Goal: Contribute content: Contribute content

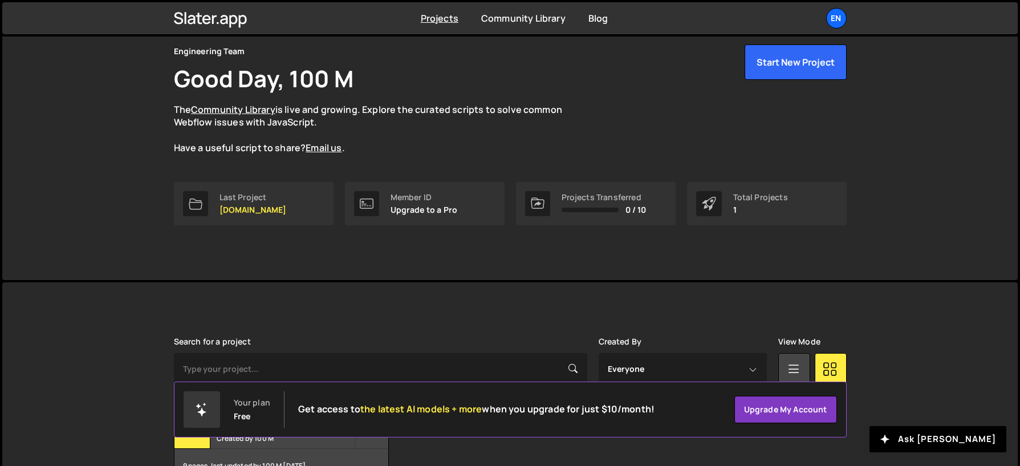
scroll to position [121, 0]
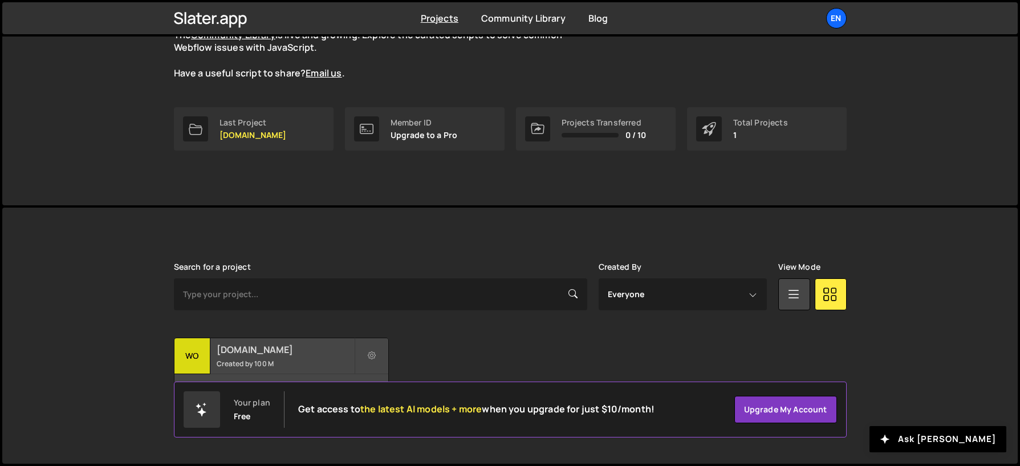
click at [255, 359] on small "Created by 100 M" at bounding box center [285, 364] width 137 height 10
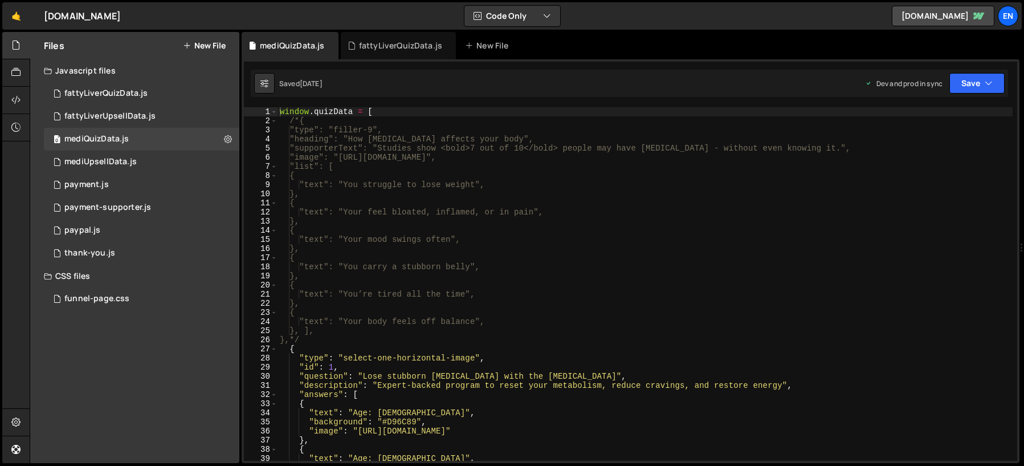
type textarea ""text": "Your feel bloated, inflamed, or in pain","
click at [347, 209] on div "window . quizData = [ /*{ "type": "filler-9", "heading": "How [MEDICAL_DATA] af…" at bounding box center [645, 293] width 735 height 372
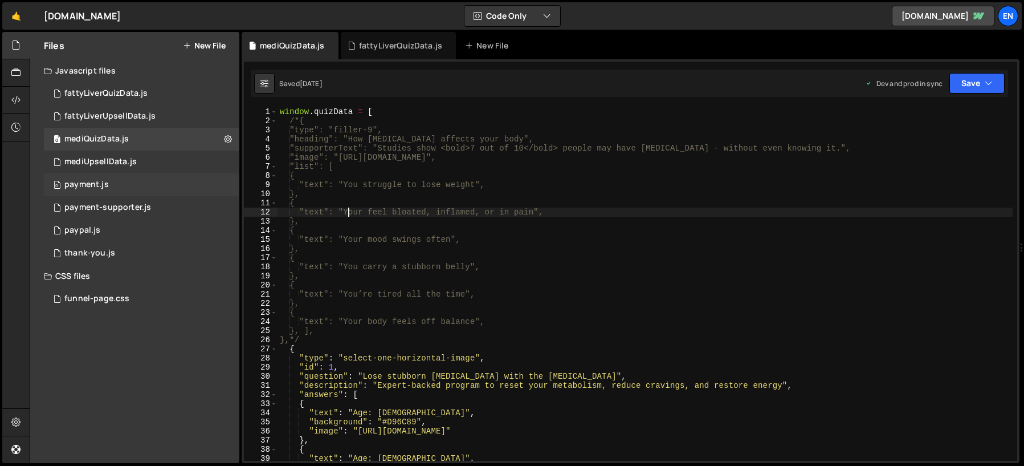
click at [84, 185] on div "payment.js" at bounding box center [86, 185] width 44 height 10
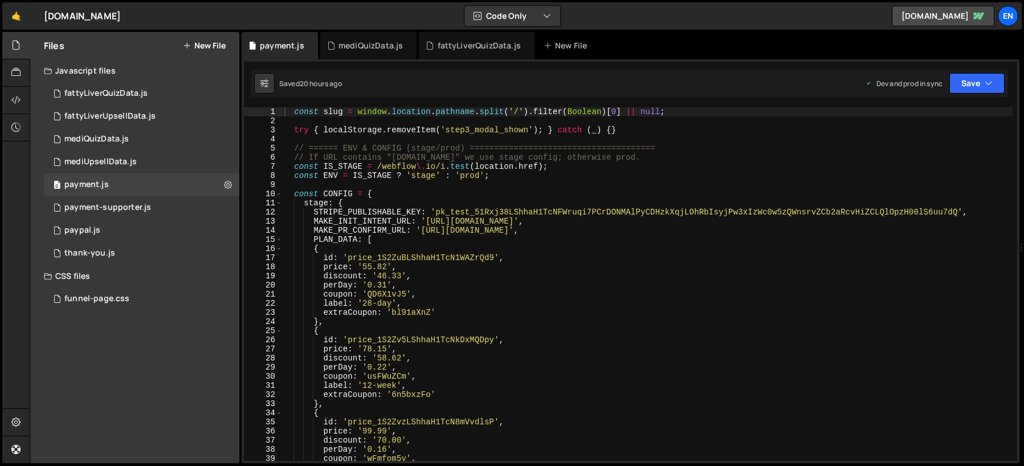
type textarea "const IS_STAGE = /webflow\.io/i.test(location.href);"
click at [480, 166] on div "const slug = window . location . pathname . split ( '/' ) . filter ( Boolean ) …" at bounding box center [647, 293] width 731 height 372
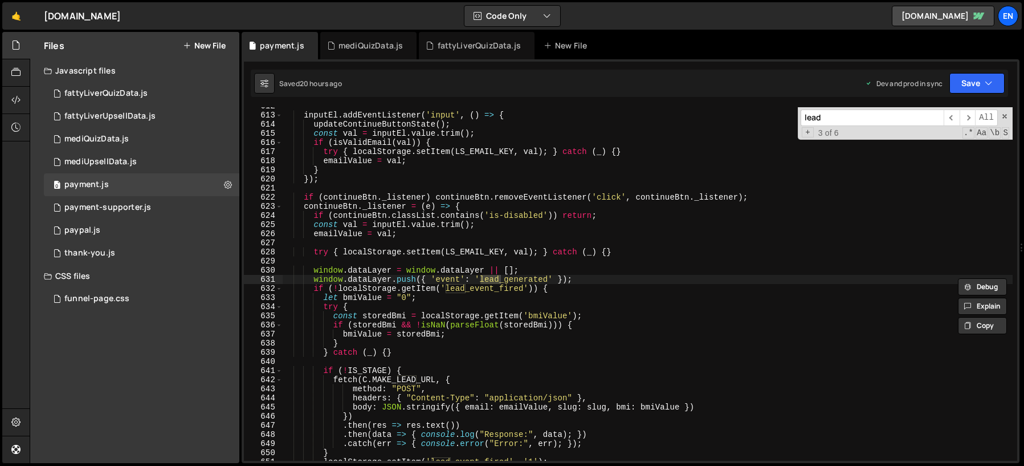
scroll to position [5578, 0]
type input "lead"
click at [93, 210] on div "payment-supporter.js" at bounding box center [107, 207] width 87 height 10
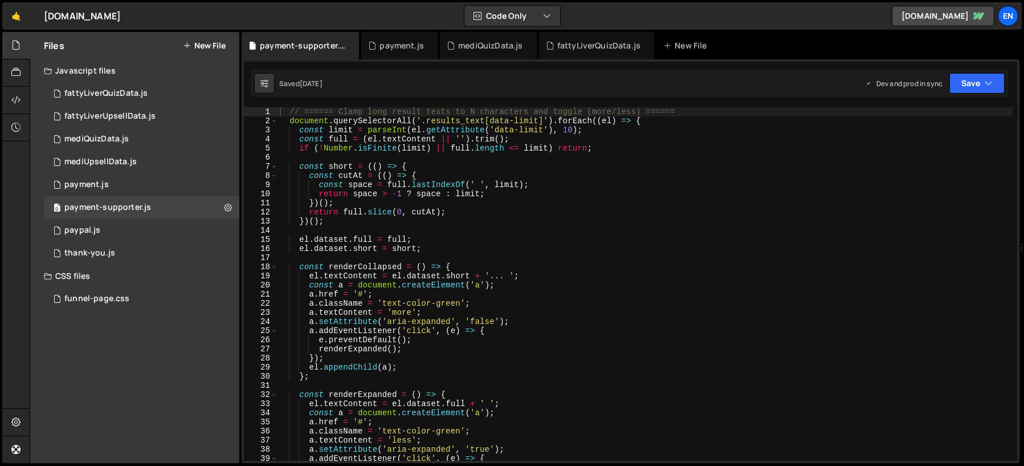
click at [320, 177] on div "// ====== Clamp long result texts to N characters and toggle (more/less) ======…" at bounding box center [645, 293] width 735 height 372
type textarea "const cutAt = (() => {"
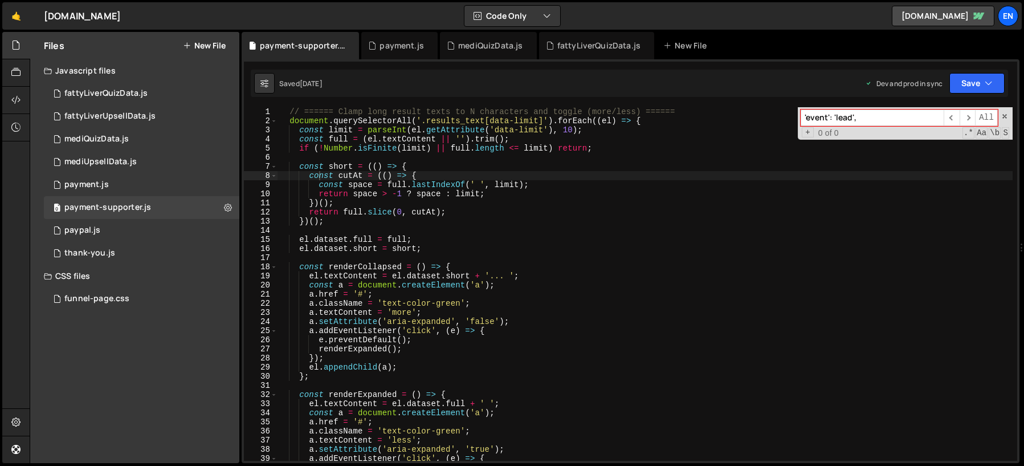
type input "'event': 'lead'"
click at [460, 239] on div "// ====== Clamp long result texts to N characters and toggle (more/less) ======…" at bounding box center [645, 293] width 735 height 372
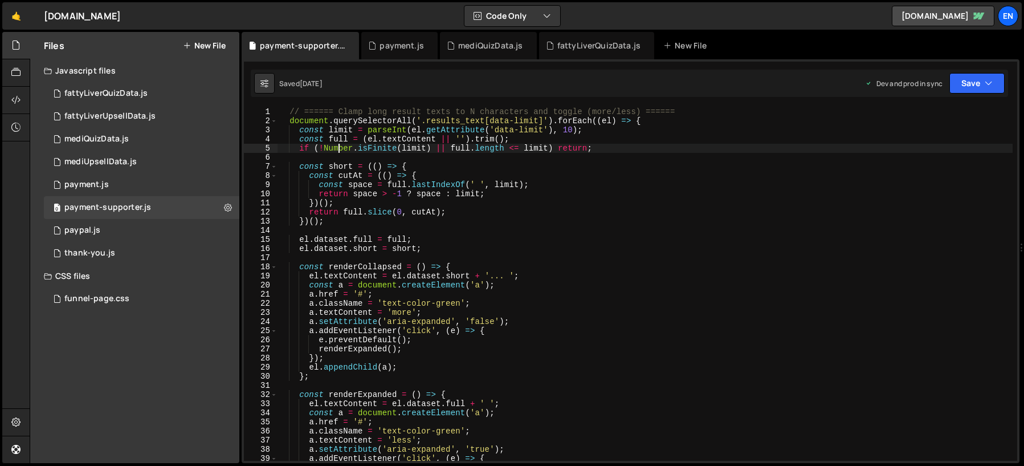
click at [339, 152] on div "// ====== Clamp long result texts to N characters and toggle (more/less) ======…" at bounding box center [645, 293] width 735 height 372
type textarea "if (!Number.isFinite(limit) || full.length <= limit) return;"
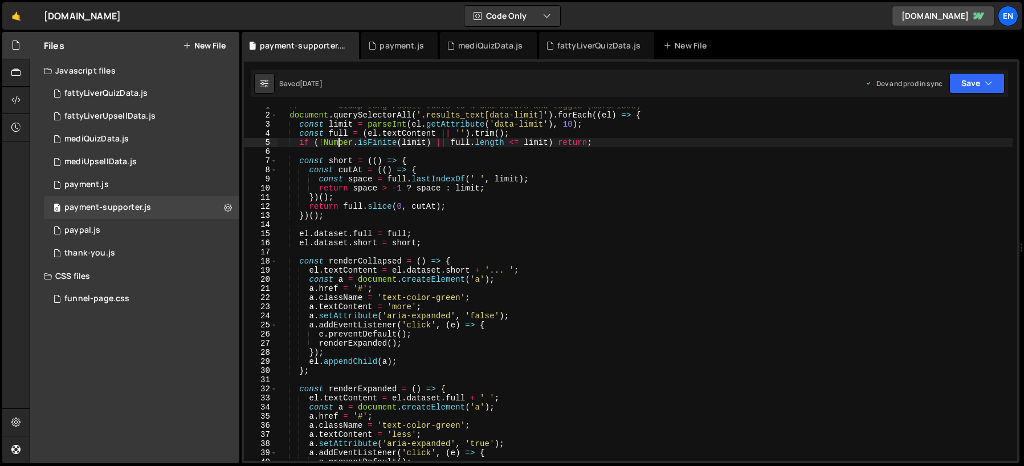
scroll to position [6, 0]
click at [349, 47] on icon at bounding box center [351, 45] width 8 height 11
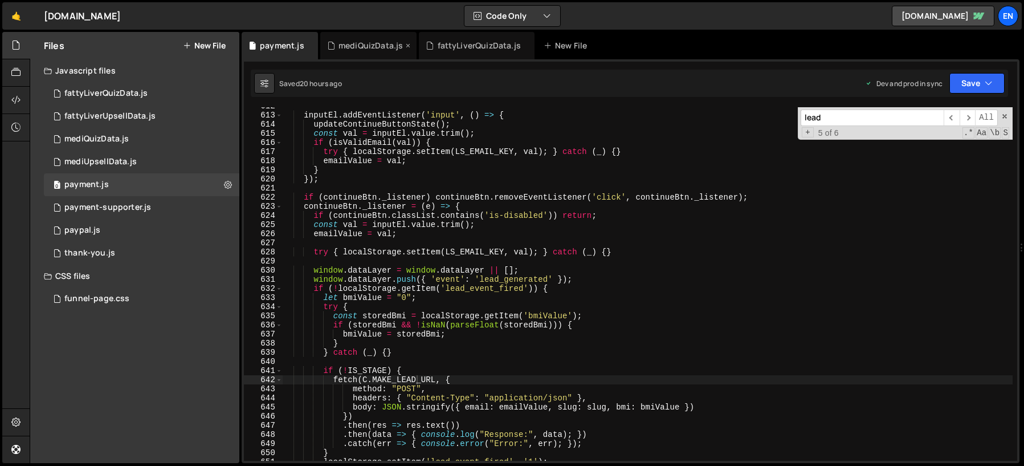
click at [0, 0] on icon at bounding box center [0, 0] width 0 height 0
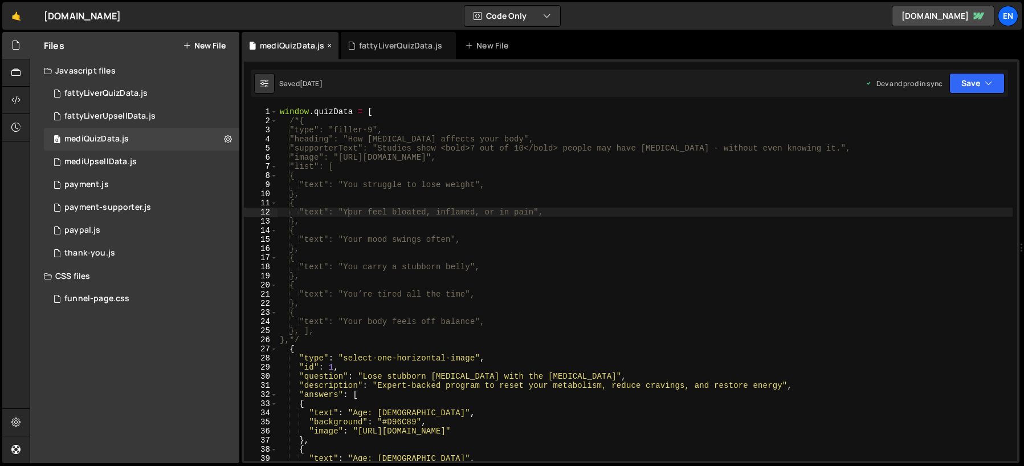
click at [329, 44] on icon at bounding box center [329, 45] width 8 height 11
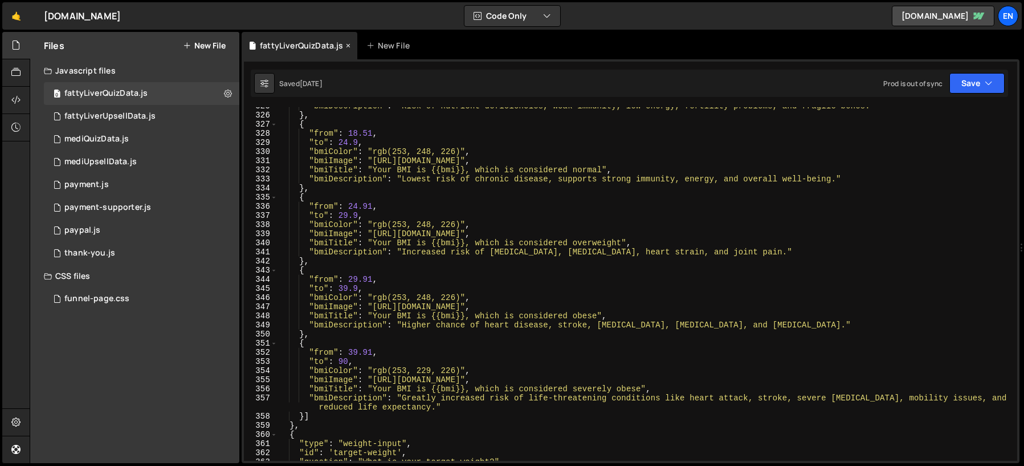
click at [347, 44] on icon at bounding box center [348, 45] width 8 height 11
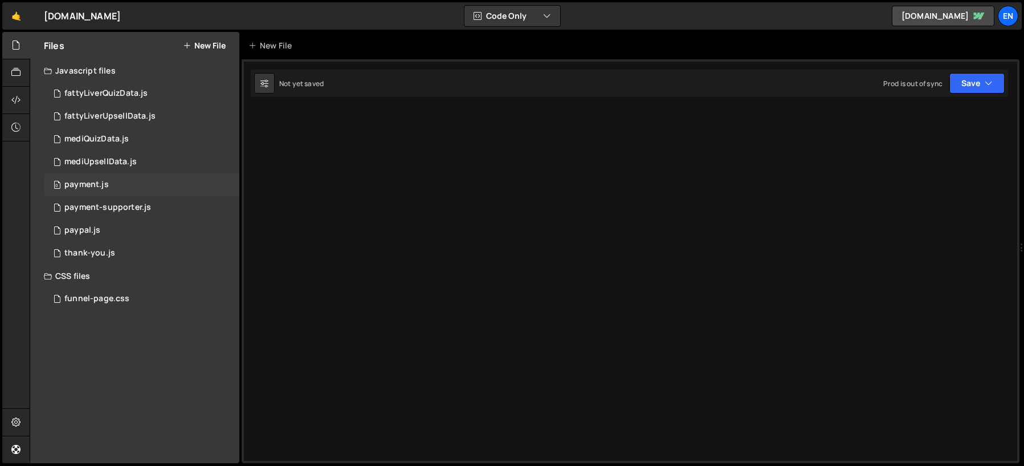
click at [113, 182] on div "0 payment.js 0" at bounding box center [141, 184] width 195 height 23
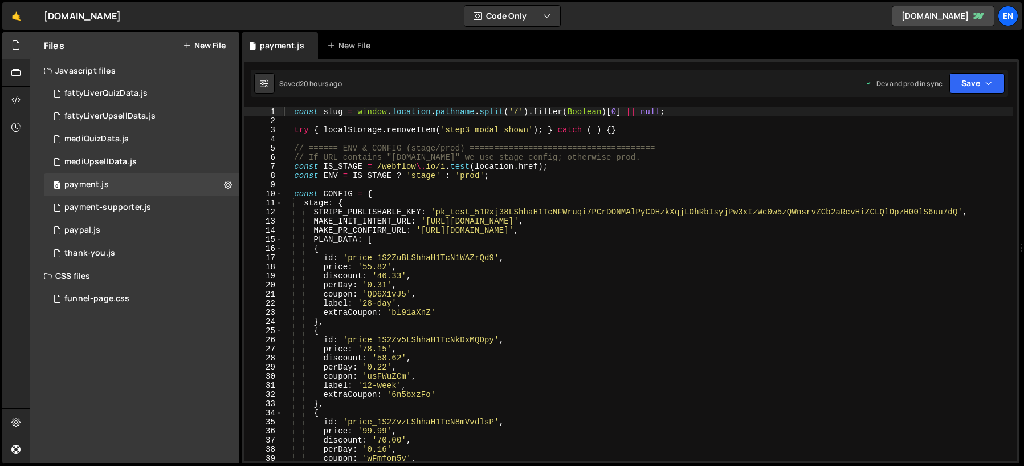
type textarea "PLAN_DATA: ["
click at [326, 241] on div "const slug = window . location . pathname . split ( '/' ) . filter ( Boolean ) …" at bounding box center [647, 293] width 731 height 372
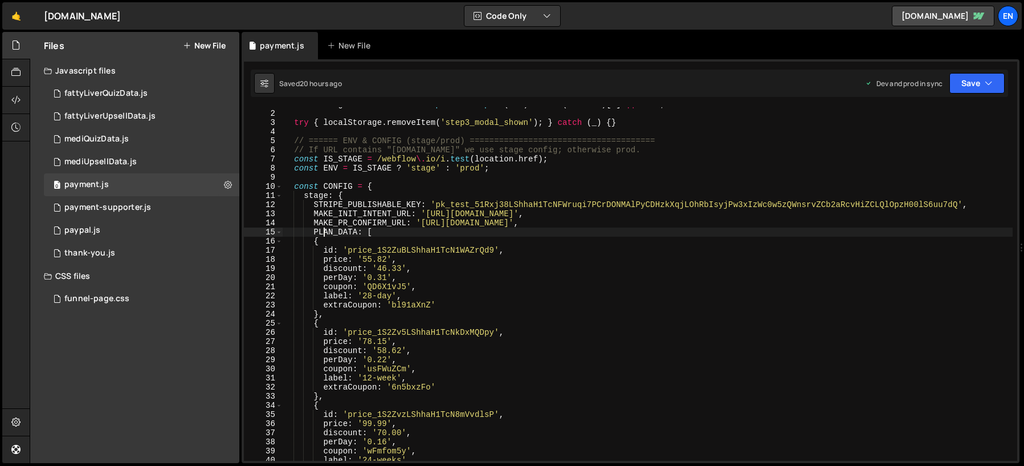
scroll to position [7, 0]
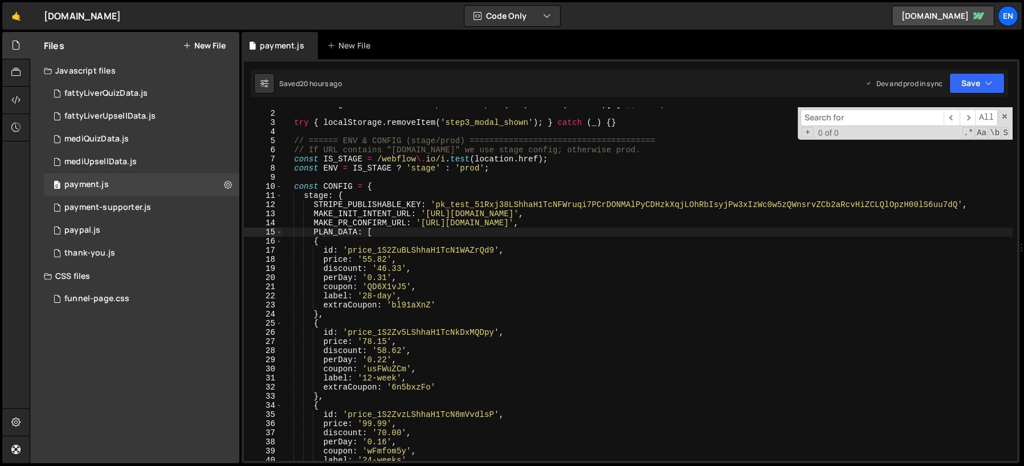
click at [818, 115] on input at bounding box center [872, 117] width 143 height 17
paste input "dataLayer"
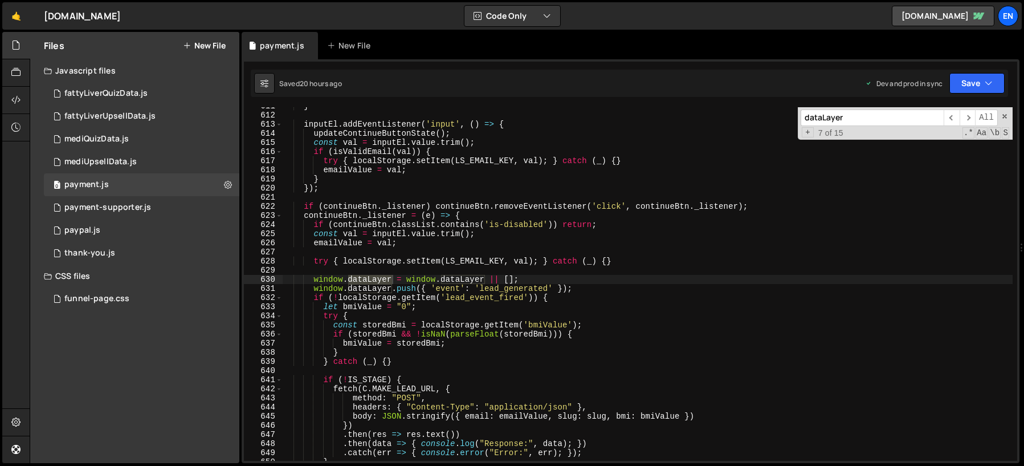
scroll to position [5569, 0]
type input "dataLayer"
click at [473, 298] on div "} inputEl . addEventListener ( 'input' , ( ) => { updateContinueButtonState ( )…" at bounding box center [647, 287] width 731 height 372
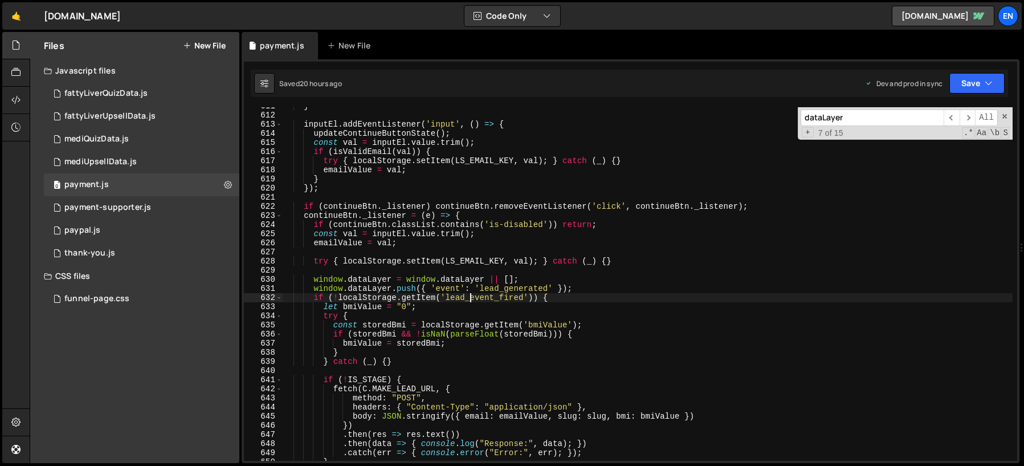
click at [473, 298] on div "} inputEl . addEventListener ( 'input' , ( ) => { updateContinueButtonState ( )…" at bounding box center [647, 287] width 731 height 372
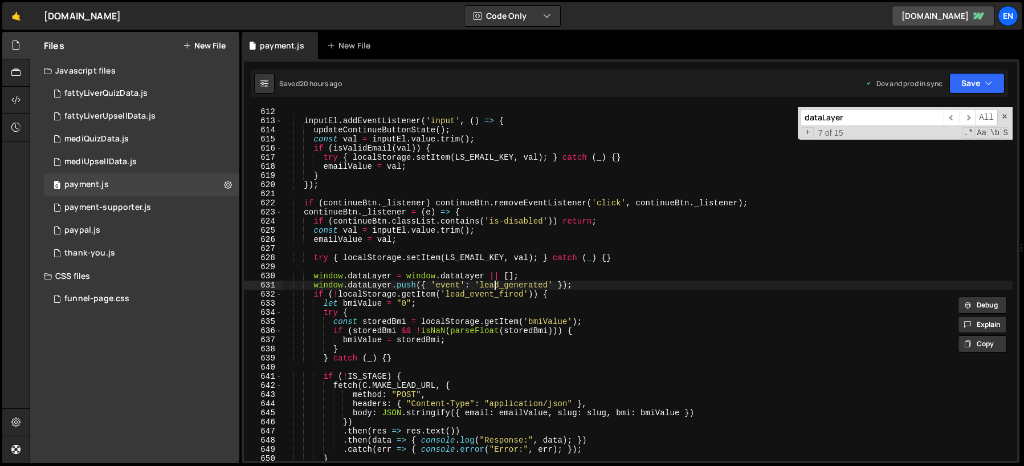
click at [496, 287] on div "inputEl . addEventListener ( 'input' , ( ) => { updateContinueButtonState ( ) ;…" at bounding box center [647, 293] width 731 height 372
type textarea "window.dataLayer.push({ 'event': 'lead_generated' });"
click at [496, 287] on div "inputEl . addEventListener ( 'input' , ( ) => { updateContinueButtonState ( ) ;…" at bounding box center [647, 293] width 731 height 372
click at [845, 117] on input "dataLayer" at bounding box center [872, 117] width 143 height 17
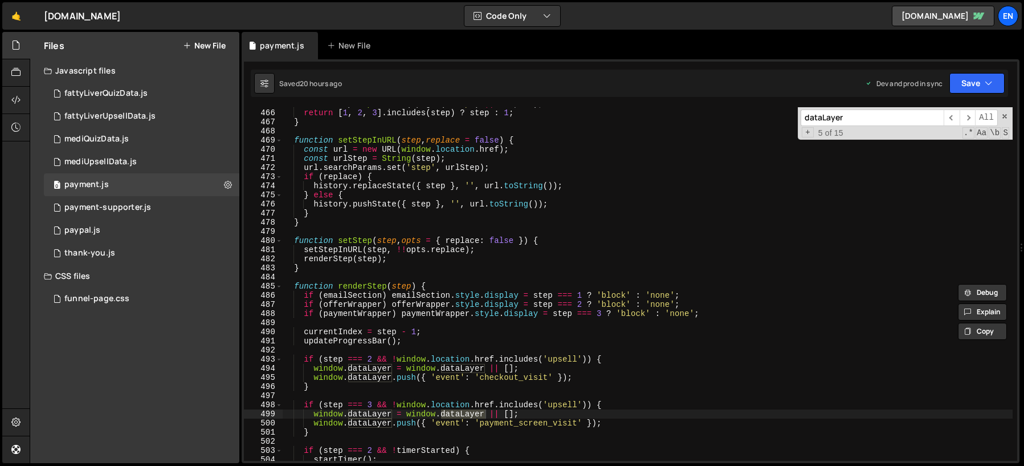
scroll to position [4134, 0]
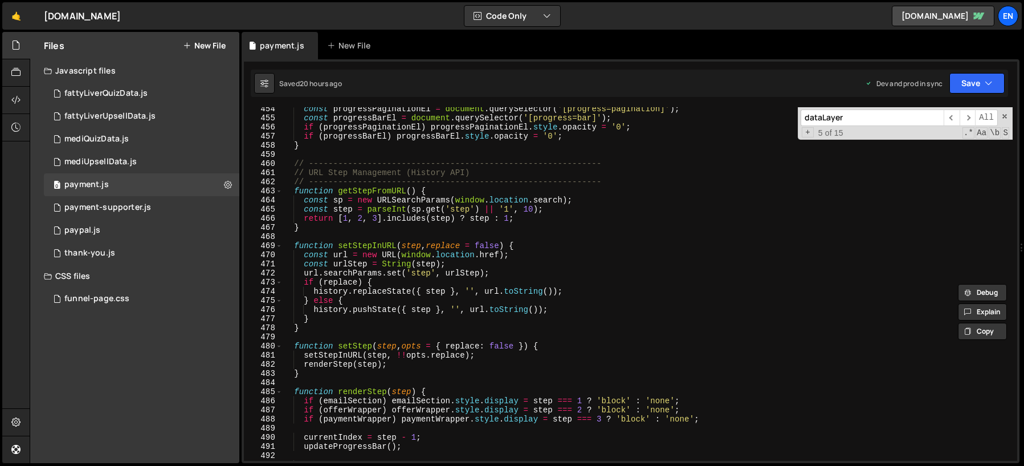
click at [817, 119] on input "dataLayer" at bounding box center [872, 117] width 143 height 17
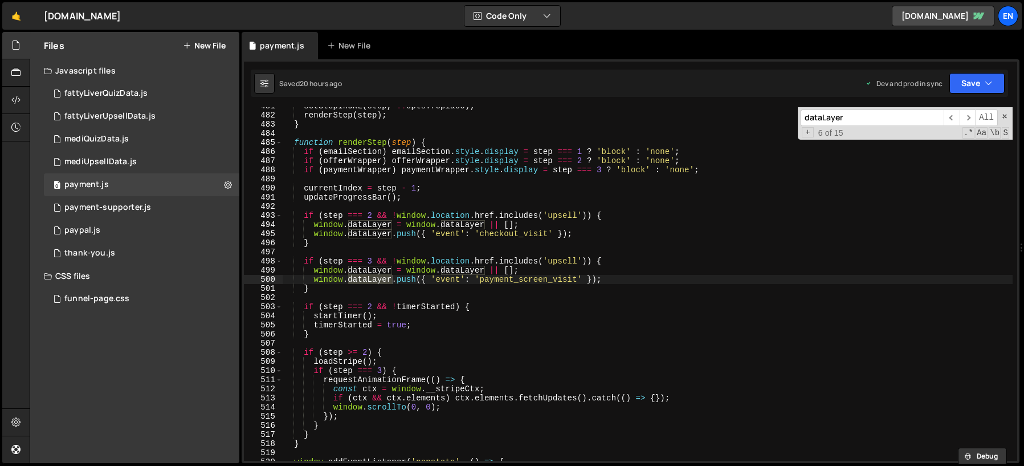
click at [841, 117] on input "dataLayer" at bounding box center [872, 117] width 143 height 17
paste input "window.dataLayer.push({"
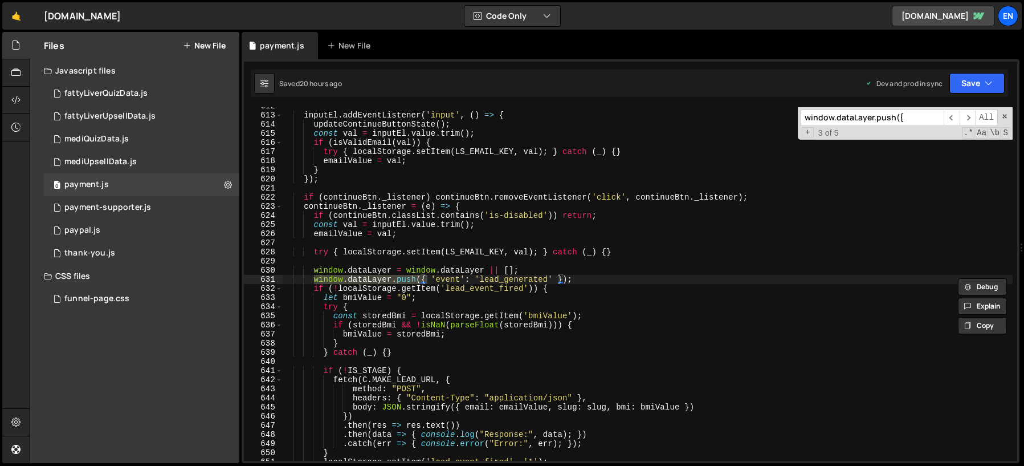
scroll to position [5578, 0]
type input "window.dataLayer.push({"
click at [502, 283] on div "inputEl . addEventListener ( 'input' , ( ) => { updateContinueButtonState ( ) ;…" at bounding box center [647, 287] width 731 height 372
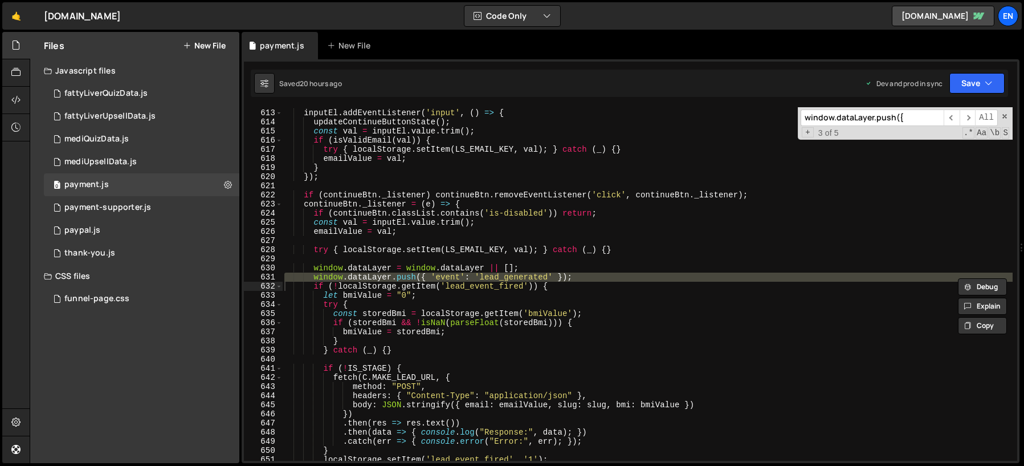
scroll to position [5582, 0]
click at [424, 275] on div "inputEl . addEventListener ( 'input' , ( ) => { updateContinueButtonState ( ) ;…" at bounding box center [647, 293] width 731 height 372
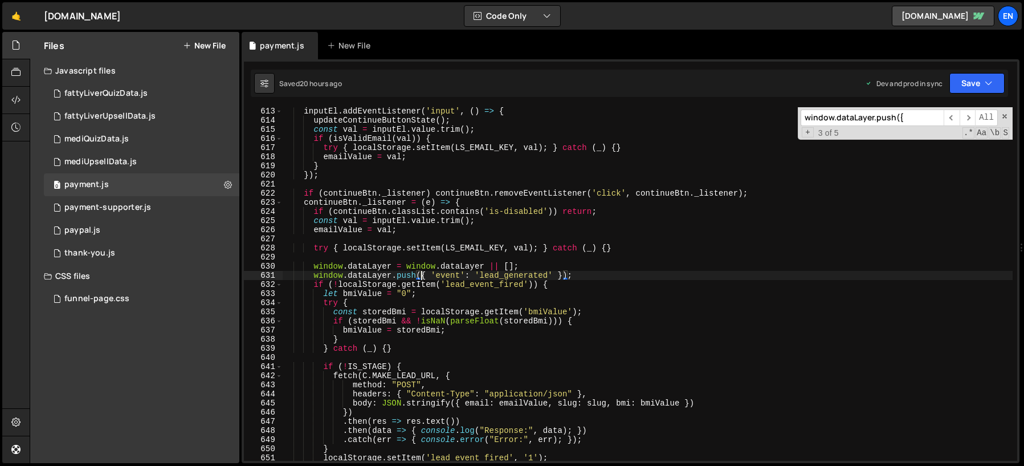
click at [427, 263] on div "inputEl . addEventListener ( 'input' , ( ) => { updateContinueButtonState ( ) ;…" at bounding box center [647, 293] width 731 height 372
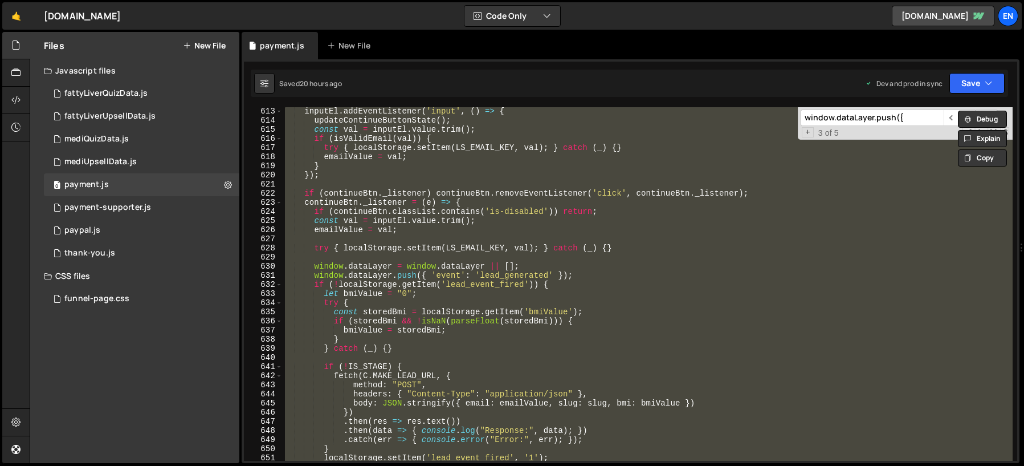
click at [419, 144] on div "inputEl . addEventListener ( 'input' , ( ) => { updateContinueButtonState ( ) ;…" at bounding box center [648, 283] width 730 height 353
type textarea "try { localStorage.setItem(LS_EMAIL_KEY, val); } catch (_) {}"
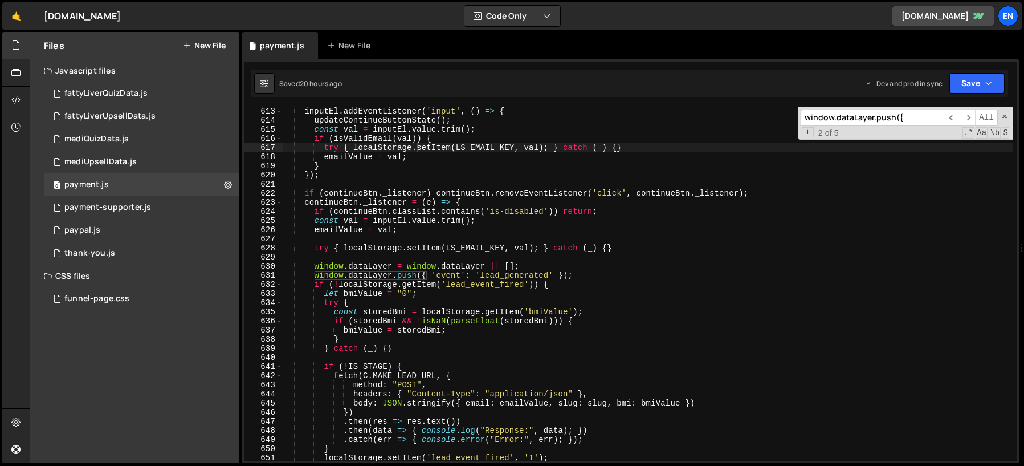
paste input "generate_lead"
type input "generate_lead"
type input "Lead"
click at [496, 279] on div "inputEl . addEventListener ( 'input' , ( ) => { updateContinueButtonState ( ) ;…" at bounding box center [648, 293] width 730 height 372
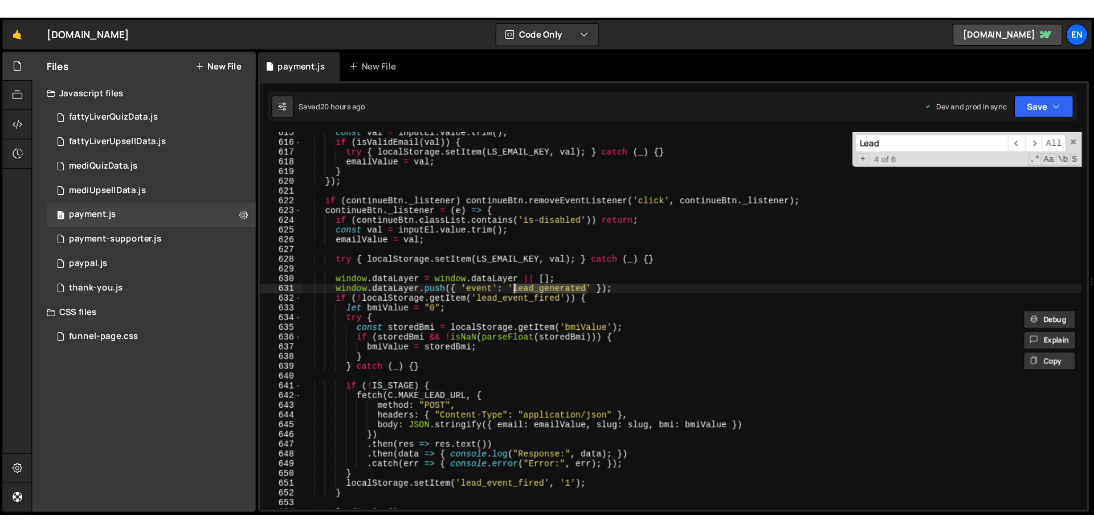
scroll to position [5606, 0]
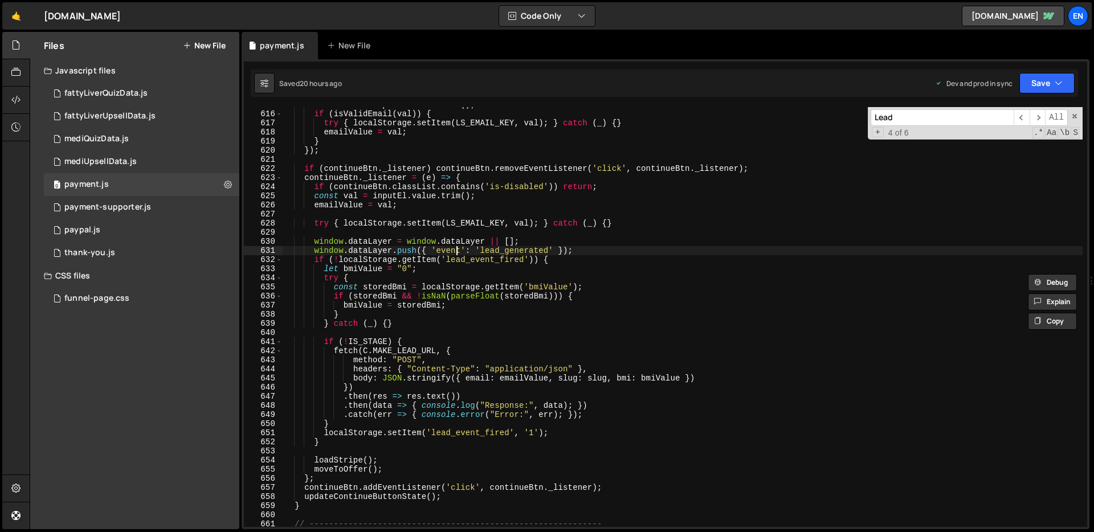
click at [454, 249] on div "const val = inputEl . value . trim ( ) ; if ( isValidEmail ( val )) { try { loc…" at bounding box center [683, 319] width 800 height 438
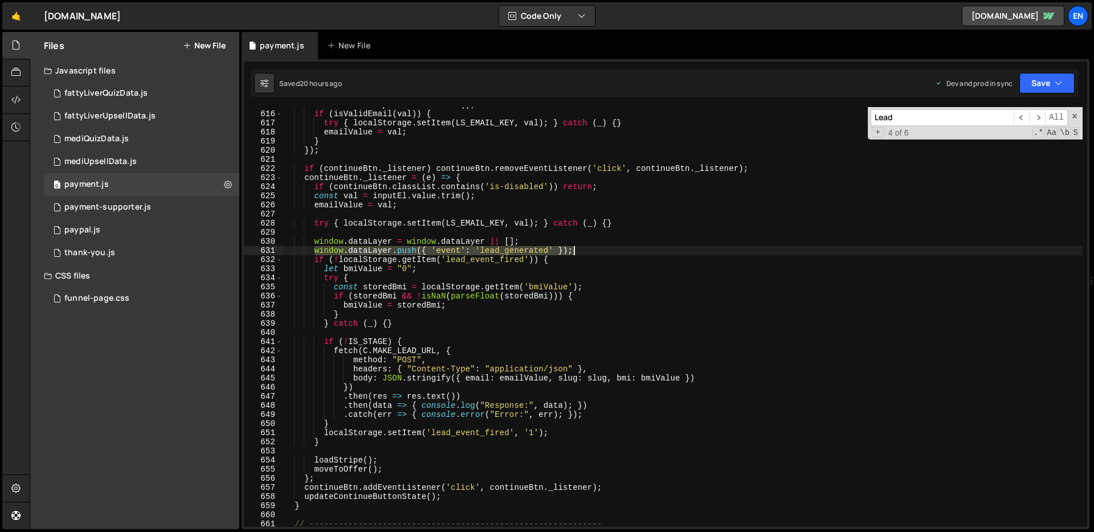
drag, startPoint x: 316, startPoint y: 249, endPoint x: 636, endPoint y: 250, distance: 320.3
click at [636, 250] on div "const val = inputEl . value . trim ( ) ; if ( isValidEmail ( val )) { try { loc…" at bounding box center [683, 319] width 800 height 438
click at [494, 258] on div "const val = inputEl . value . trim ( ) ; if ( isValidEmail ( val )) { try { loc…" at bounding box center [683, 319] width 800 height 438
click at [486, 251] on div "const val = inputEl . value . trim ( ) ; if ( isValidEmail ( val )) { try { loc…" at bounding box center [683, 319] width 800 height 438
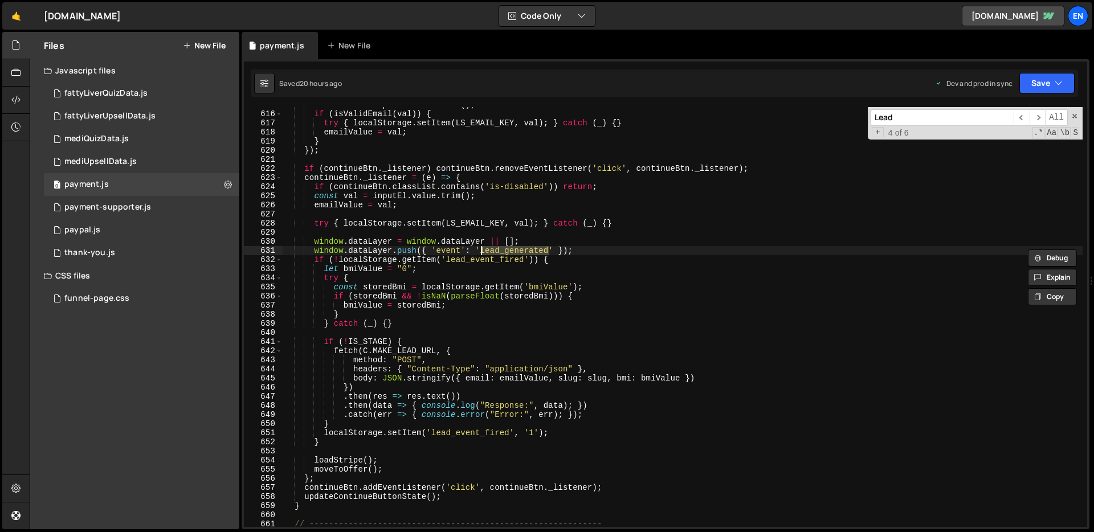
click at [600, 225] on div "const val = inputEl . value . trim ( ) ; if ( isValidEmail ( val )) { try { loc…" at bounding box center [683, 319] width 800 height 438
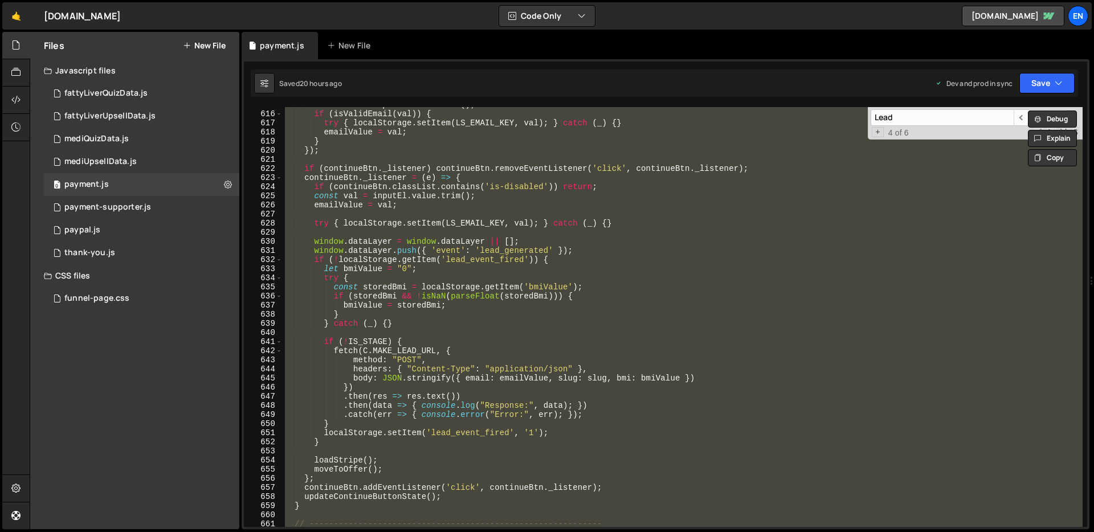
click at [376, 279] on div "const val = inputEl . value . trim ( ) ; if ( isValidEmail ( val )) { try { loc…" at bounding box center [683, 317] width 800 height 420
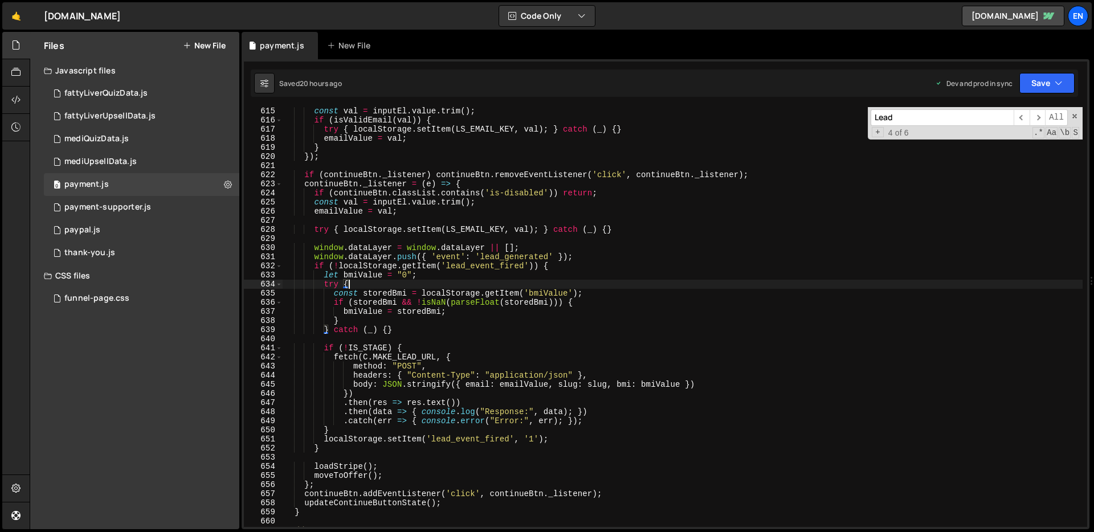
scroll to position [5592, 0]
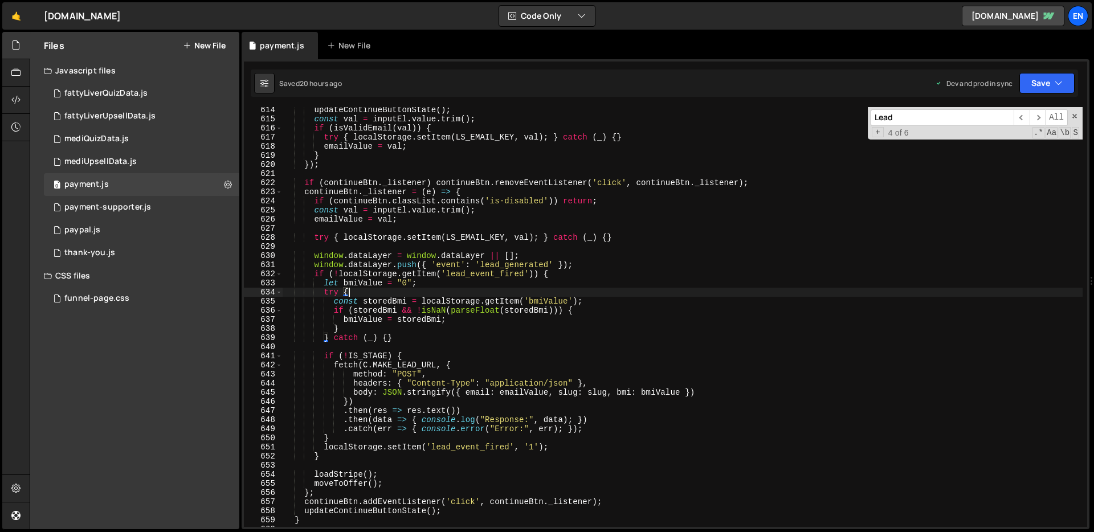
click at [425, 260] on div "updateContinueButtonState ( ) ; const val = inputEl . value . trim ( ) ; if ( i…" at bounding box center [683, 324] width 800 height 438
type textarea "window.dataLayer = window.dataLayer || [];"
paste input "emailValue"
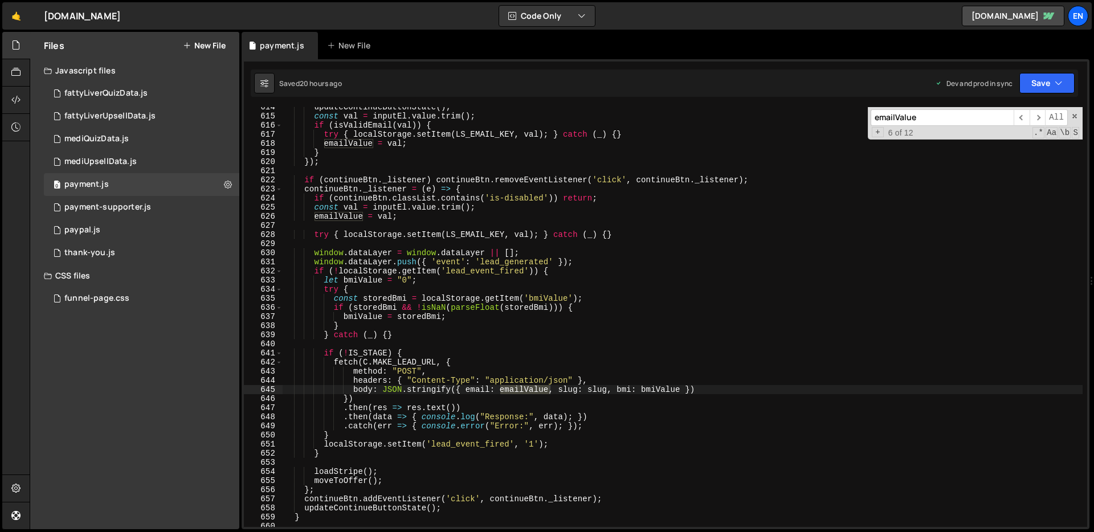
scroll to position [5598, 0]
type input "emailValue"
click at [305, 250] on div "updateContinueButtonState ( ) ; const val = inputEl . value . trim ( ) ; if ( i…" at bounding box center [683, 319] width 800 height 438
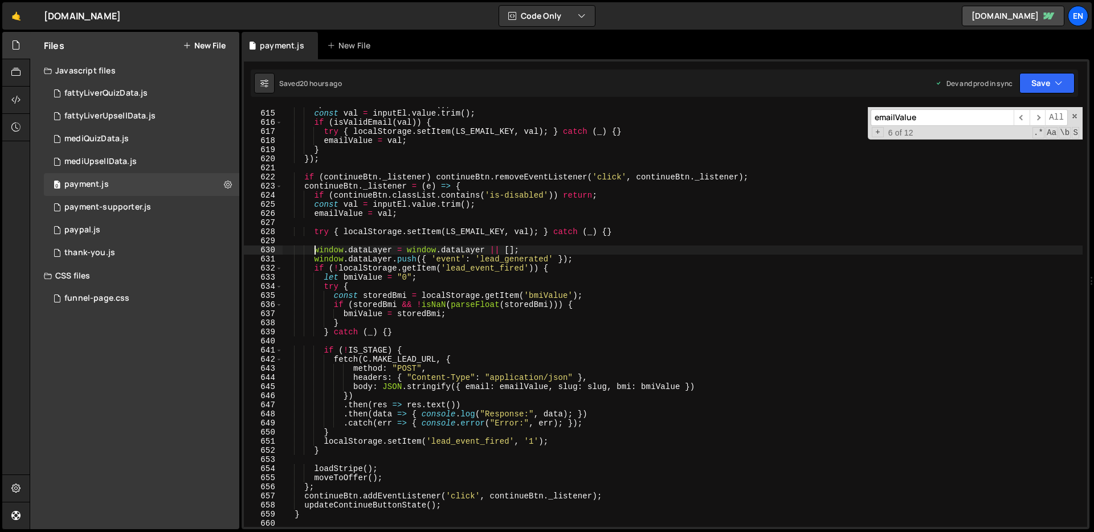
click at [316, 247] on div "updateContinueButtonState ( ) ; const val = inputEl . value . trim ( ) ; if ( i…" at bounding box center [683, 319] width 800 height 438
click at [317, 245] on div "updateContinueButtonState ( ) ; const val = inputEl . value . trim ( ) ; if ( i…" at bounding box center [683, 319] width 800 height 438
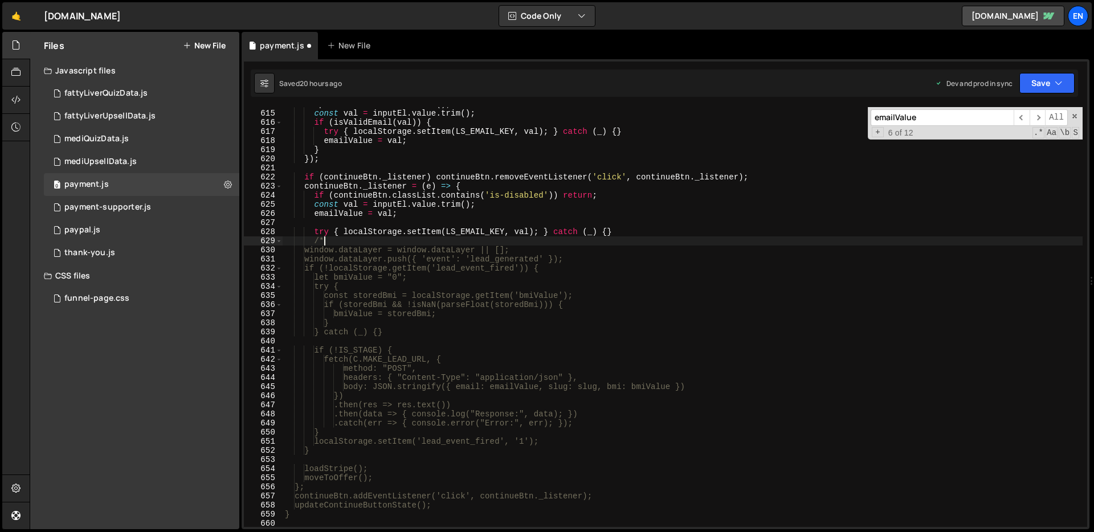
click at [593, 257] on div "updateContinueButtonState ( ) ; const val = inputEl . value . trim ( ) ; if ( i…" at bounding box center [683, 319] width 800 height 438
type textarea "window.dataLayer.push({ 'event': 'lead_generated' });"
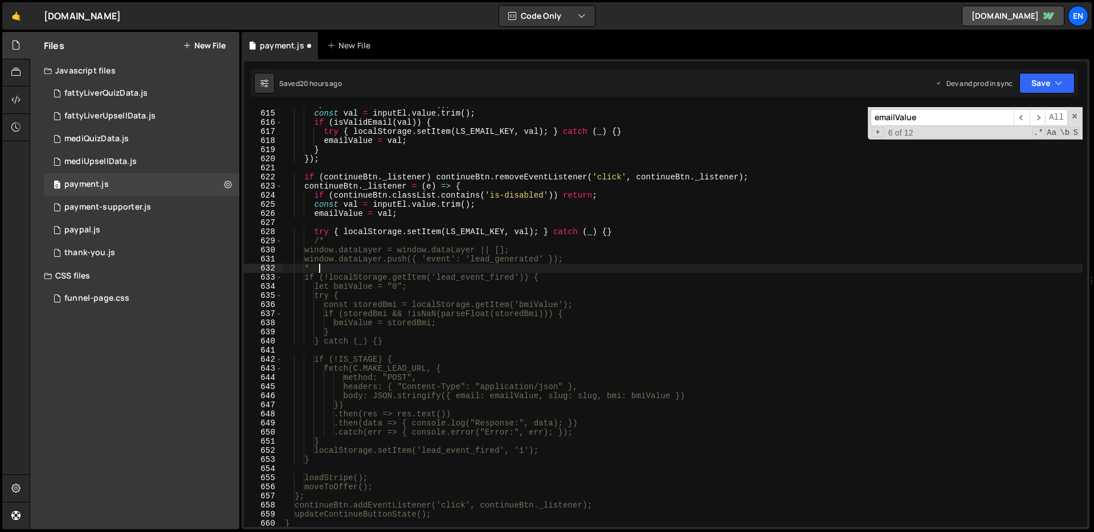
type textarea "*/"
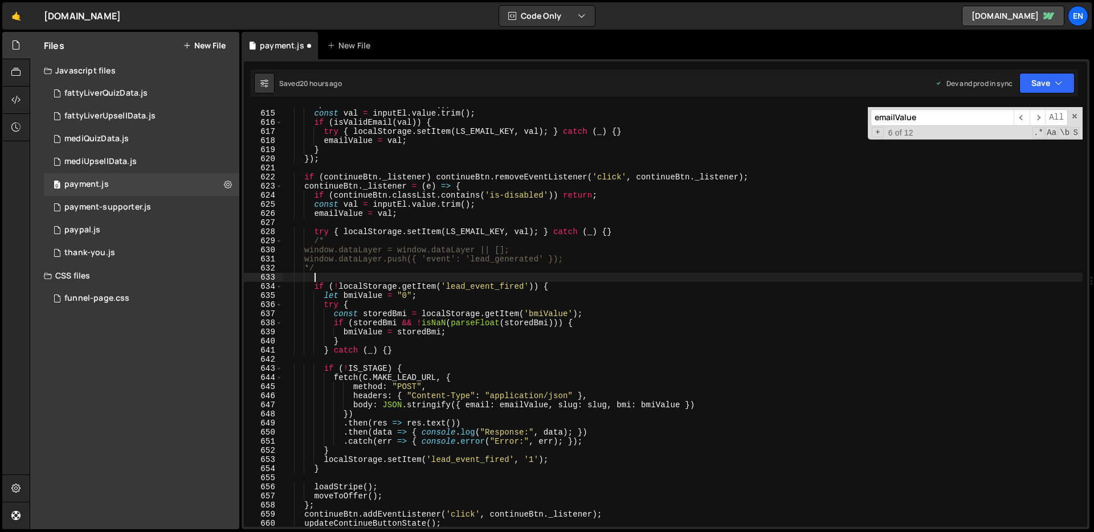
paste textarea "});"
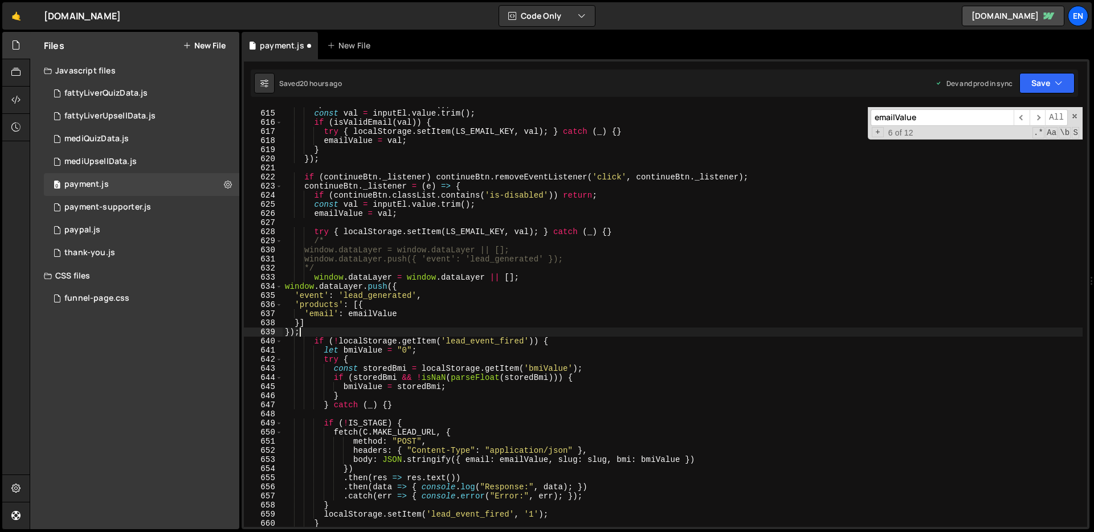
scroll to position [0, 1]
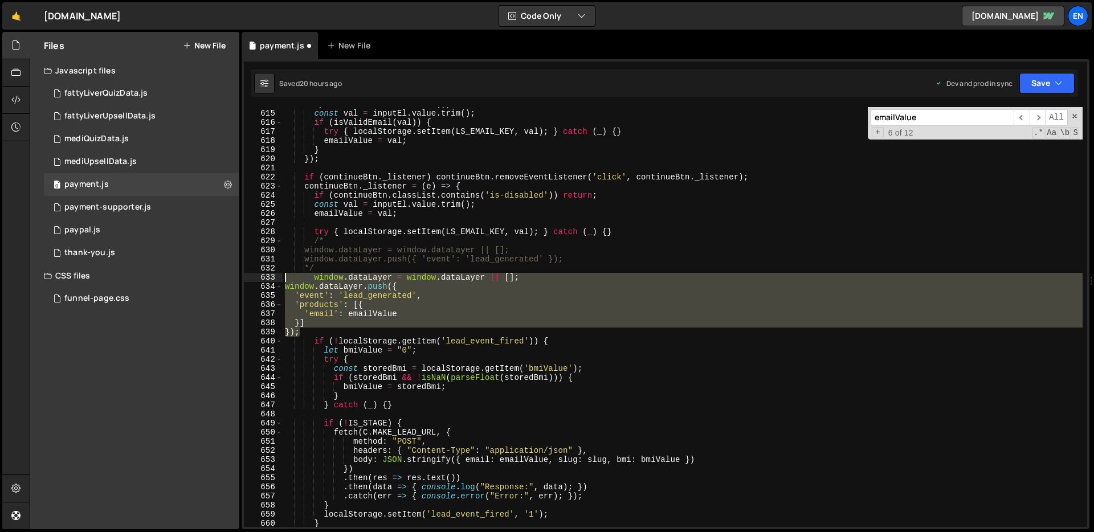
drag, startPoint x: 315, startPoint y: 333, endPoint x: 284, endPoint y: 279, distance: 62.3
click at [284, 279] on div "updateContinueButtonState ( ) ; const val = inputEl . value . trim ( ) ; if ( i…" at bounding box center [683, 319] width 800 height 438
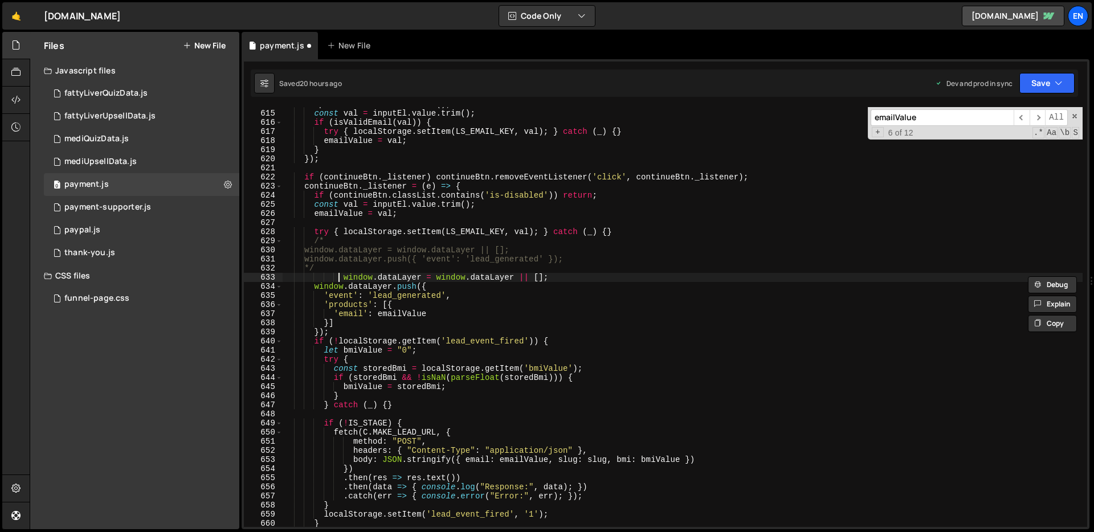
click at [340, 280] on div "updateContinueButtonState ( ) ; const val = inputEl . value . trim ( ) ; if ( i…" at bounding box center [683, 319] width 800 height 438
click at [344, 282] on div "updateContinueButtonState ( ) ; const val = inputEl . value . trim ( ) ; if ( i…" at bounding box center [683, 319] width 800 height 438
click at [345, 277] on div "updateContinueButtonState ( ) ; const val = inputEl . value . trim ( ) ; if ( i…" at bounding box center [683, 319] width 800 height 438
click at [322, 331] on div "updateContinueButtonState ( ) ; const val = inputEl . value . trim ( ) ; if ( i…" at bounding box center [683, 319] width 800 height 438
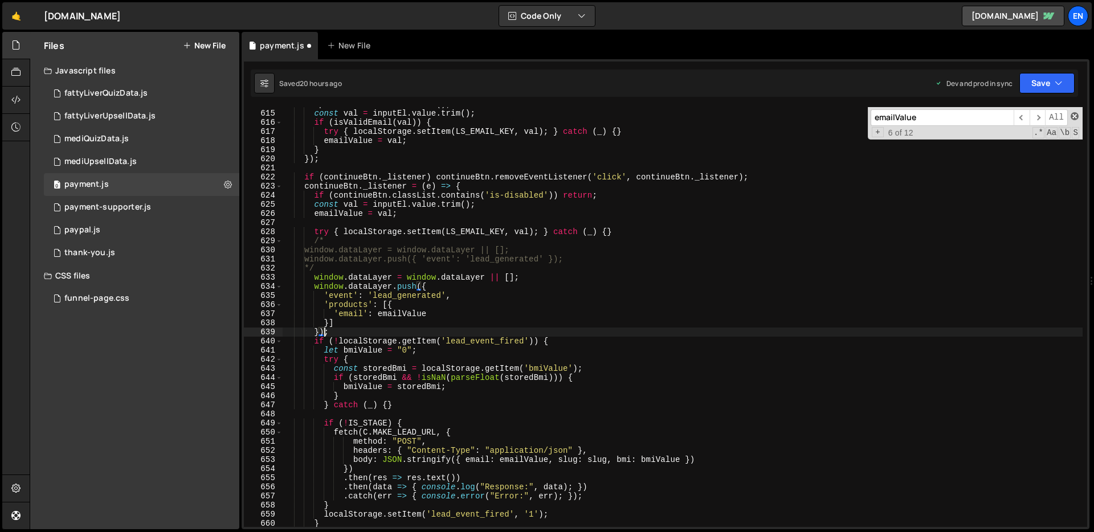
click at [1024, 118] on span at bounding box center [1075, 116] width 8 height 8
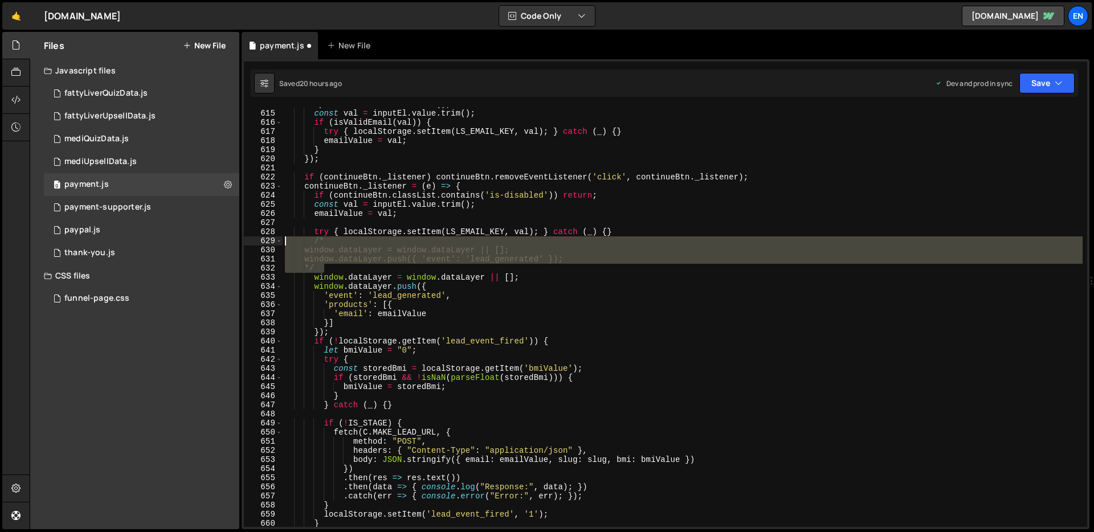
drag, startPoint x: 340, startPoint y: 265, endPoint x: 285, endPoint y: 242, distance: 59.5
click at [285, 242] on div "updateContinueButtonState ( ) ; const val = inputEl . value . trim ( ) ; if ( i…" at bounding box center [683, 319] width 800 height 438
type textarea "/* window.dataLayer = window.dataLayer || [];"
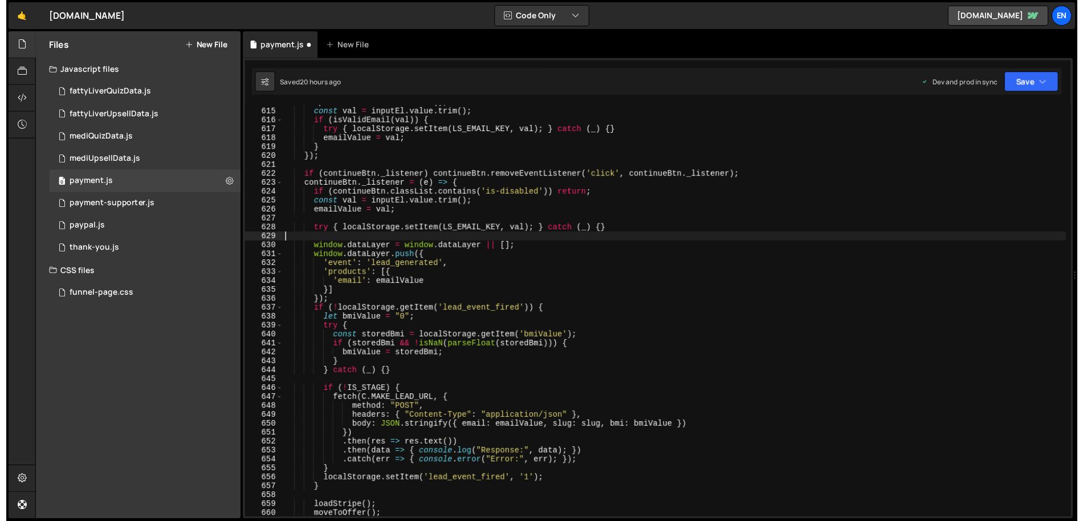
scroll to position [0, 0]
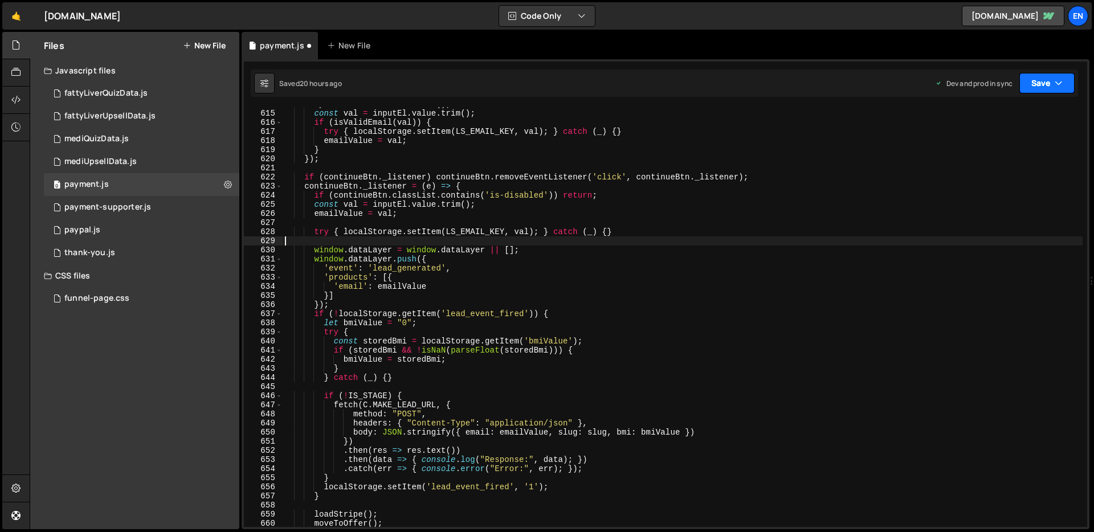
click at [1024, 78] on button "Save" at bounding box center [1047, 83] width 55 height 21
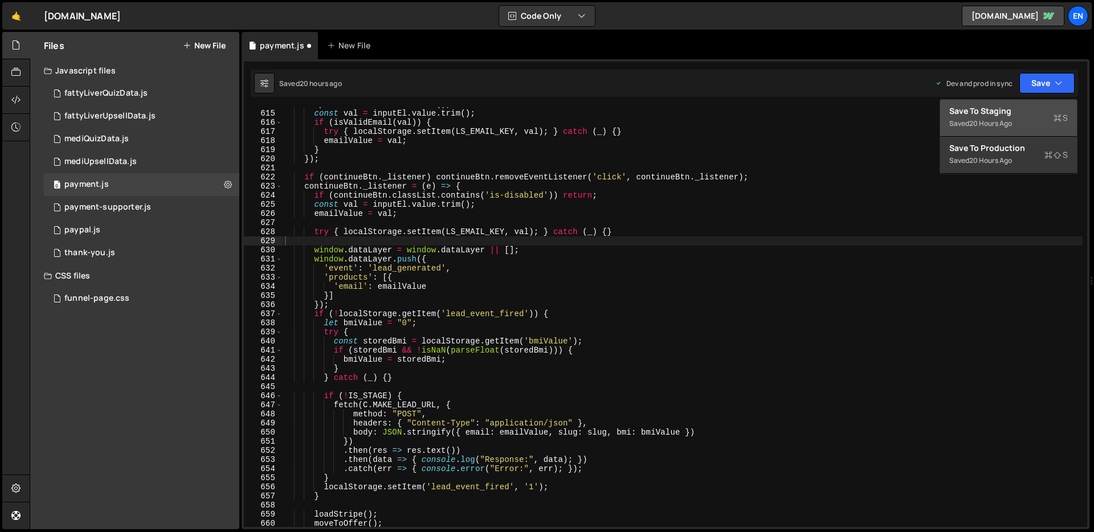
click at [1001, 112] on div "Save to Staging S" at bounding box center [1009, 110] width 119 height 11
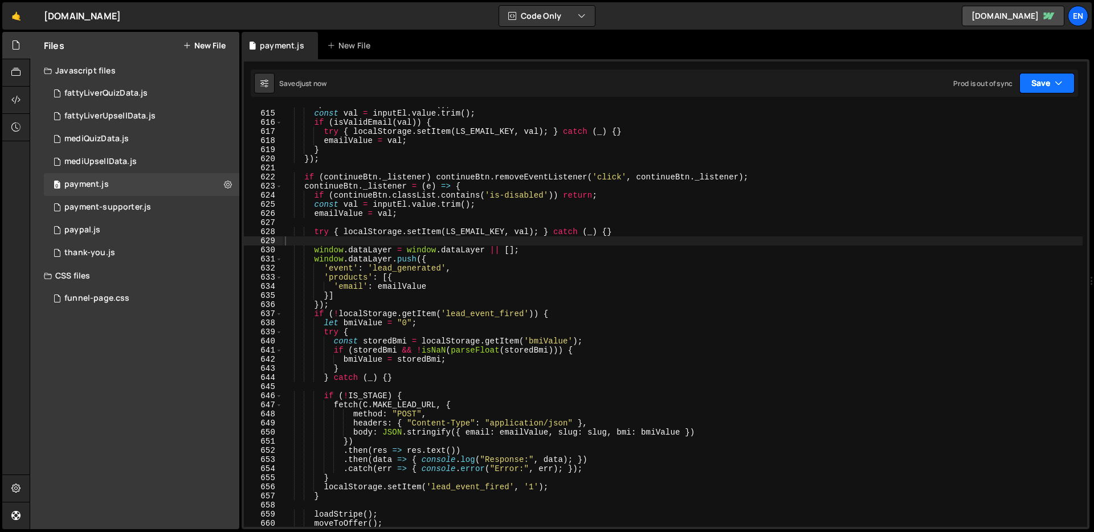
click at [1024, 86] on button "Save" at bounding box center [1047, 83] width 55 height 21
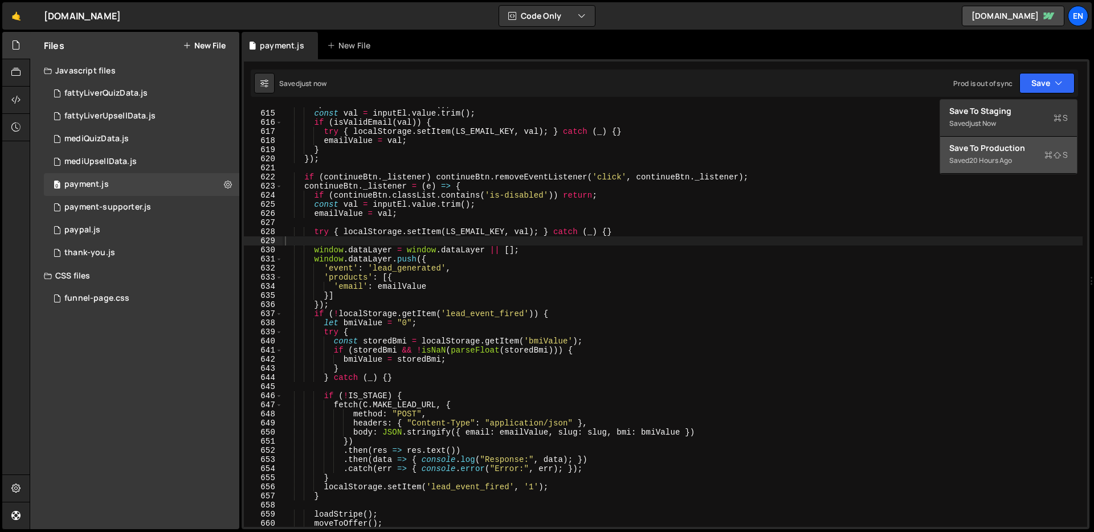
click at [1001, 150] on div "Save to Production S" at bounding box center [1009, 147] width 119 height 11
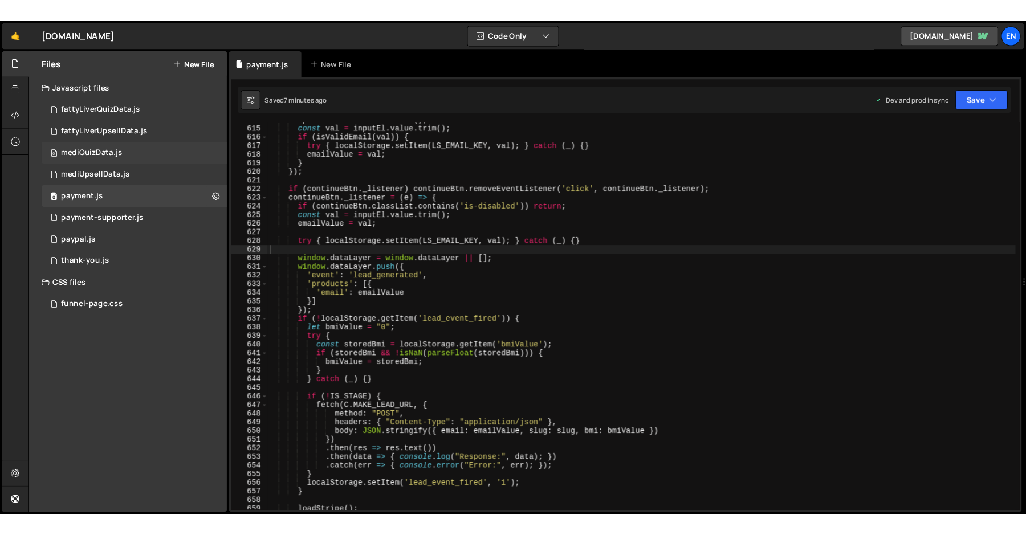
scroll to position [5598, 0]
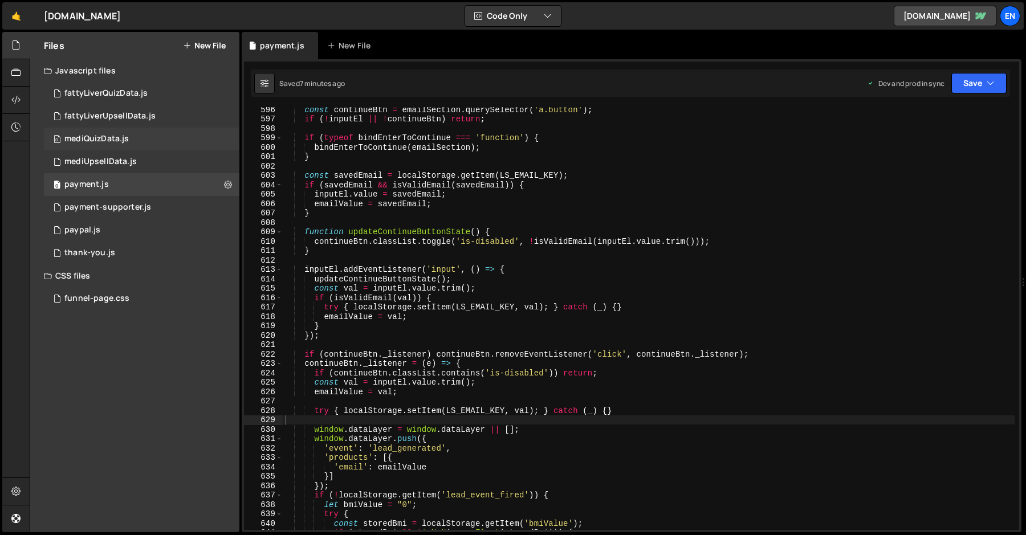
click at [146, 141] on div "0 mediQuizData.js 0" at bounding box center [141, 139] width 195 height 23
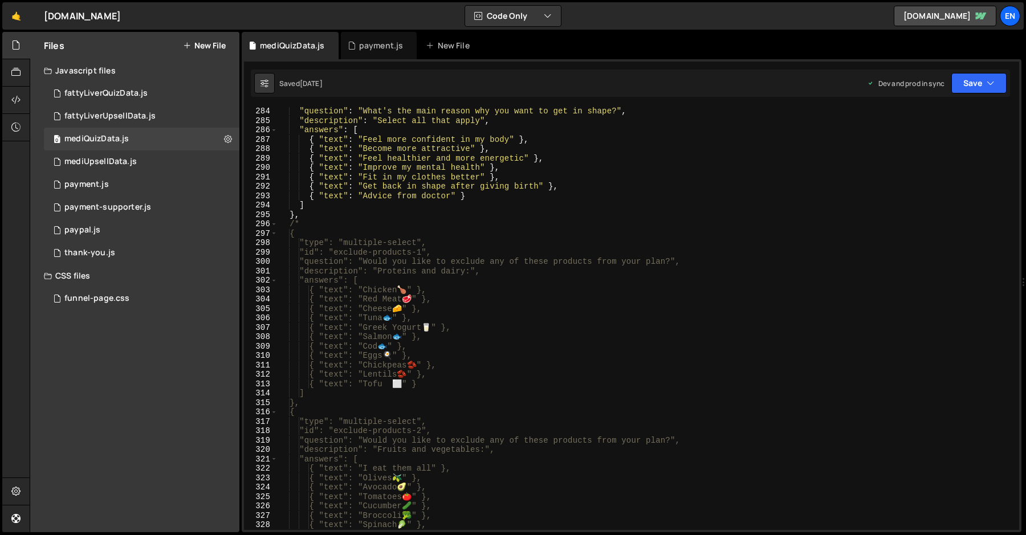
scroll to position [2635, 0]
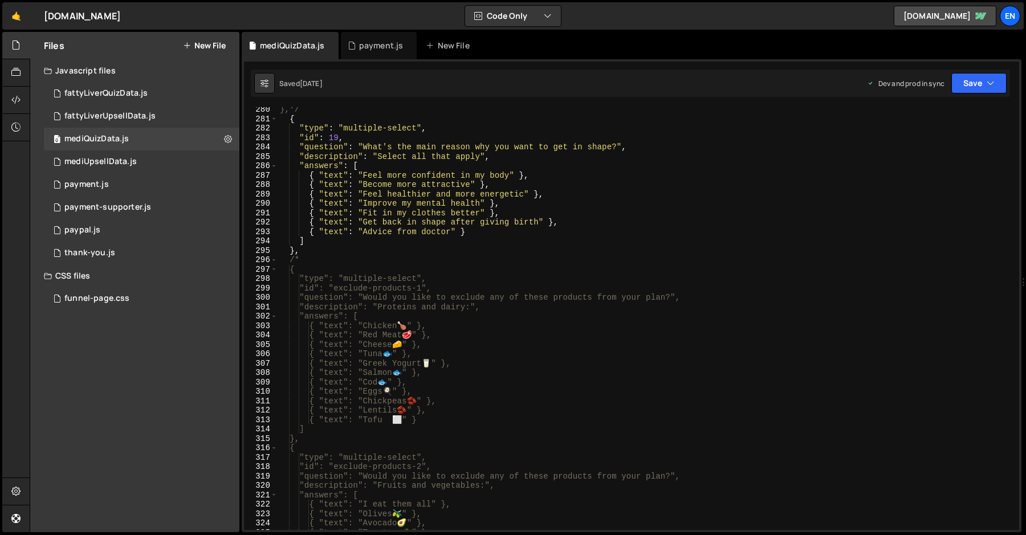
click at [305, 264] on div "},*/ { "type" : "multiple-select" , "id" : 19 , "question" : "What's the main r…" at bounding box center [646, 326] width 737 height 442
type textarea "/"
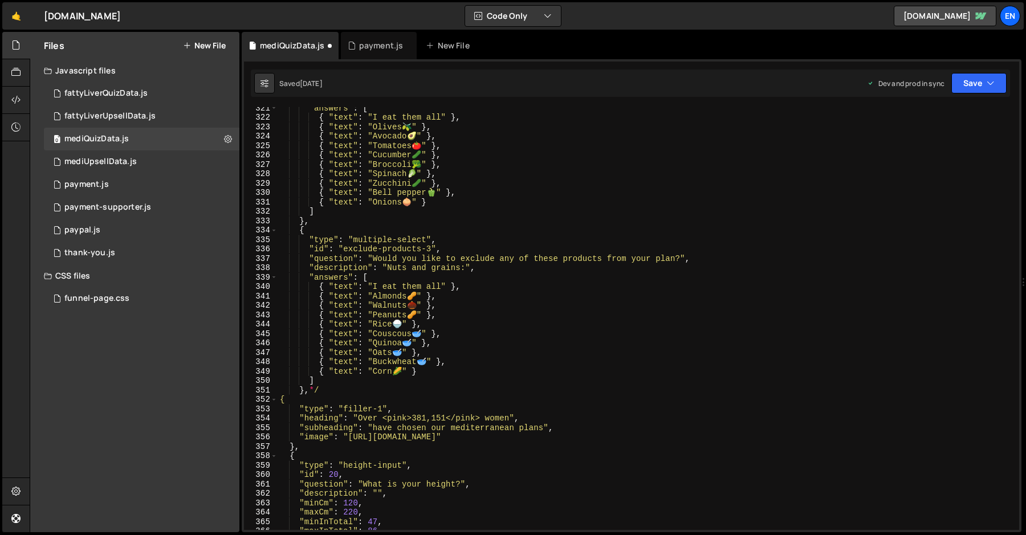
scroll to position [3025, 0]
click at [329, 387] on div ""answers" : [ { "text" : "I eat them all" } , { "text" : "Olives 🫒 " } , { "tex…" at bounding box center [646, 322] width 737 height 442
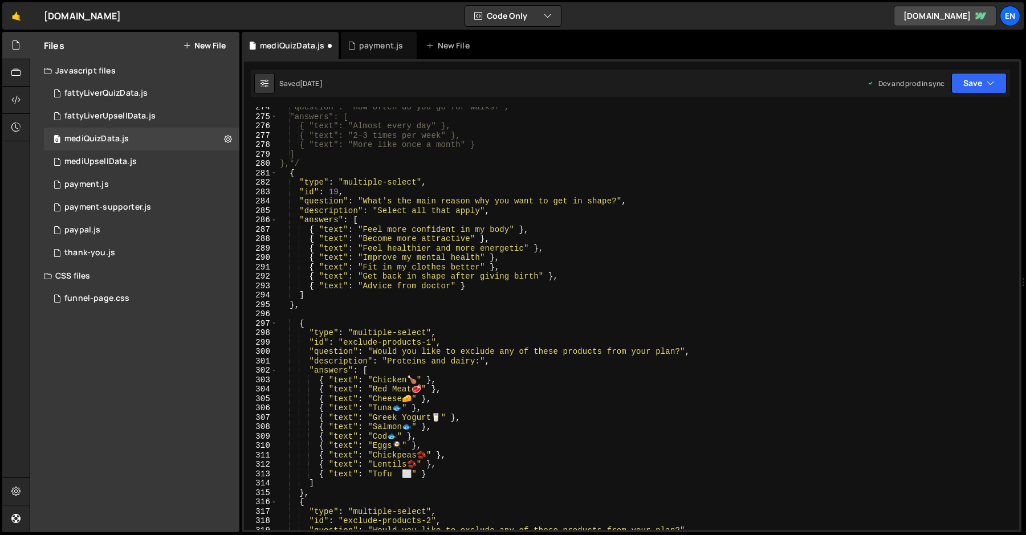
scroll to position [2614, 0]
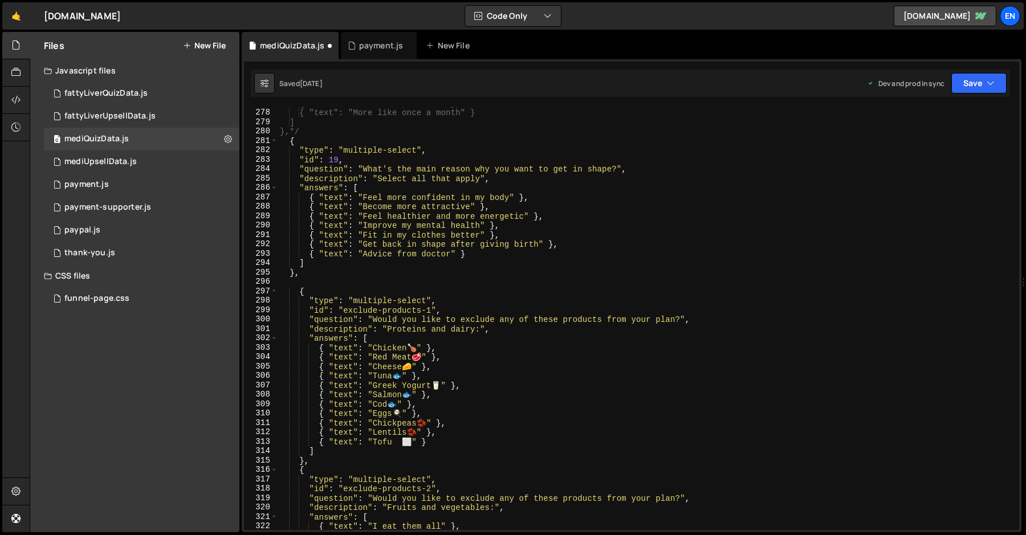
click at [425, 352] on div "{ "text": "2–3 times per week" }, { "text": "More like once a month" } ] },*/ {…" at bounding box center [646, 320] width 737 height 442
click at [423, 347] on div "{ "text": "2–3 times per week" }, { "text": "More like once a month" } ] },*/ {…" at bounding box center [646, 320] width 737 height 442
paste textarea "[URL][DOMAIN_NAME]""
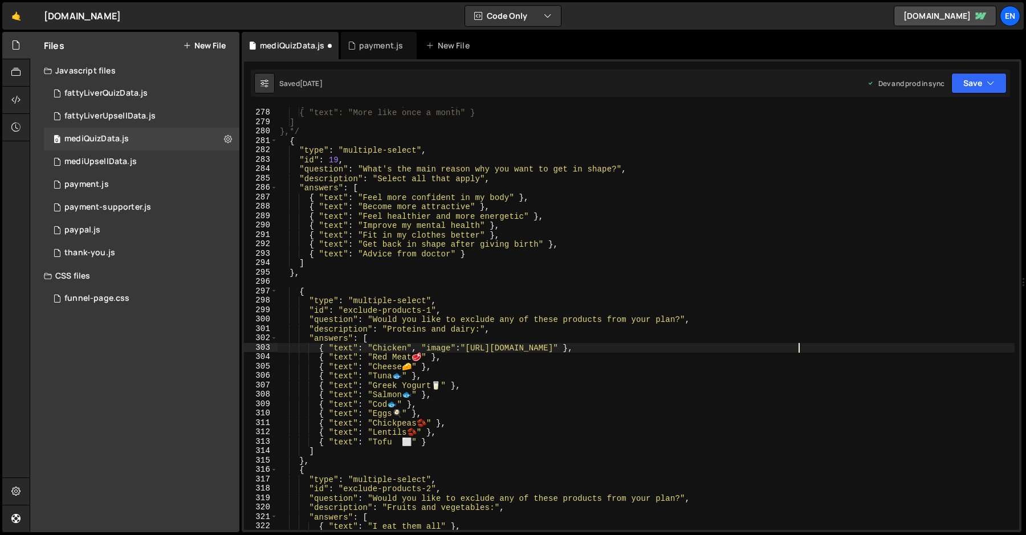
click at [455, 349] on div "{ "text": "2–3 times per week" }, { "text": "More like once a month" } ] },*/ {…" at bounding box center [646, 320] width 737 height 442
click at [431, 360] on div "{ "text": "2–3 times per week" }, { "text": "More like once a month" } ] },*/ {…" at bounding box center [646, 320] width 737 height 442
click at [426, 357] on div "{ "text": "2–3 times per week" }, { "text": "More like once a month" } ] },*/ {…" at bounding box center [646, 320] width 737 height 442
paste textarea "[URL][DOMAIN_NAME]""
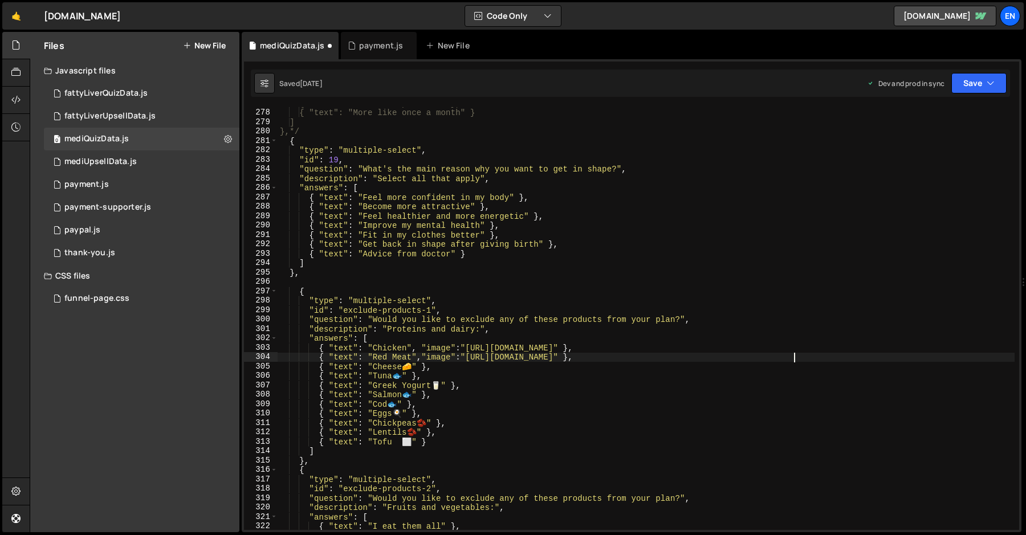
click at [738, 353] on div "{ "text": "2–3 times per week" }, { "text": "More like once a month" } ] },*/ {…" at bounding box center [646, 320] width 737 height 442
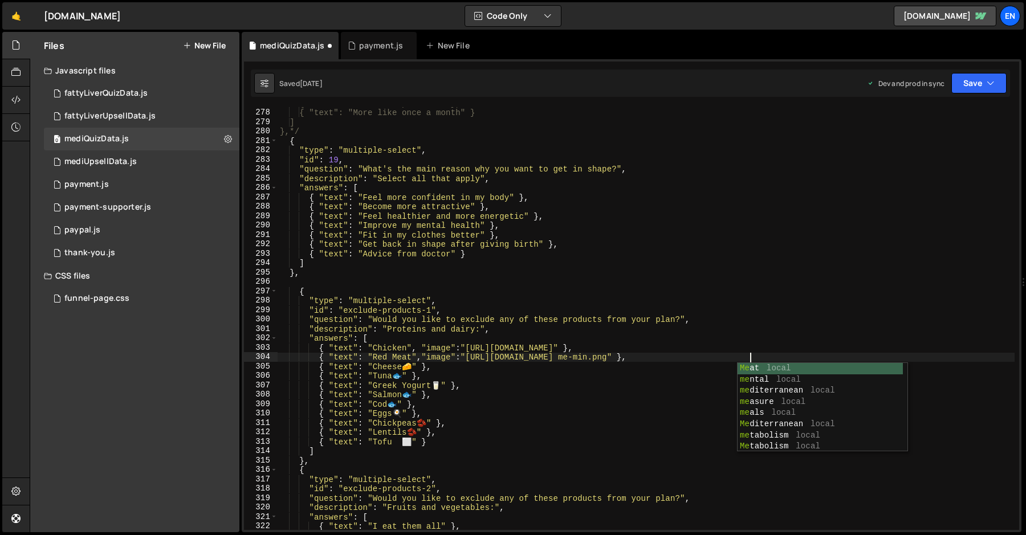
scroll to position [0, 33]
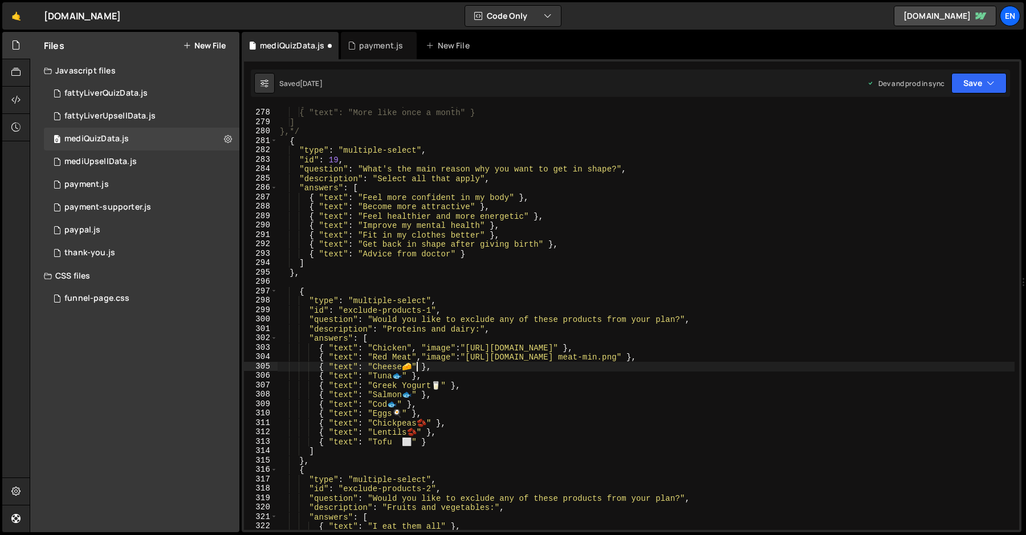
click at [418, 370] on div "{ "text": "2–3 times per week" }, { "text": "More like once a month" } ] },*/ {…" at bounding box center [646, 320] width 737 height 442
paste textarea "[URL][DOMAIN_NAME]""
click at [739, 369] on div "{ "text": "2–3 times per week" }, { "text": "More like once a month" } ] },*/ {…" at bounding box center [646, 320] width 737 height 442
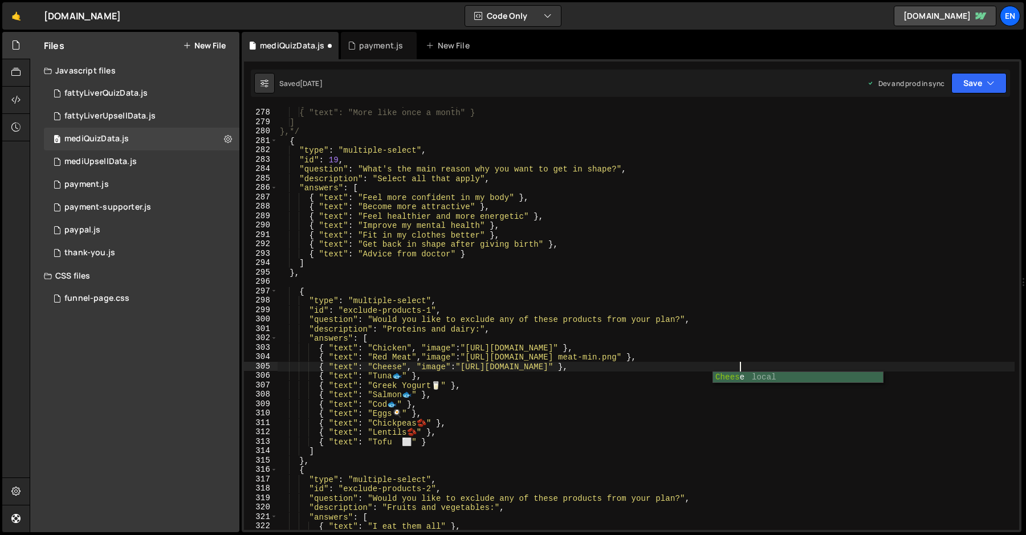
scroll to position [0, 32]
click at [775, 360] on div "{ "text": "2–3 times per week" }, { "text": "More like once a month" } ] },*/ {…" at bounding box center [646, 320] width 737 height 442
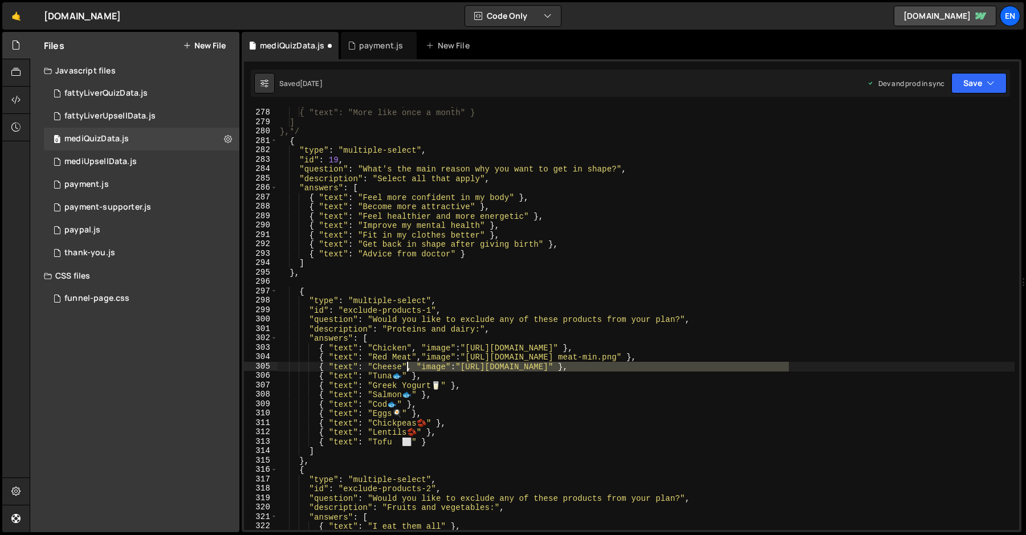
drag, startPoint x: 790, startPoint y: 368, endPoint x: 408, endPoint y: 365, distance: 381.9
click at [408, 365] on div "{ "text": "2–3 times per week" }, { "text": "More like once a month" } ] },*/ {…" at bounding box center [646, 320] width 737 height 442
click at [404, 376] on div "{ "text": "2–3 times per week" }, { "text": "More like once a month" } ] },*/ {…" at bounding box center [646, 320] width 737 height 442
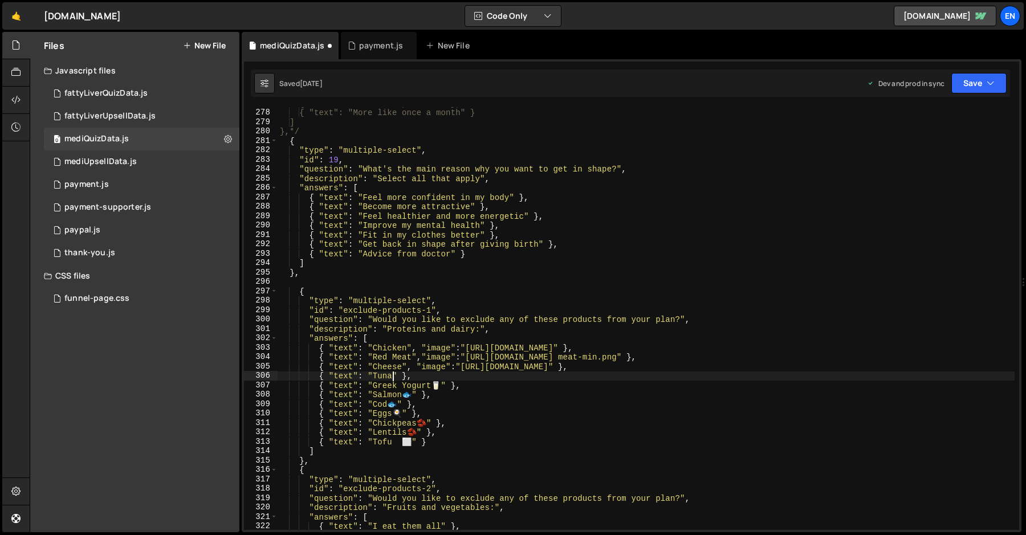
scroll to position [0, 9]
paste textarea ", "image":"[URL][DOMAIN_NAME]""
click at [718, 376] on div "{ "text": "2–3 times per week" }, { "text": "More like once a month" } ] },*/ {…" at bounding box center [646, 320] width 737 height 442
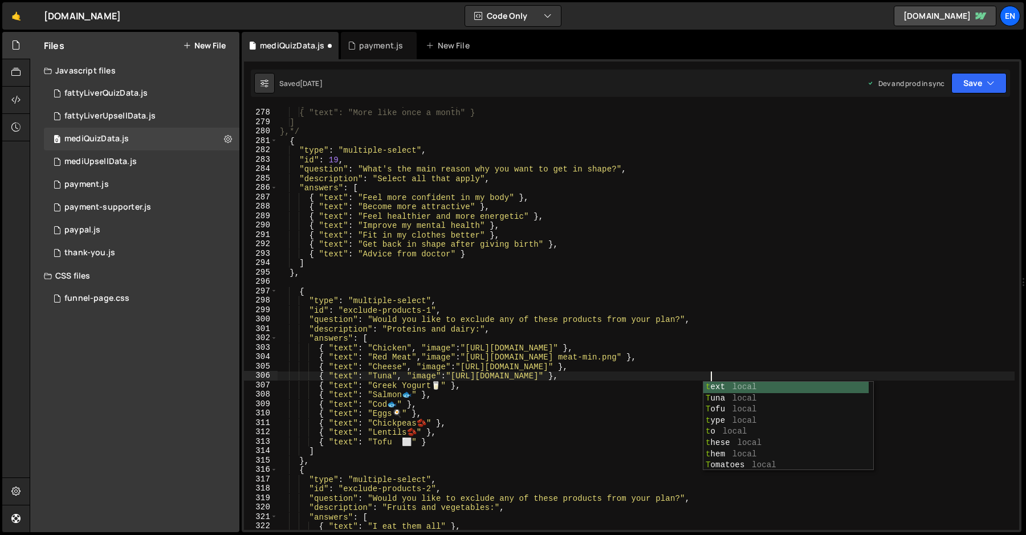
scroll to position [0, 31]
click at [447, 389] on div "{ "text": "2–3 times per week" }, { "text": "More like once a month" } ] },*/ {…" at bounding box center [646, 320] width 737 height 442
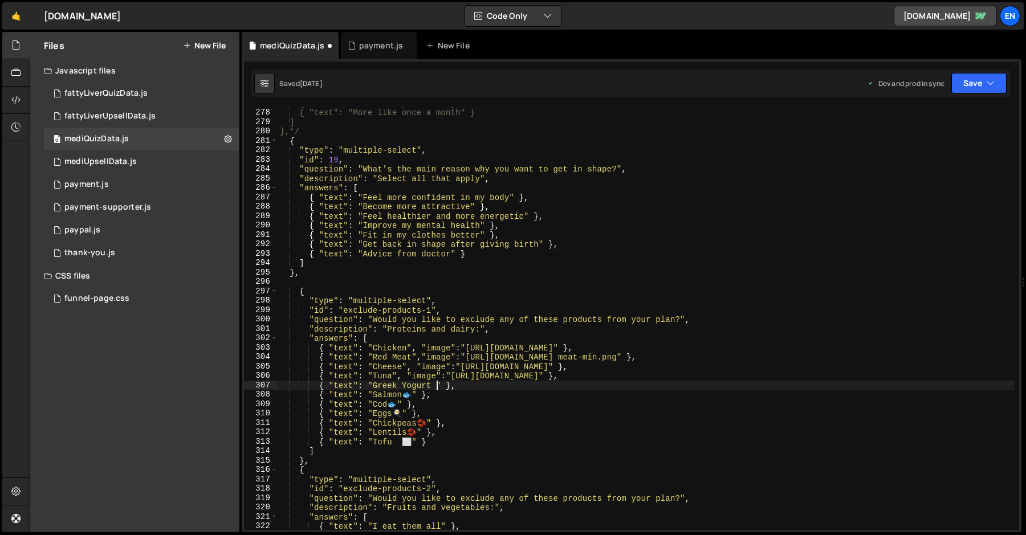
scroll to position [0, 11]
paste textarea ", "image":"[URL][DOMAIN_NAME]""
click at [761, 388] on div "{ "text": "2–3 times per week" }, { "text": "More like once a month" } ] },*/ {…" at bounding box center [646, 320] width 737 height 442
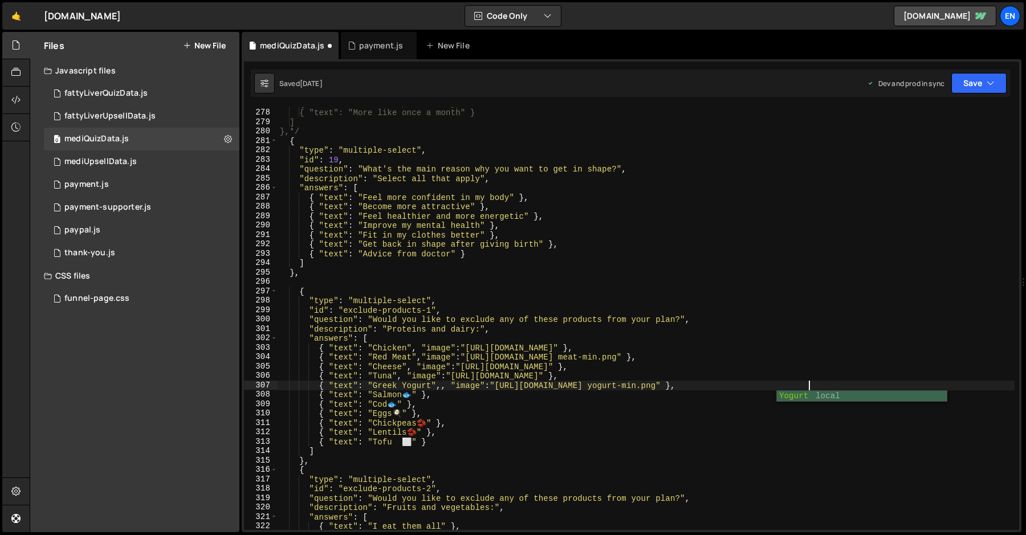
scroll to position [0, 36]
click at [426, 392] on div "{ "text": "2–3 times per week" }, { "text": "More like once a month" } ] },*/ {…" at bounding box center [646, 320] width 737 height 442
click at [415, 392] on div "{ "text": "2–3 times per week" }, { "text": "More like once a month" } ] },*/ {…" at bounding box center [646, 320] width 737 height 442
paste textarea ", "image":"[URL][DOMAIN_NAME]""
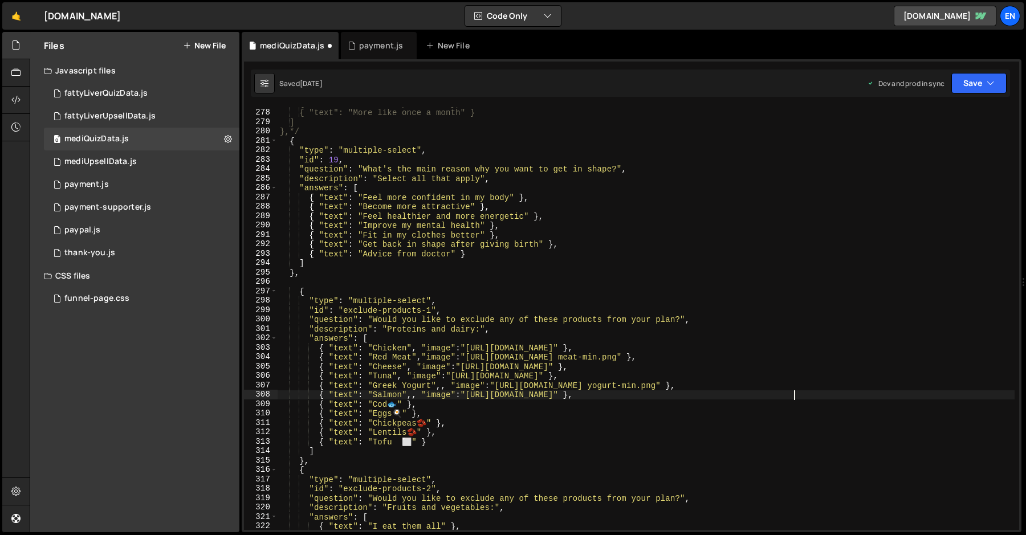
click at [738, 394] on div "{ "text": "2–3 times per week" }, { "text": "More like once a month" } ] },*/ {…" at bounding box center [646, 320] width 737 height 442
click at [402, 406] on div "{ "text": "2–3 times per week" }, { "text": "More like once a month" } ] },*/ {…" at bounding box center [646, 320] width 737 height 442
paste textarea ", "image":"[URL][DOMAIN_NAME]""
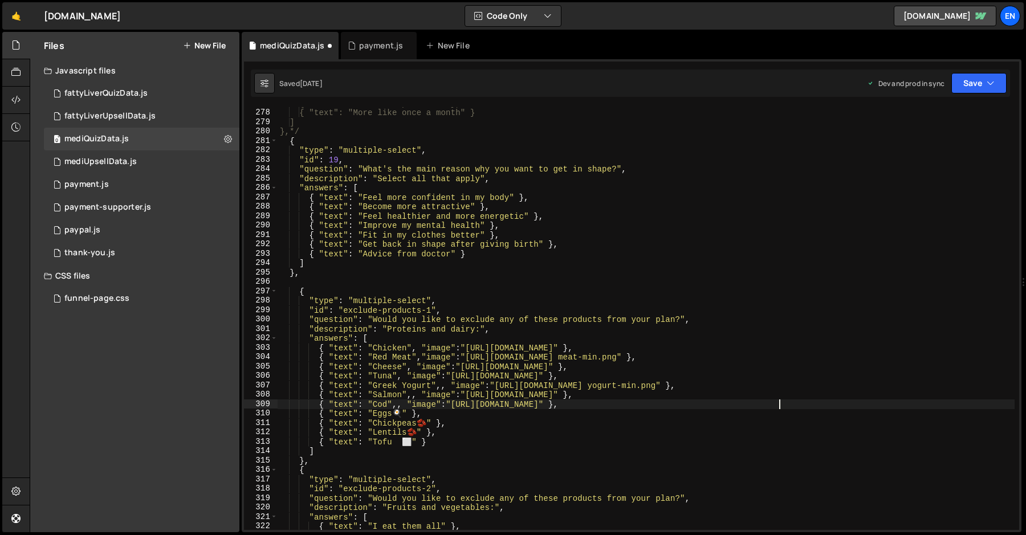
click at [726, 406] on div "{ "text": "2–3 times per week" }, { "text": "More like once a month" } ] },*/ {…" at bounding box center [646, 320] width 737 height 442
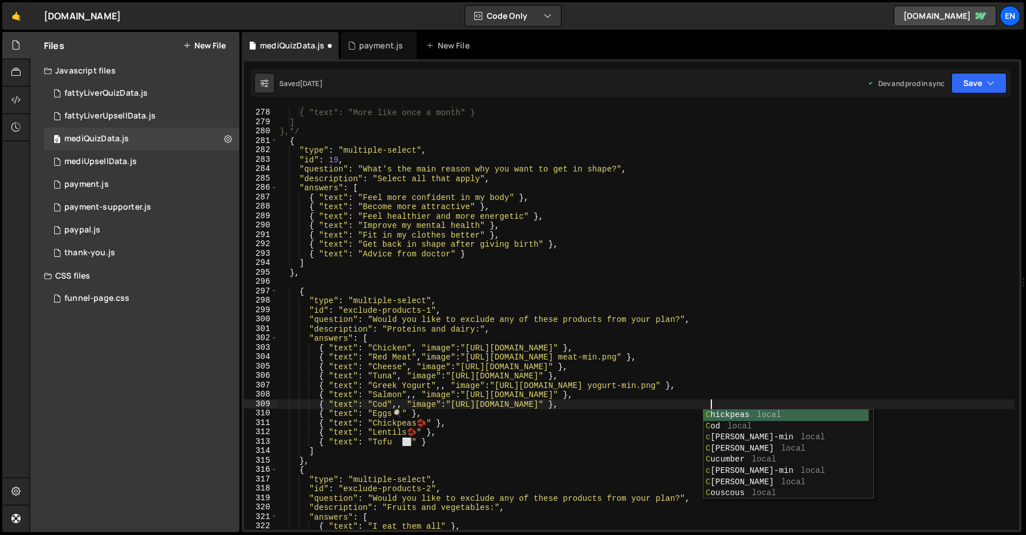
scroll to position [0, 30]
click at [405, 413] on div "{ "text": "2–3 times per week" }, { "text": "More like once a month" } ] },*/ {…" at bounding box center [646, 320] width 737 height 442
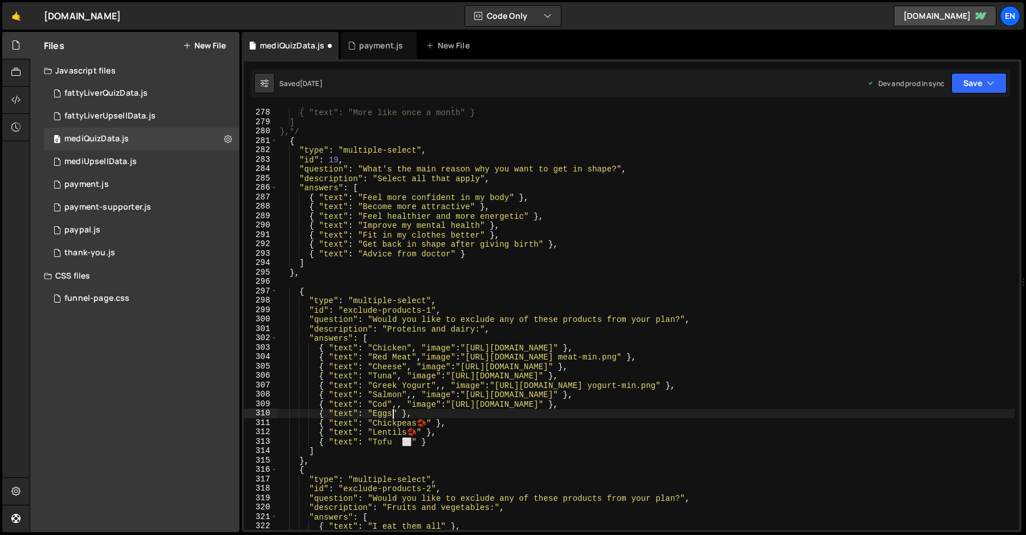
scroll to position [0, 9]
paste textarea ", "image":"[URL][DOMAIN_NAME]""
click at [399, 405] on div "{ "text": "2–3 times per week" }, { "text": "More like once a month" } ] },*/ {…" at bounding box center [646, 320] width 737 height 442
click at [414, 392] on div "{ "text": "2–3 times per week" }, { "text": "More like once a month" } ] },*/ {…" at bounding box center [646, 320] width 737 height 442
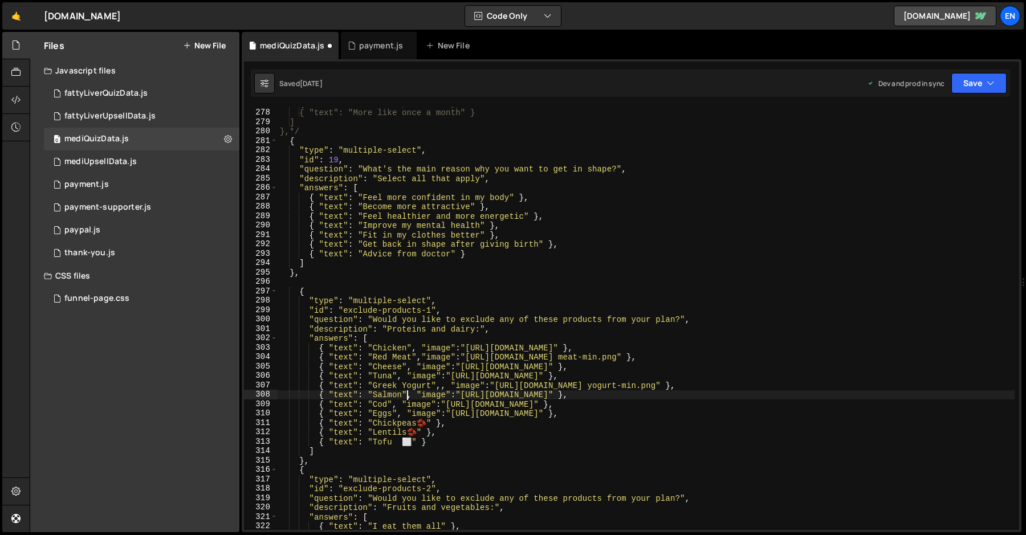
click at [445, 384] on div "{ "text": "2–3 times per week" }, { "text": "More like once a month" } ] },*/ {…" at bounding box center [646, 320] width 737 height 442
click at [726, 416] on div "{ "text": "2–3 times per week" }, { "text": "More like once a month" } ] },*/ {…" at bounding box center [646, 320] width 737 height 442
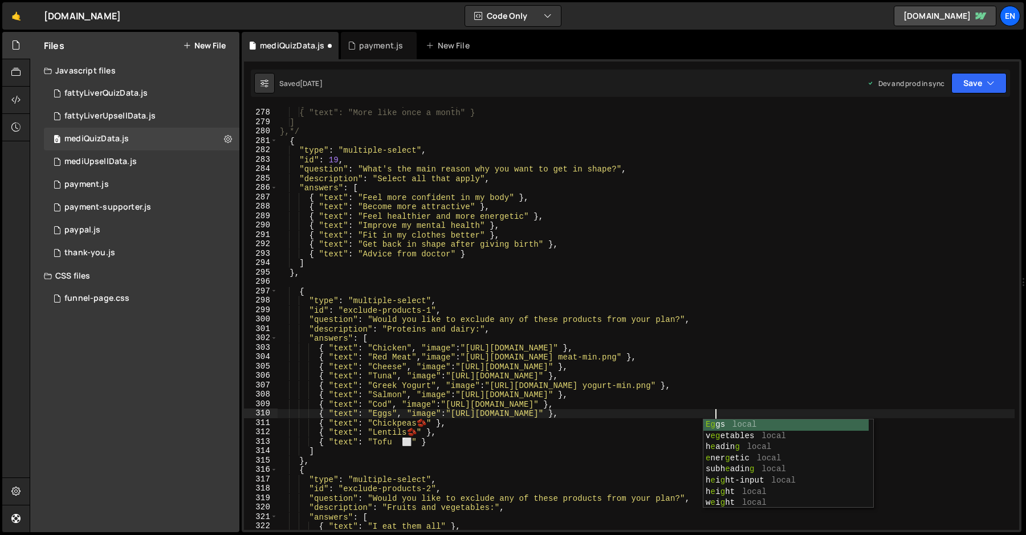
scroll to position [0, 31]
click at [430, 424] on div "{ "text": "2–3 times per week" }, { "text": "More like once a month" } ] },*/ {…" at bounding box center [646, 320] width 737 height 442
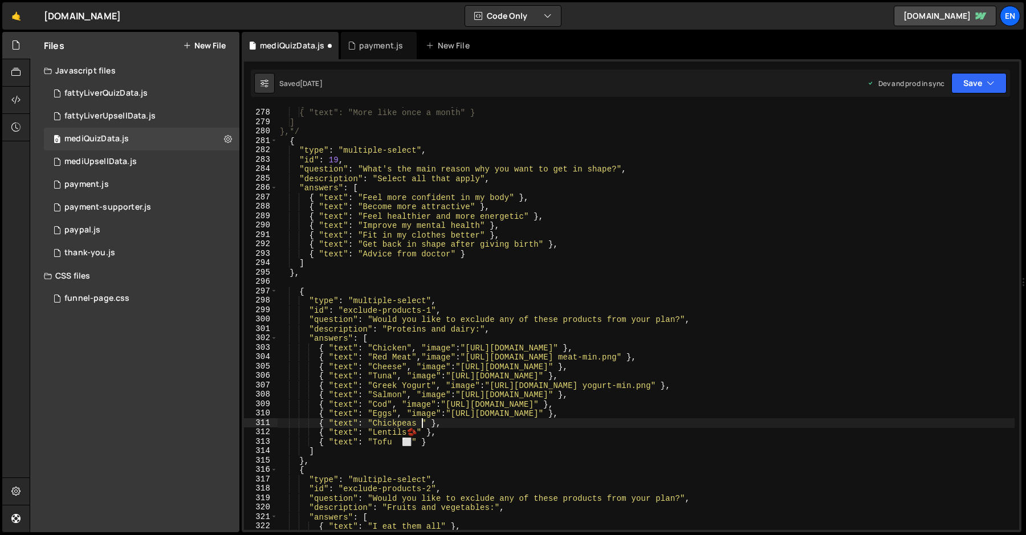
scroll to position [0, 10]
paste textarea ", "image":"[URL][DOMAIN_NAME]""
click at [744, 423] on div "{ "text": "2–3 times per week" }, { "text": "More like once a month" } ] },*/ {…" at bounding box center [646, 320] width 737 height 442
click at [745, 423] on div "{ "text": "2–3 times per week" }, { "text": "More like once a month" } ] },*/ {…" at bounding box center [646, 320] width 737 height 442
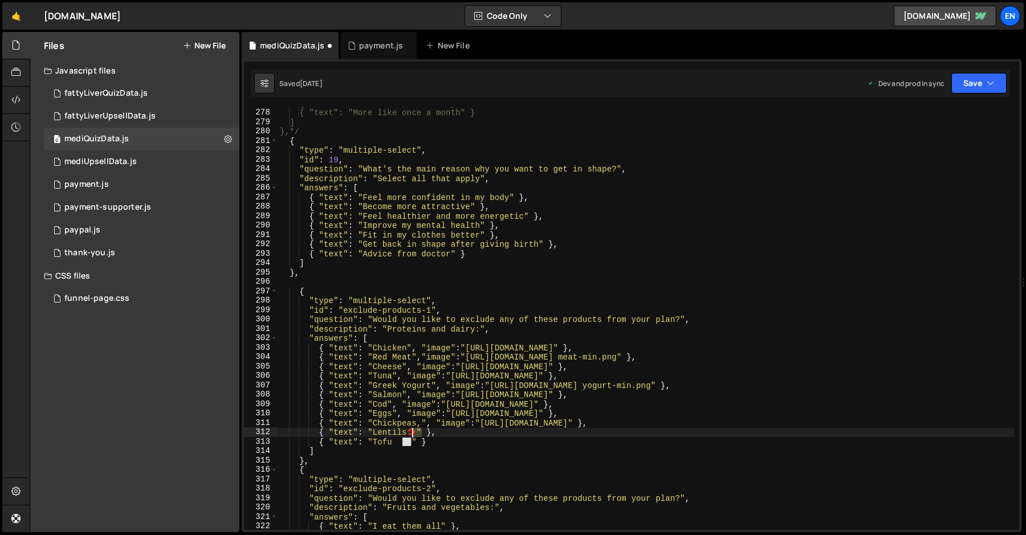
click at [416, 431] on div "{ "text": "2–3 times per week" }, { "text": "More like once a month" } ] },*/ {…" at bounding box center [646, 320] width 737 height 442
paste textarea ", "image":"[URL][DOMAIN_NAME]""
click at [739, 433] on div "{ "text": "2–3 times per week" }, { "text": "More like once a month" } ] },*/ {…" at bounding box center [646, 320] width 737 height 442
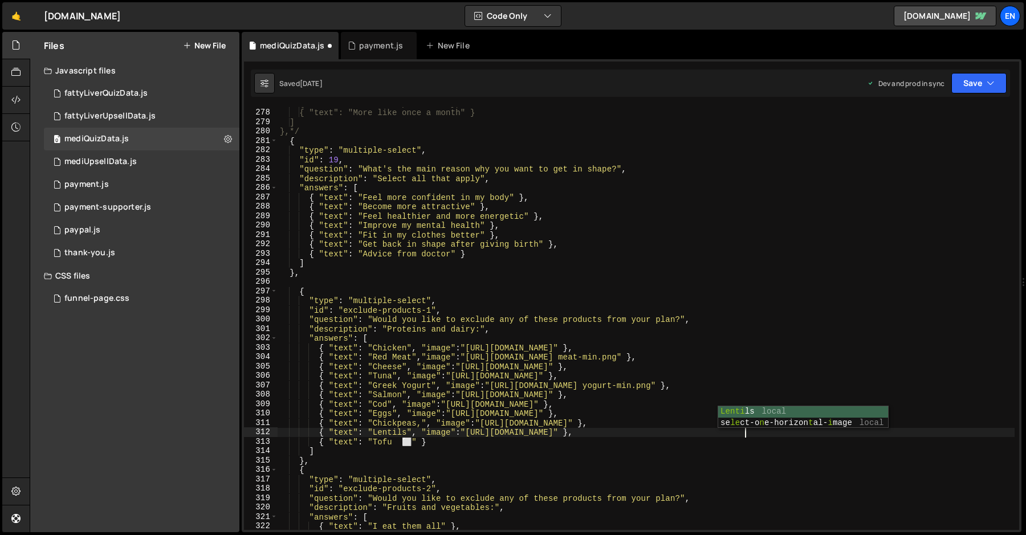
scroll to position [0, 33]
click at [418, 441] on div "{ "text": "2–3 times per week" }, { "text": "More like once a month" } ] },*/ {…" at bounding box center [646, 320] width 737 height 442
click at [412, 442] on div "{ "text": "2–3 times per week" }, { "text": "More like once a month" } ] },*/ {…" at bounding box center [646, 320] width 737 height 442
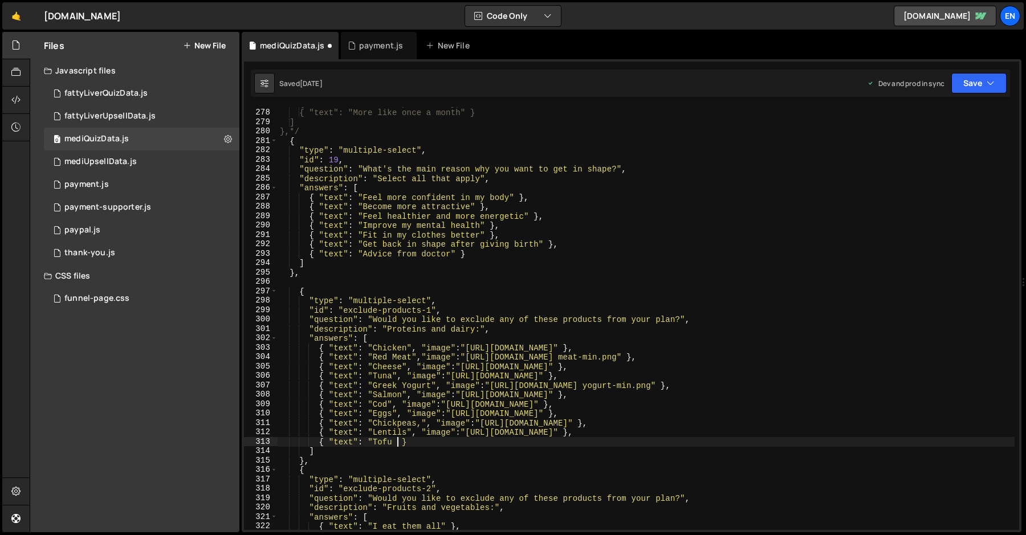
scroll to position [0, 8]
paste textarea ", "image":"[URL][DOMAIN_NAME]""
click at [723, 444] on div "{ "text": "2–3 times per week" }, { "text": "More like once a month" } ] },*/ {…" at bounding box center [646, 320] width 737 height 442
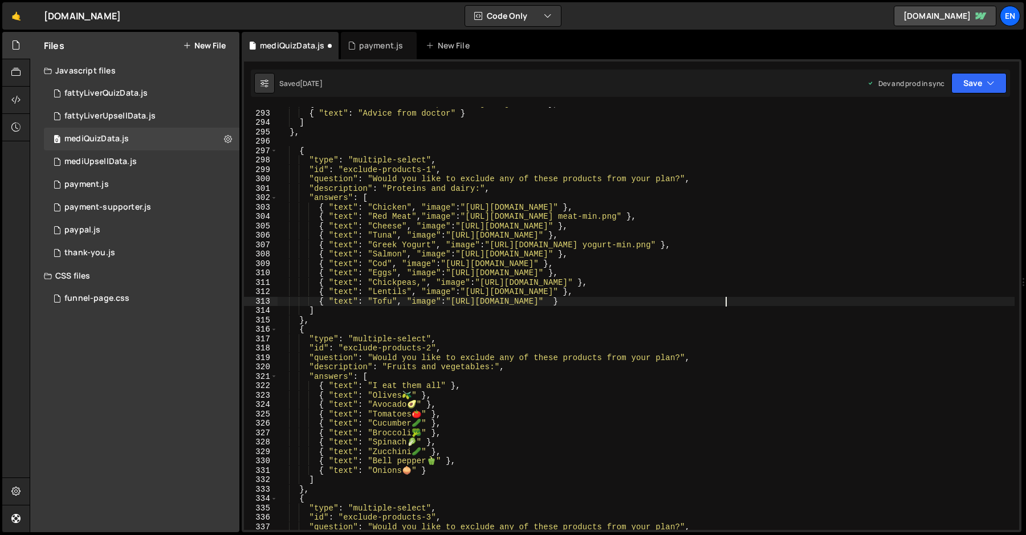
scroll to position [2756, 0]
click at [439, 378] on div "{ "text" : "Advice from doctor" } ] } , { "type" : "multiple-select" , "id" : "…" at bounding box center [646, 327] width 737 height 442
click at [416, 393] on div "{ "text" : "Advice from doctor" } ] } , { "type" : "multiple-select" , "id" : "…" at bounding box center [646, 327] width 737 height 442
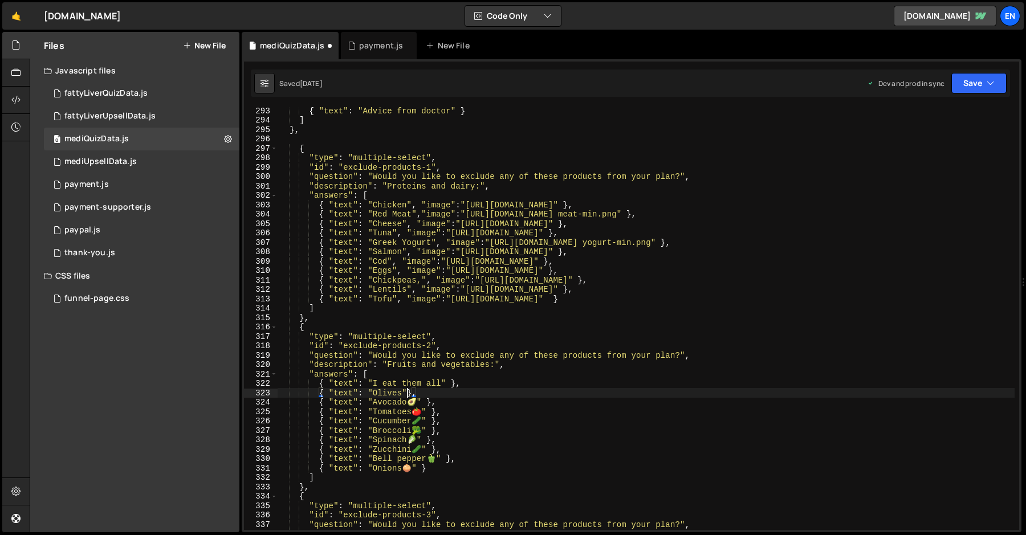
scroll to position [0, 9]
paste textarea ", "image":"[URL][DOMAIN_NAME]""
click at [726, 397] on div "{ "text" : "Advice from doctor" } ] } , { "type" : "multiple-select" , "id" : "…" at bounding box center [646, 327] width 737 height 442
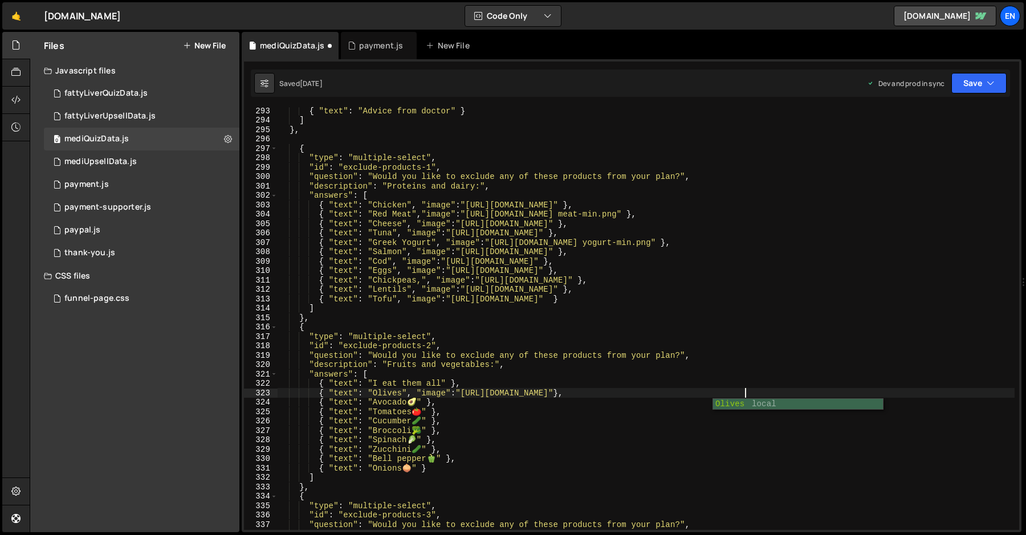
click at [419, 402] on div "{ "text" : "Advice from doctor" } ] } , { "type" : "multiple-select" , "id" : "…" at bounding box center [646, 327] width 737 height 442
paste textarea ", "image":"[URL][DOMAIN_NAME]""
click at [745, 402] on div "{ "text" : "Advice from doctor" } ] } , { "type" : "multiple-select" , "id" : "…" at bounding box center [646, 327] width 737 height 442
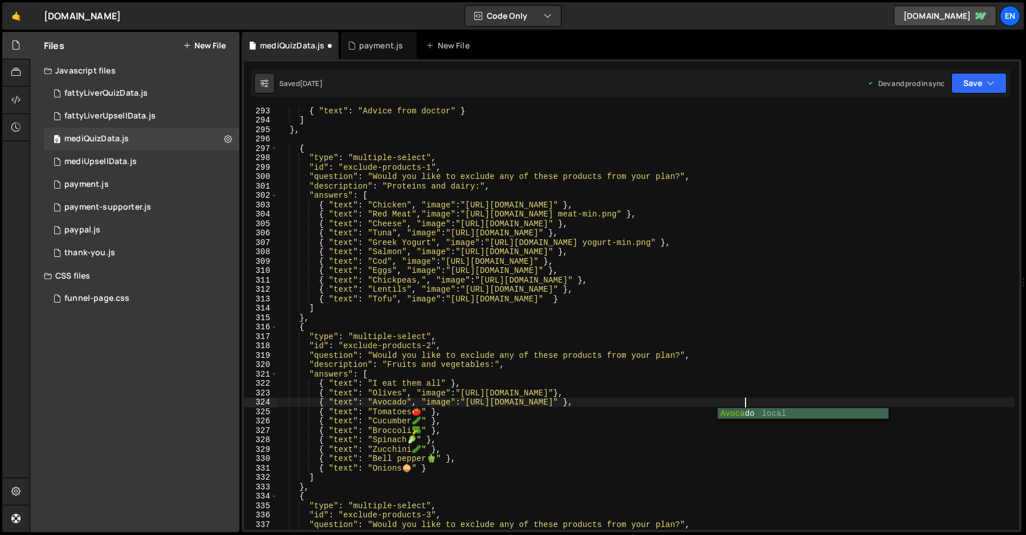
scroll to position [0, 33]
click at [423, 410] on div "{ "text" : "Advice from doctor" } ] } , { "type" : "multiple-select" , "id" : "…" at bounding box center [646, 327] width 737 height 442
paste textarea ", "image":"[URL][DOMAIN_NAME]""
click at [729, 411] on div "{ "text" : "Advice from doctor" } ] } , { "type" : "multiple-select" , "id" : "…" at bounding box center [646, 327] width 737 height 442
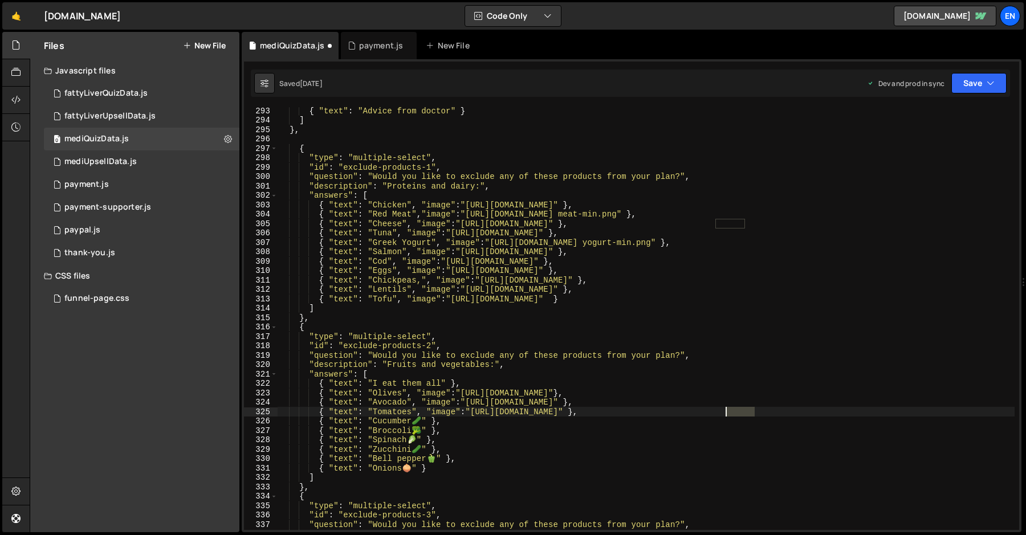
click at [729, 411] on div "{ "text" : "Advice from doctor" } ] } , { "type" : "multiple-select" , "id" : "…" at bounding box center [646, 327] width 737 height 442
click at [422, 421] on div "{ "text" : "Advice from doctor" } ] } , { "type" : "multiple-select" , "id" : "…" at bounding box center [646, 327] width 737 height 442
paste textarea ", "image":"[URL][DOMAIN_NAME]""
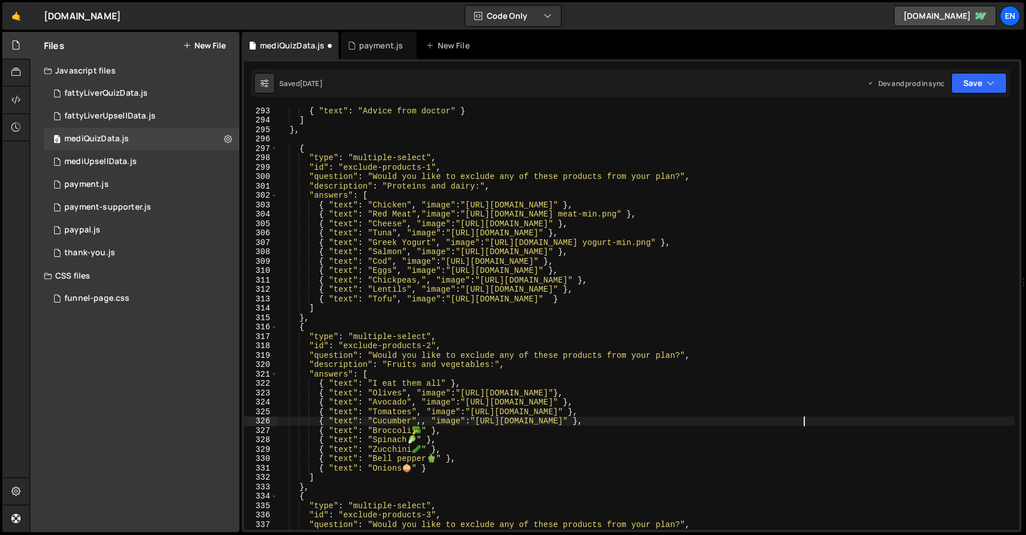
click at [426, 421] on div "{ "text" : "Advice from doctor" } ] } , { "type" : "multiple-select" , "id" : "…" at bounding box center [646, 327] width 737 height 442
click at [735, 424] on div "{ "text" : "Advice from doctor" } ] } , { "type" : "multiple-select" , "id" : "…" at bounding box center [646, 327] width 737 height 442
click at [426, 429] on div "{ "text" : "Advice from doctor" } ] } , { "type" : "multiple-select" , "id" : "…" at bounding box center [646, 327] width 737 height 442
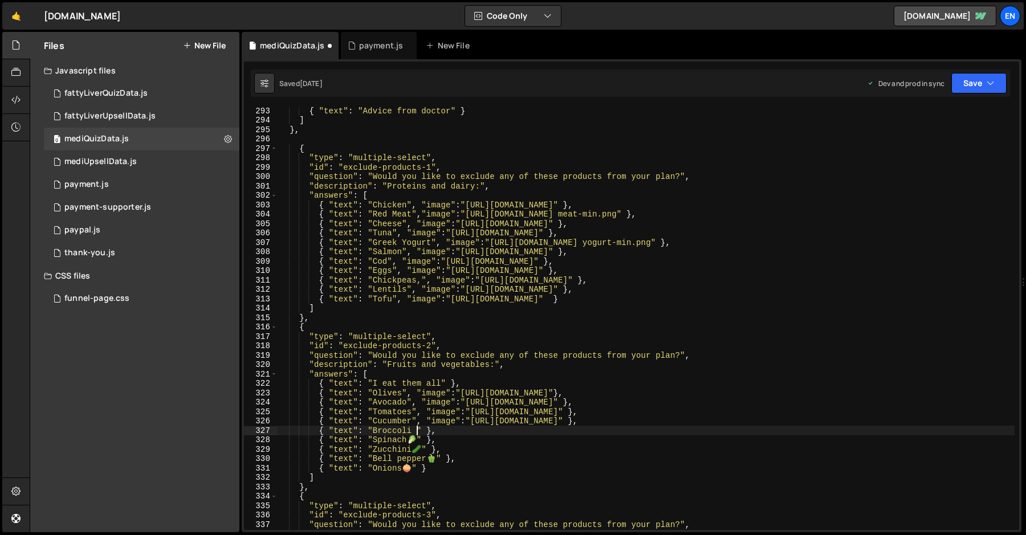
scroll to position [0, 10]
paste textarea ", "image":"[URL][DOMAIN_NAME]""
click at [724, 432] on div "{ "text" : "Advice from doctor" } ] } , { "type" : "multiple-select" , "id" : "…" at bounding box center [646, 327] width 737 height 442
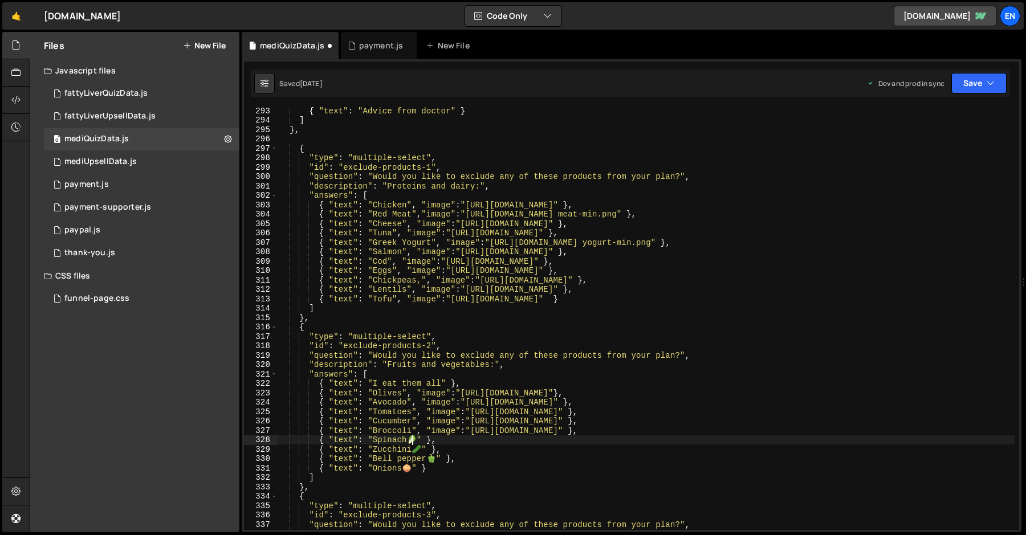
click at [413, 444] on div "{ "text" : "Advice from doctor" } ] } , { "type" : "multiple-select" , "id" : "…" at bounding box center [646, 327] width 737 height 442
click at [419, 441] on div "{ "text" : "Advice from doctor" } ] } , { "type" : "multiple-select" , "id" : "…" at bounding box center [646, 327] width 737 height 442
paste textarea ", "image":"[URL][DOMAIN_NAME]""
click at [424, 439] on div "{ "text" : "Advice from doctor" } ] } , { "type" : "multiple-select" , "id" : "…" at bounding box center [646, 327] width 737 height 442
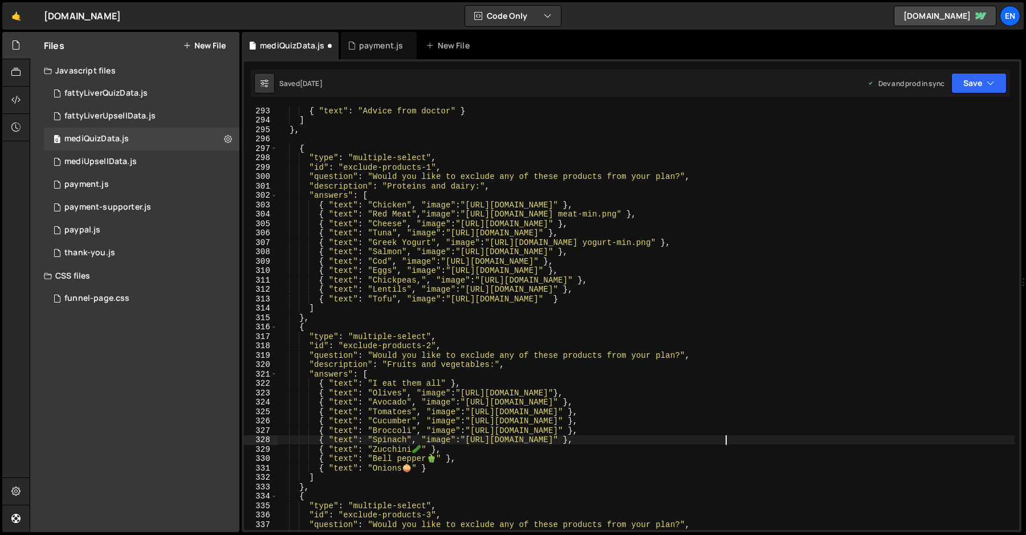
click at [727, 441] on div "{ "text" : "Advice from doctor" } ] } , { "type" : "multiple-select" , "id" : "…" at bounding box center [646, 327] width 737 height 442
click at [422, 451] on div "{ "text" : "Advice from doctor" } ] } , { "type" : "multiple-select" , "id" : "…" at bounding box center [646, 327] width 737 height 442
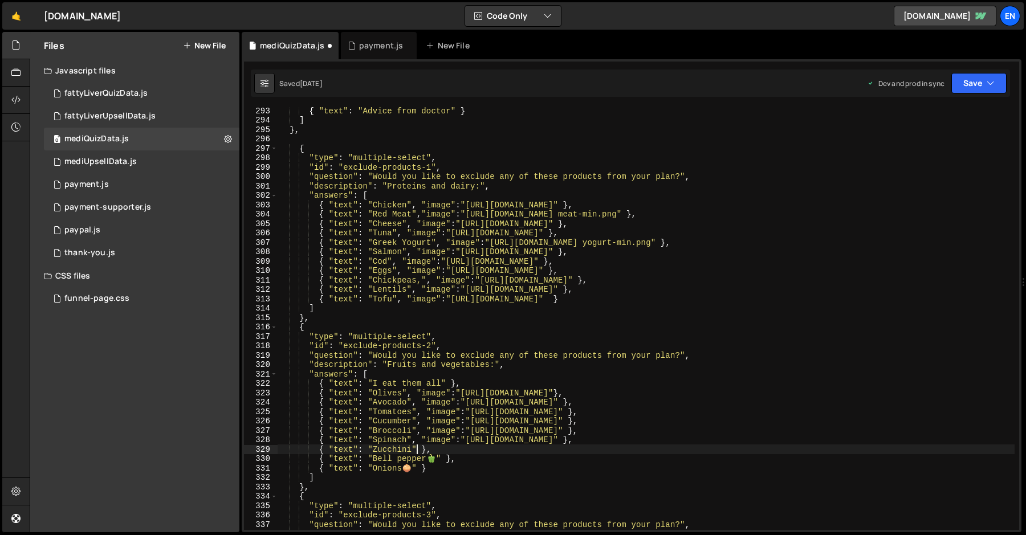
paste textarea ", "image":"[URL][DOMAIN_NAME]""
click at [738, 453] on div "{ "text" : "Advice from doctor" } ] } , { "type" : "multiple-select" , "id" : "…" at bounding box center [646, 327] width 737 height 442
click at [441, 455] on div "{ "text" : "Advice from doctor" } ] } , { "type" : "multiple-select" , "id" : "…" at bounding box center [646, 327] width 737 height 442
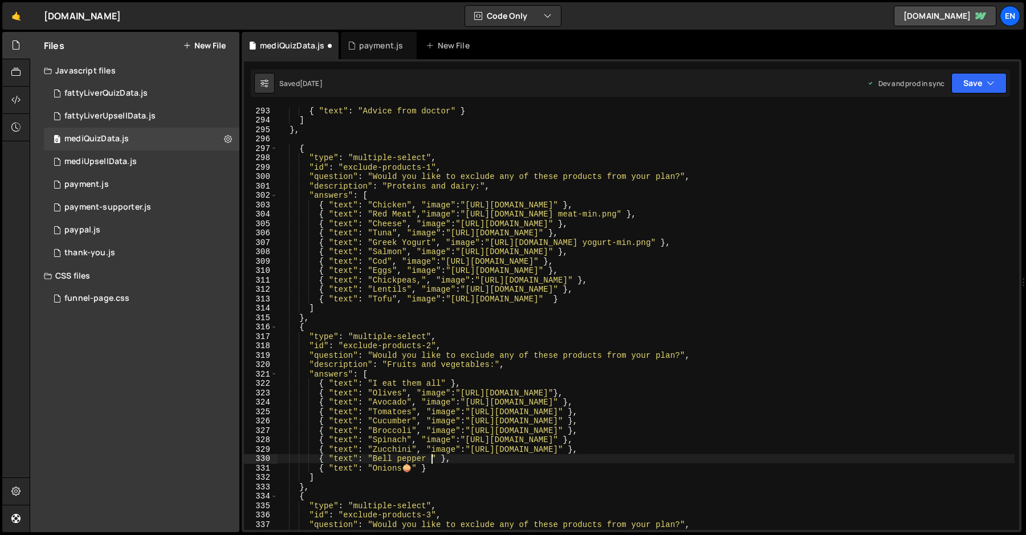
scroll to position [0, 11]
paste textarea ", "image":"[URL][DOMAIN_NAME]""
click at [752, 455] on div "{ "text" : "Advice from doctor" } ] } , { "type" : "multiple-select" , "id" : "…" at bounding box center [646, 327] width 737 height 442
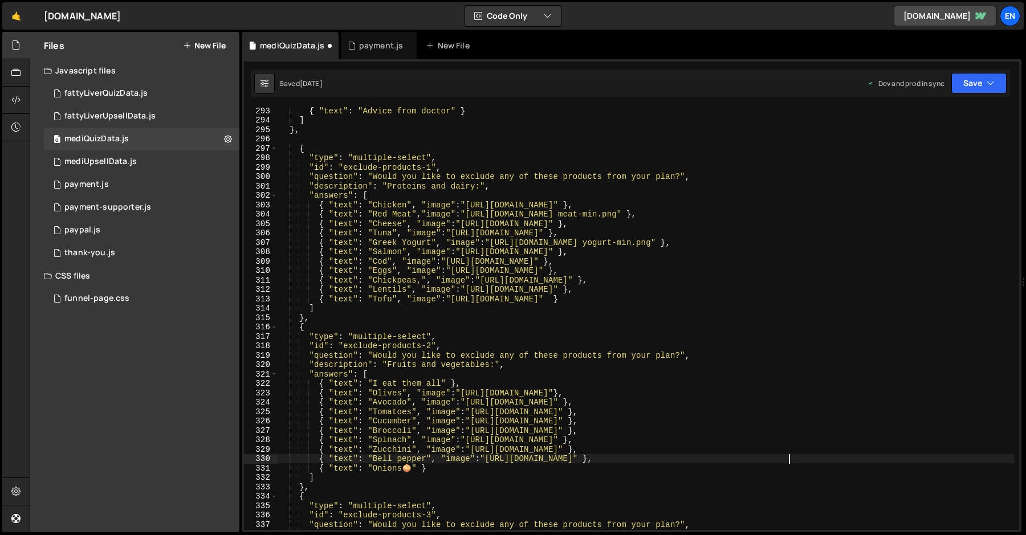
click at [412, 465] on div "{ "text" : "Advice from doctor" } ] } , { "type" : "multiple-select" , "id" : "…" at bounding box center [646, 327] width 737 height 442
paste textarea ", "image":"[URL][DOMAIN_NAME]""
click at [730, 465] on div "{ "text" : "Advice from doctor" } ] } , { "type" : "multiple-select" , "id" : "…" at bounding box center [646, 327] width 737 height 442
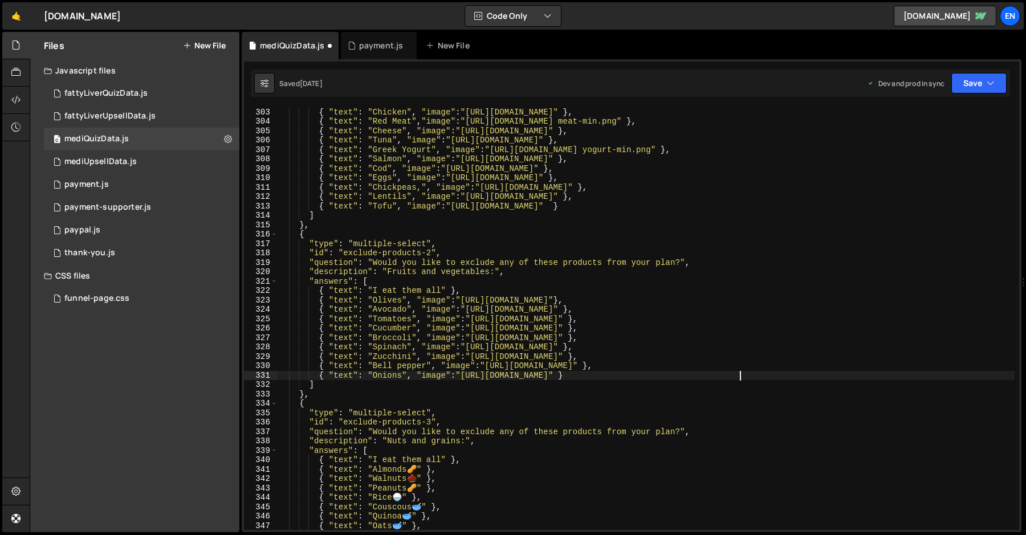
scroll to position [2890, 0]
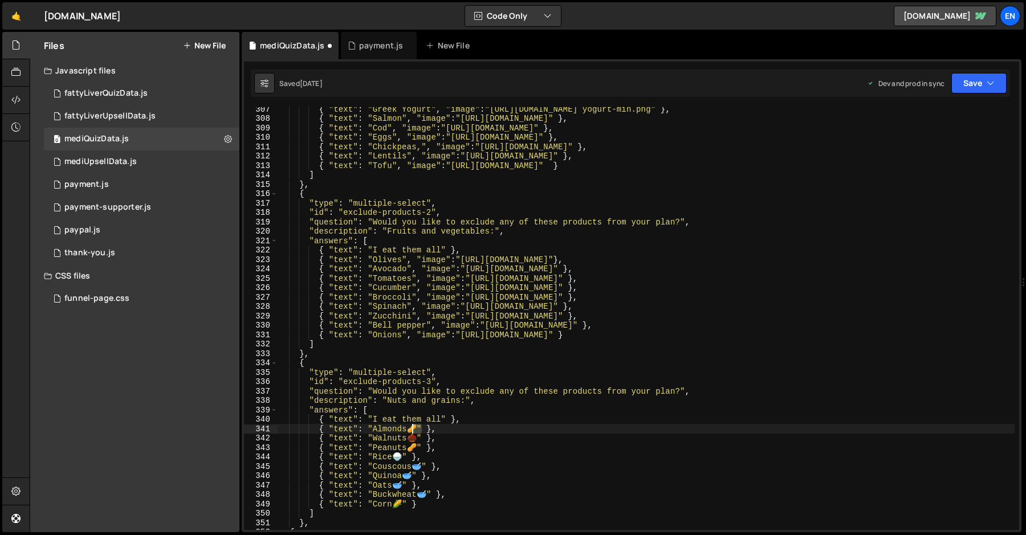
click at [417, 429] on div "{ "text" : "Greek Yogurt" , "image" : "[URL][DOMAIN_NAME] yogurt-min.png" } , {…" at bounding box center [646, 325] width 737 height 442
paste textarea ", "image":"[URL][DOMAIN_NAME]""
click at [730, 426] on div "{ "text" : "Greek Yogurt" , "image" : "[URL][DOMAIN_NAME] yogurt-min.png" } , {…" at bounding box center [646, 325] width 737 height 442
click at [731, 427] on div "{ "text" : "Greek Yogurt" , "image" : "[URL][DOMAIN_NAME] yogurt-min.png" } , {…" at bounding box center [646, 325] width 737 height 442
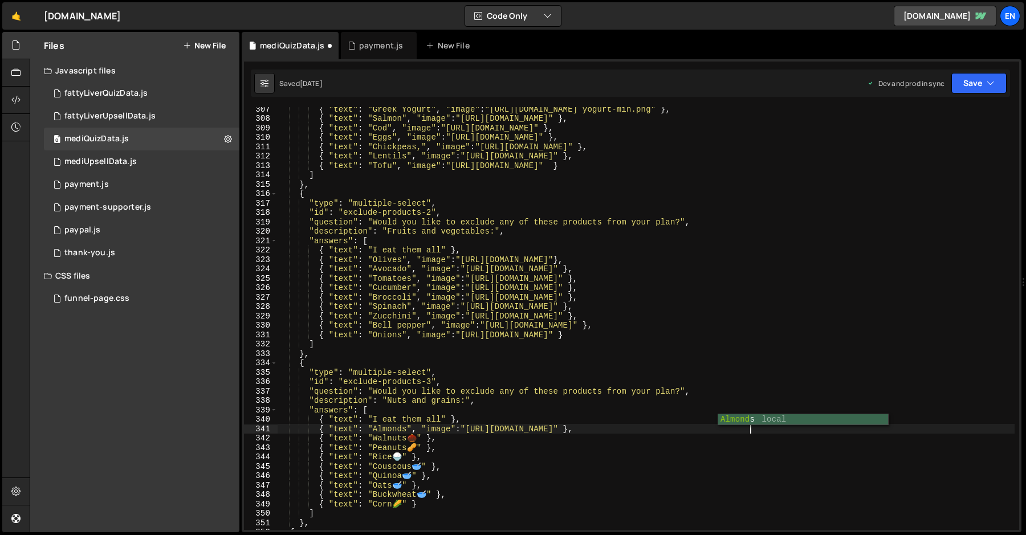
scroll to position [0, 33]
click at [419, 439] on div "{ "text" : "Greek Yogurt" , "image" : "[URL][DOMAIN_NAME] yogurt-min.png" } , {…" at bounding box center [646, 325] width 737 height 442
paste textarea ", "image":"[URL][DOMAIN_NAME]""
click at [731, 441] on div "{ "text" : "Greek Yogurt" , "image" : "[URL][DOMAIN_NAME] yogurt-min.png" } , {…" at bounding box center [646, 325] width 737 height 442
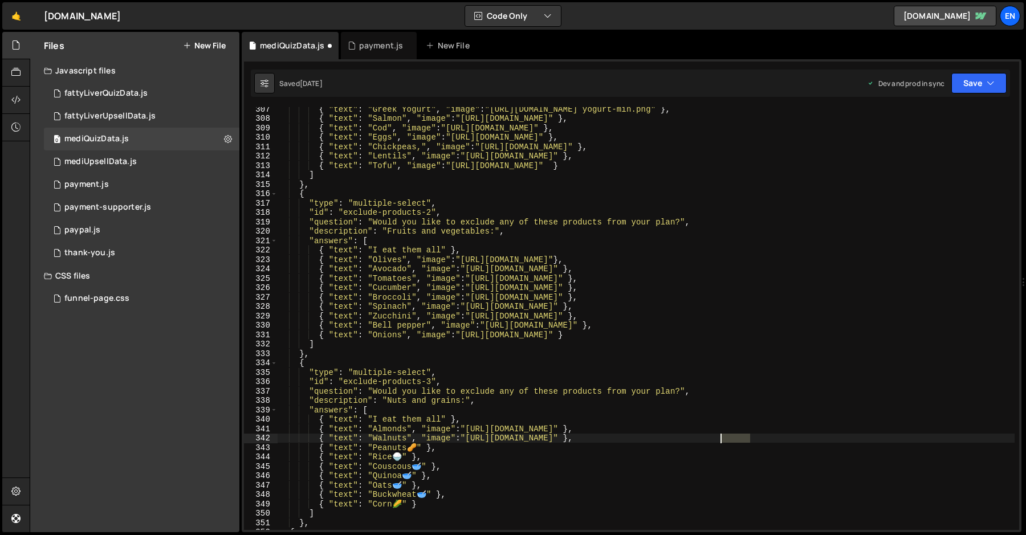
click at [731, 441] on div "{ "text" : "Greek Yogurt" , "image" : "[URL][DOMAIN_NAME] yogurt-min.png" } , {…" at bounding box center [646, 325] width 737 height 442
click at [422, 447] on div "{ "text" : "Greek Yogurt" , "image" : "[URL][DOMAIN_NAME] yogurt-min.png" } , {…" at bounding box center [646, 325] width 737 height 442
paste textarea ", "image":"[URL][DOMAIN_NAME]""
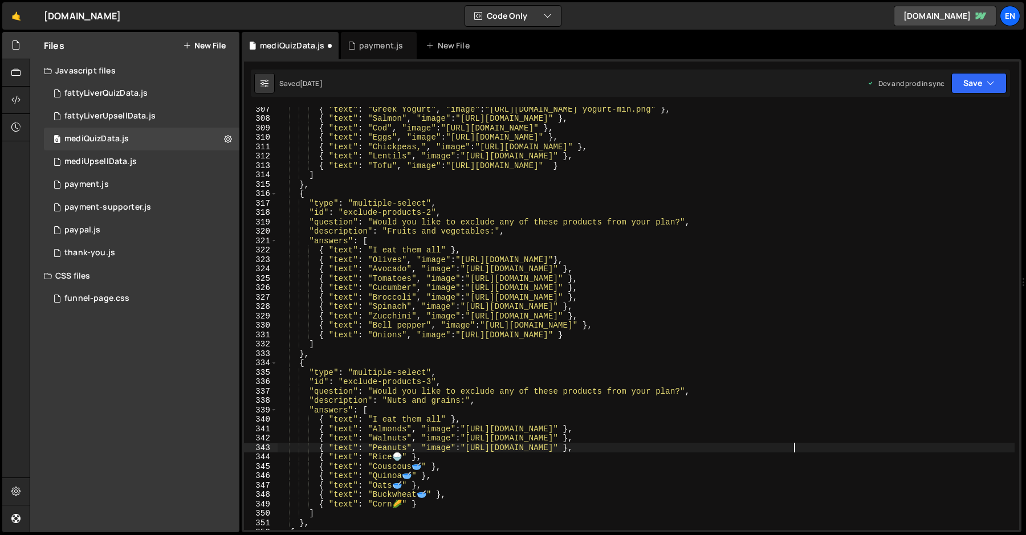
click at [731, 451] on div "{ "text" : "Greek Yogurt" , "image" : "[URL][DOMAIN_NAME] yogurt-min.png" } , {…" at bounding box center [646, 325] width 737 height 442
click at [403, 458] on div "{ "text" : "Greek Yogurt" , "image" : "[URL][DOMAIN_NAME] yogurt-min.png" } , {…" at bounding box center [646, 325] width 737 height 442
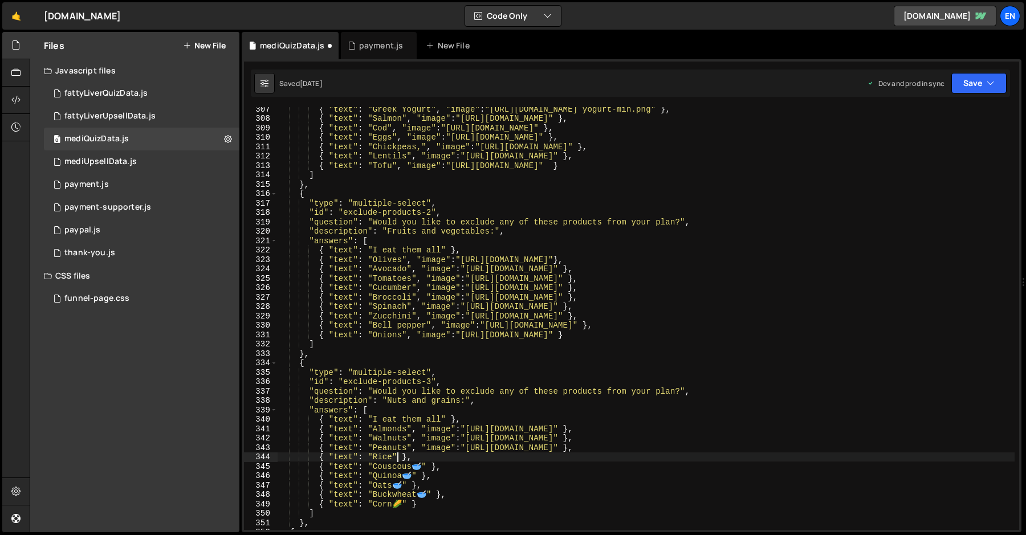
paste textarea ", "image":"[URL][DOMAIN_NAME]""
click at [714, 458] on div "{ "text" : "Greek Yogurt" , "image" : "[URL][DOMAIN_NAME] yogurt-min.png" } , {…" at bounding box center [646, 325] width 737 height 442
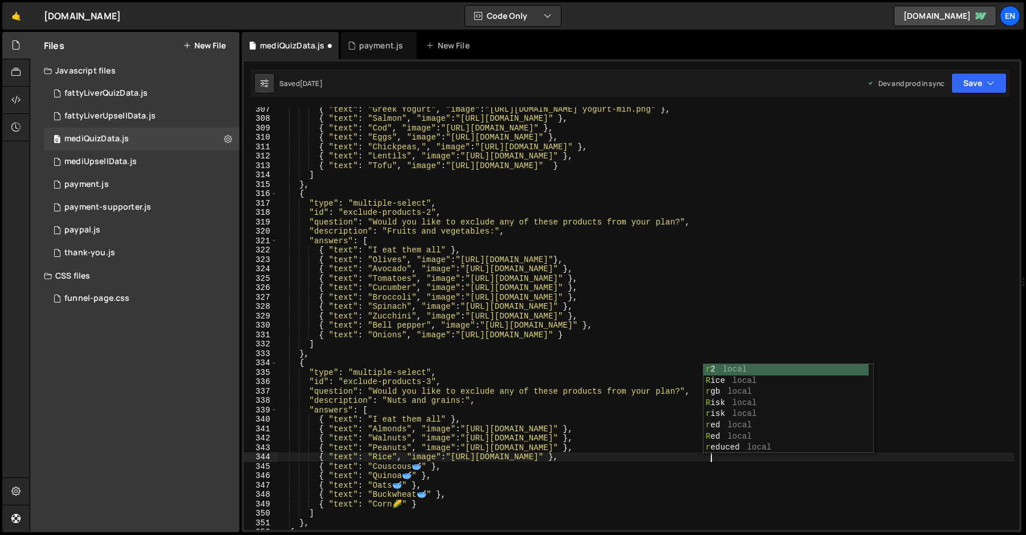
scroll to position [0, 31]
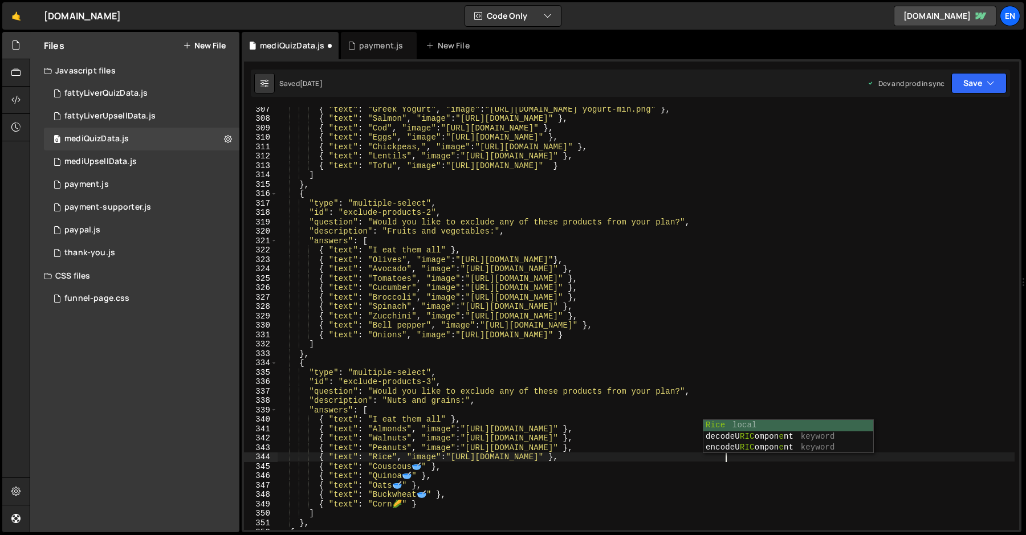
click at [423, 465] on div "{ "text" : "Greek Yogurt" , "image" : "[URL][DOMAIN_NAME] yogurt-min.png" } , {…" at bounding box center [646, 325] width 737 height 442
paste textarea ", "image":"[URL][DOMAIN_NAME]""
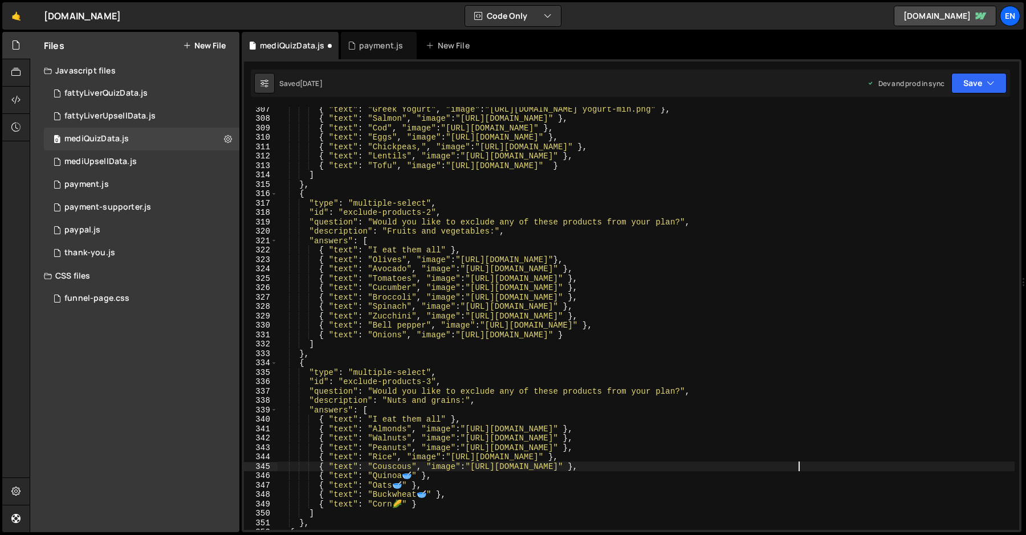
click at [736, 464] on div "{ "text" : "Greek Yogurt" , "image" : "[URL][DOMAIN_NAME] yogurt-min.png" } , {…" at bounding box center [646, 325] width 737 height 442
click at [416, 465] on div "{ "text" : "Greek Yogurt" , "image" : "[URL][DOMAIN_NAME] yogurt-min.png" } , {…" at bounding box center [646, 325] width 737 height 442
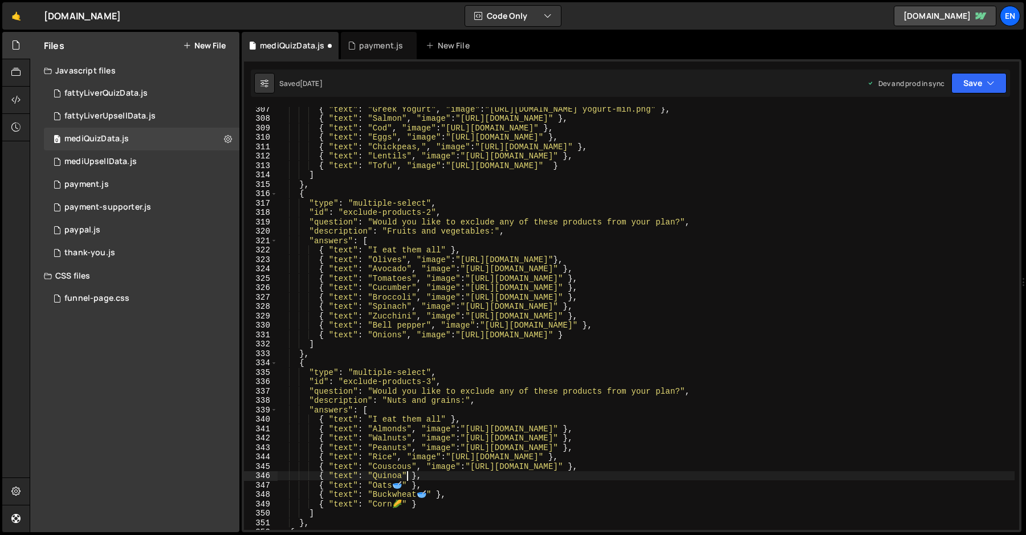
paste textarea ", "image":"[URL][DOMAIN_NAME]""
click at [719, 465] on div "{ "text" : "Greek Yogurt" , "image" : "[URL][DOMAIN_NAME] yogurt-min.png" } , {…" at bounding box center [646, 325] width 737 height 442
click at [405, 465] on div "{ "text" : "Greek Yogurt" , "image" : "[URL][DOMAIN_NAME] yogurt-min.png" } , {…" at bounding box center [646, 325] width 737 height 442
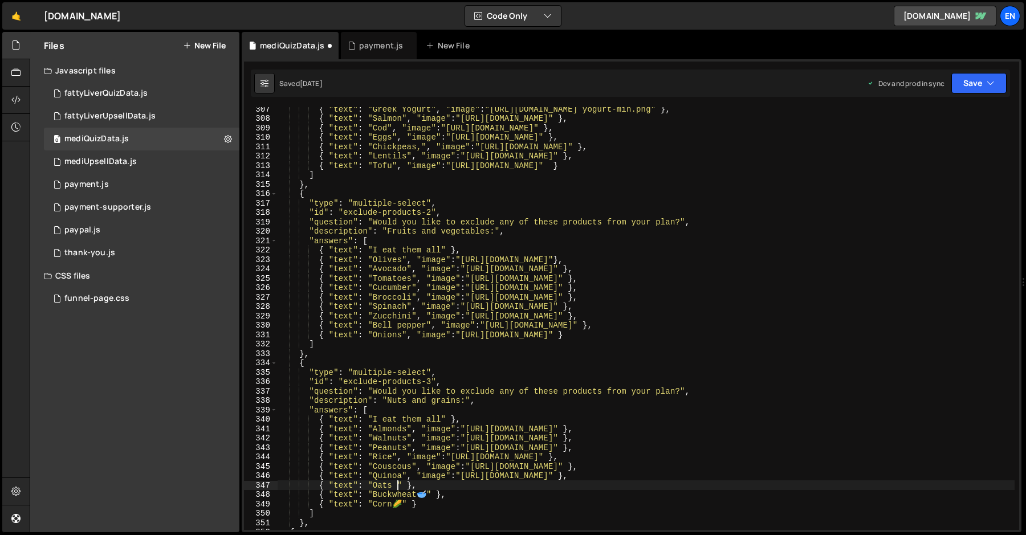
scroll to position [0, 9]
paste textarea ", "image":"[URL][DOMAIN_NAME]""
click at [708, 465] on div "{ "text" : "Greek Yogurt" , "image" : "[URL][DOMAIN_NAME] yogurt-min.png" } , {…" at bounding box center [646, 325] width 737 height 442
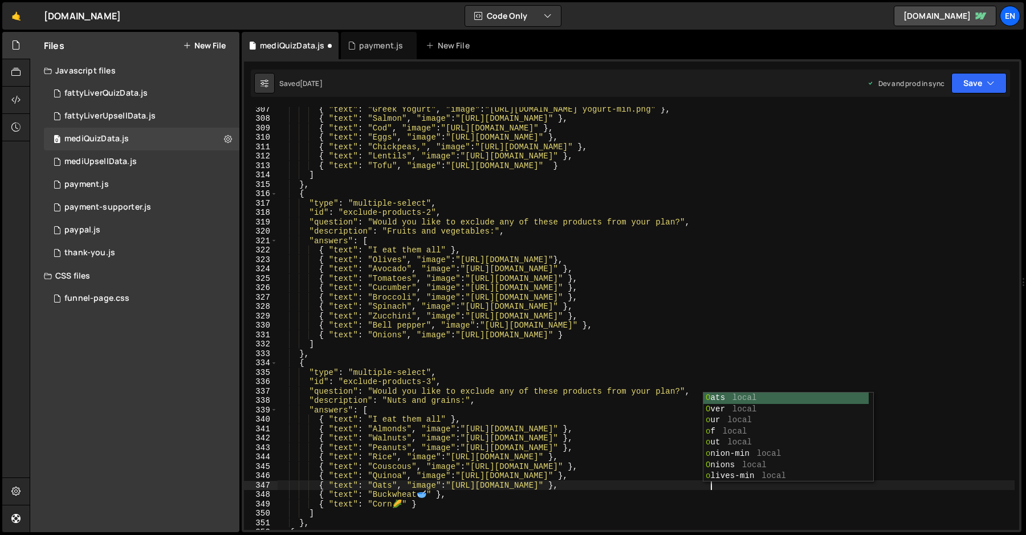
scroll to position [0, 31]
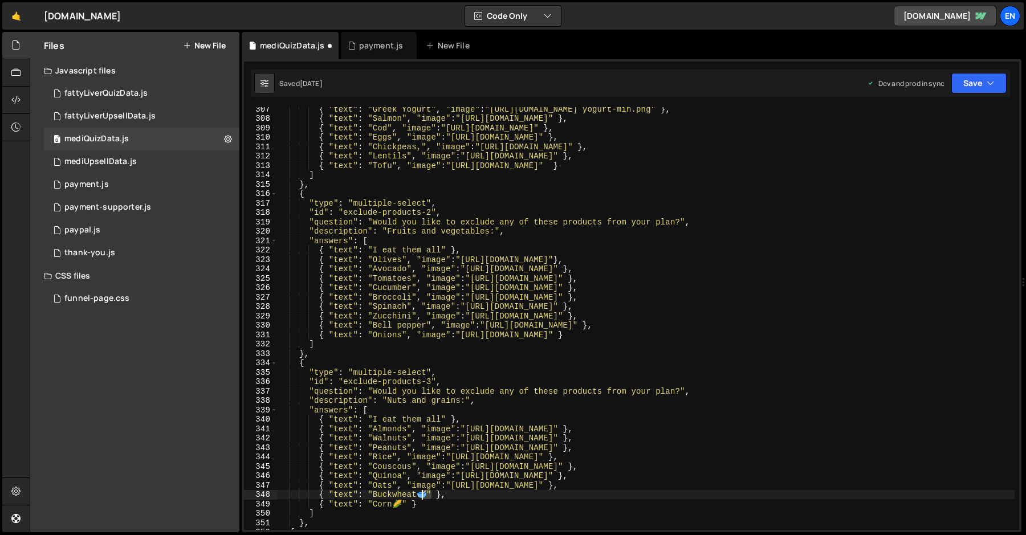
click at [428, 465] on div "{ "text" : "Greek Yogurt" , "image" : "[URL][DOMAIN_NAME] yogurt-min.png" } , {…" at bounding box center [646, 325] width 737 height 442
paste textarea ", "image":"[URL][DOMAIN_NAME]""
click at [748, 465] on div "{ "text" : "Greek Yogurt" , "image" : "[URL][DOMAIN_NAME] yogurt-min.png" } , {…" at bounding box center [646, 325] width 737 height 442
click at [747, 465] on div "{ "text" : "Greek Yogurt" , "image" : "[URL][DOMAIN_NAME] yogurt-min.png" } , {…" at bounding box center [646, 325] width 737 height 442
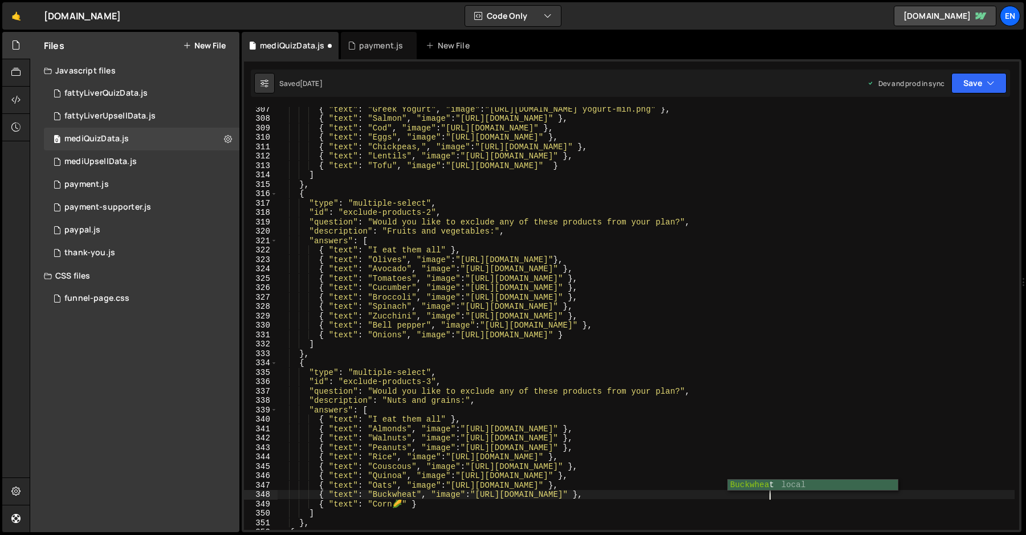
scroll to position [0, 34]
click at [406, 465] on div "{ "text" : "Greek Yogurt" , "image" : "[URL][DOMAIN_NAME] yogurt-min.png" } , {…" at bounding box center [646, 325] width 737 height 442
click at [404, 465] on div "{ "text" : "Greek Yogurt" , "image" : "[URL][DOMAIN_NAME] yogurt-min.png" } , {…" at bounding box center [646, 325] width 737 height 442
paste textarea ", "image":"[URL][DOMAIN_NAME]""
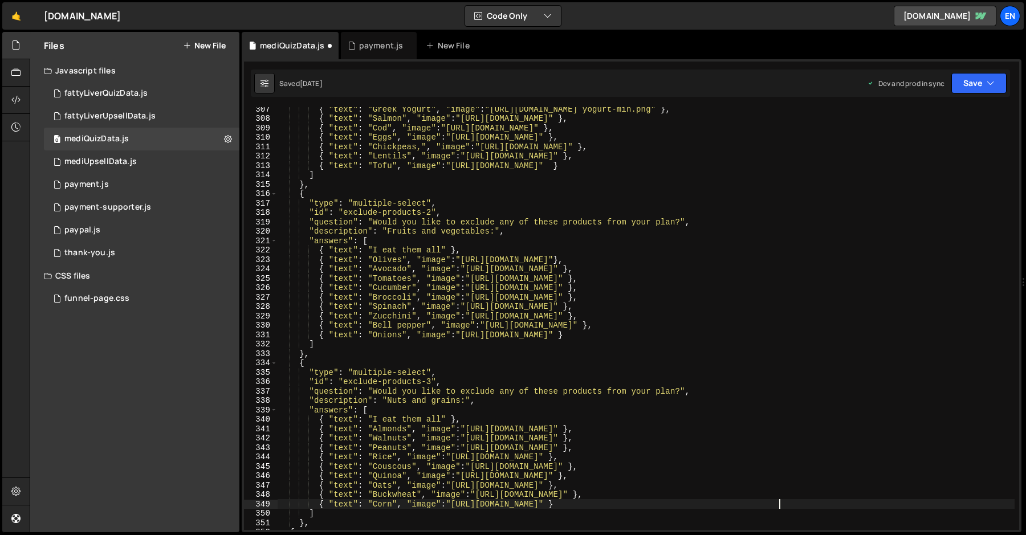
click at [716, 465] on div "{ "text" : "Greek Yogurt" , "image" : "[URL][DOMAIN_NAME] yogurt-min.png" } , {…" at bounding box center [646, 325] width 737 height 442
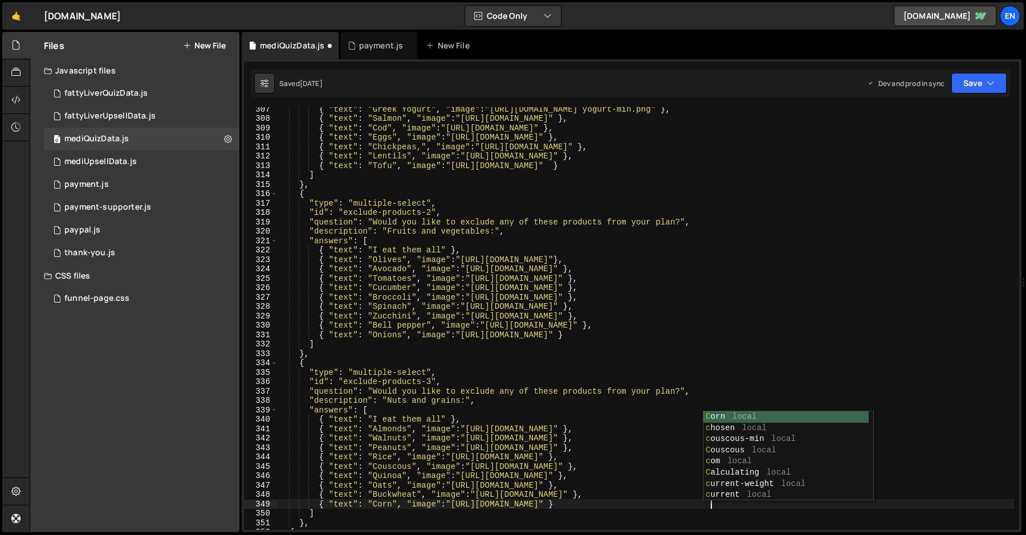
scroll to position [0, 31]
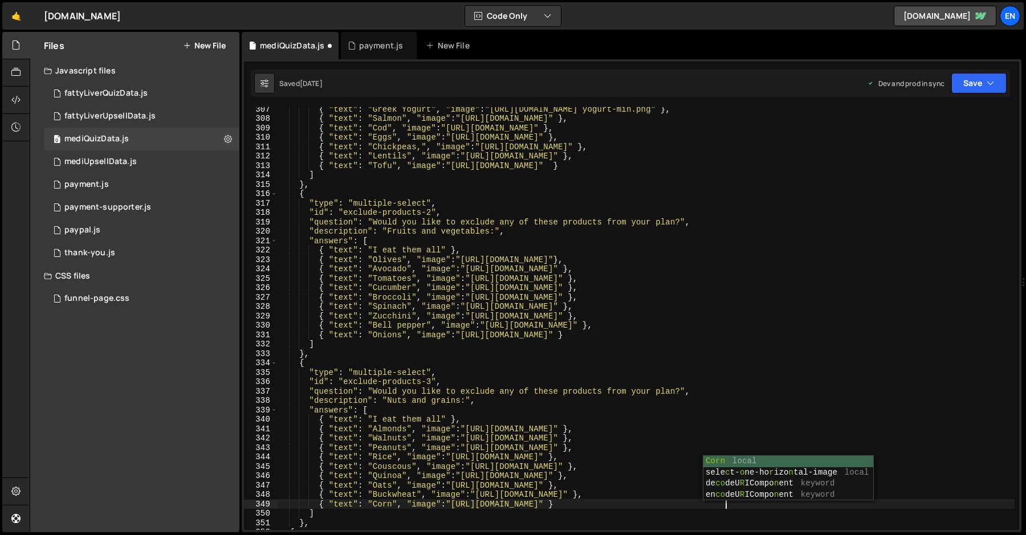
click at [563, 300] on div "{ "text" : "Greek Yogurt" , "image" : "[URL][DOMAIN_NAME] yogurt-min.png" } , {…" at bounding box center [646, 325] width 737 height 442
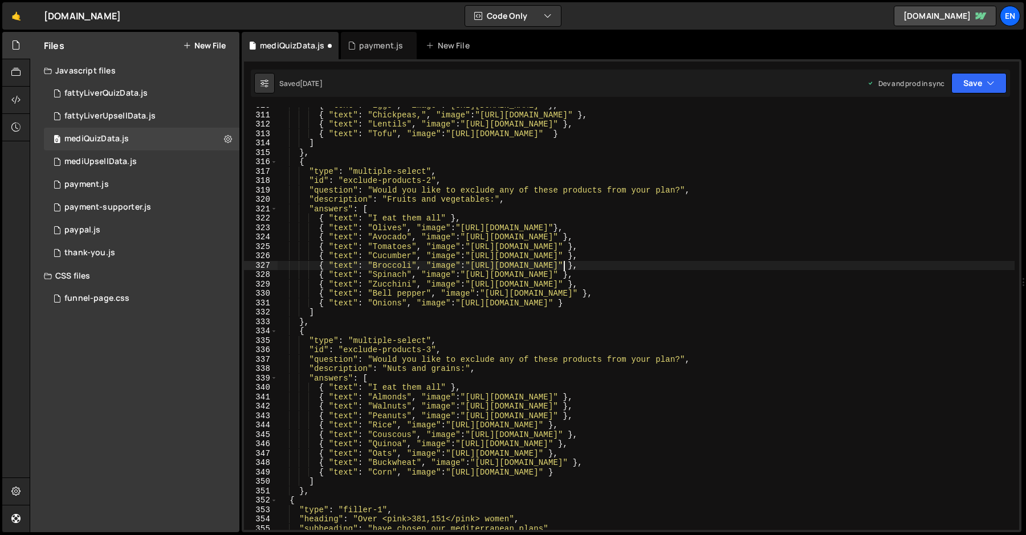
scroll to position [2993, 0]
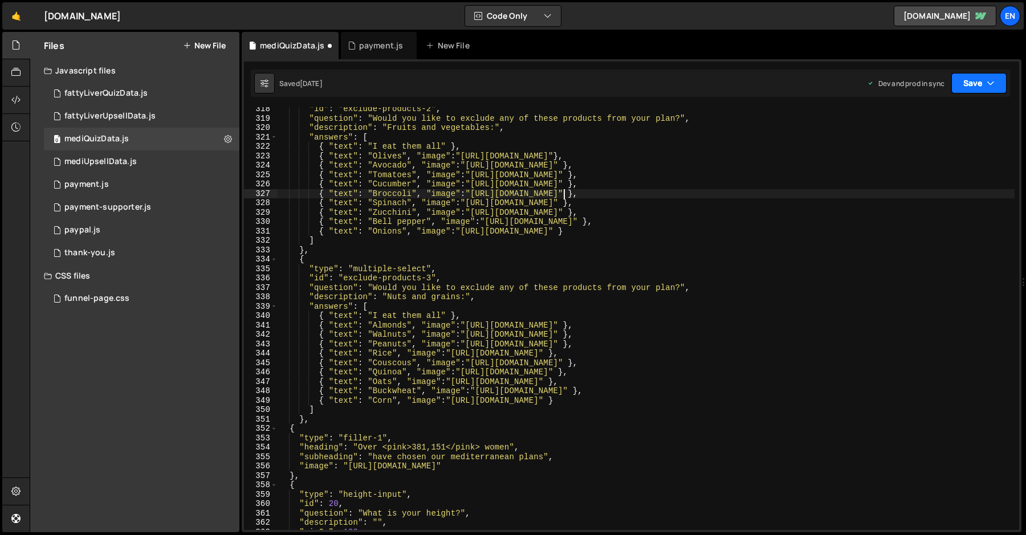
click at [966, 86] on button "Save" at bounding box center [978, 83] width 55 height 21
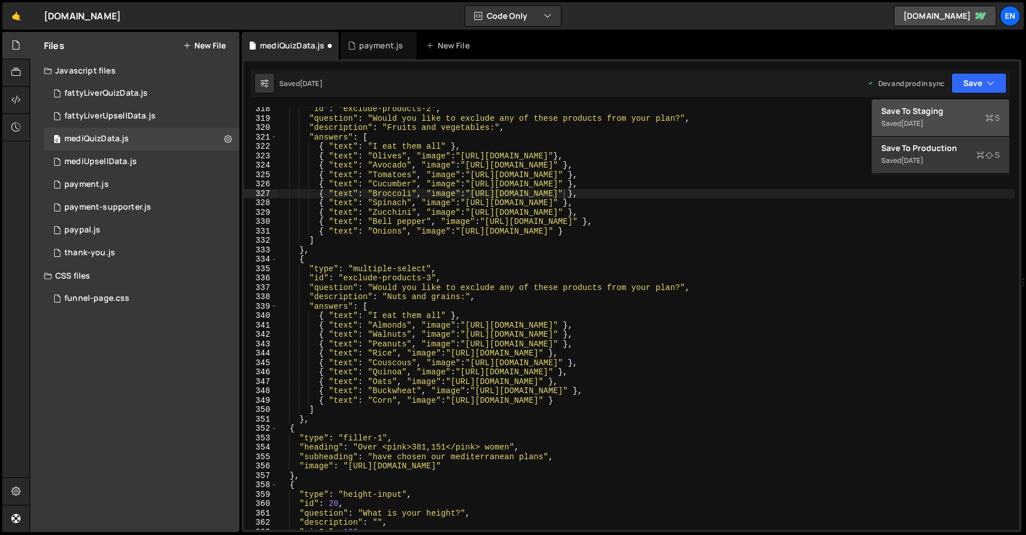
click at [926, 117] on div "Saved [DATE]" at bounding box center [940, 124] width 119 height 14
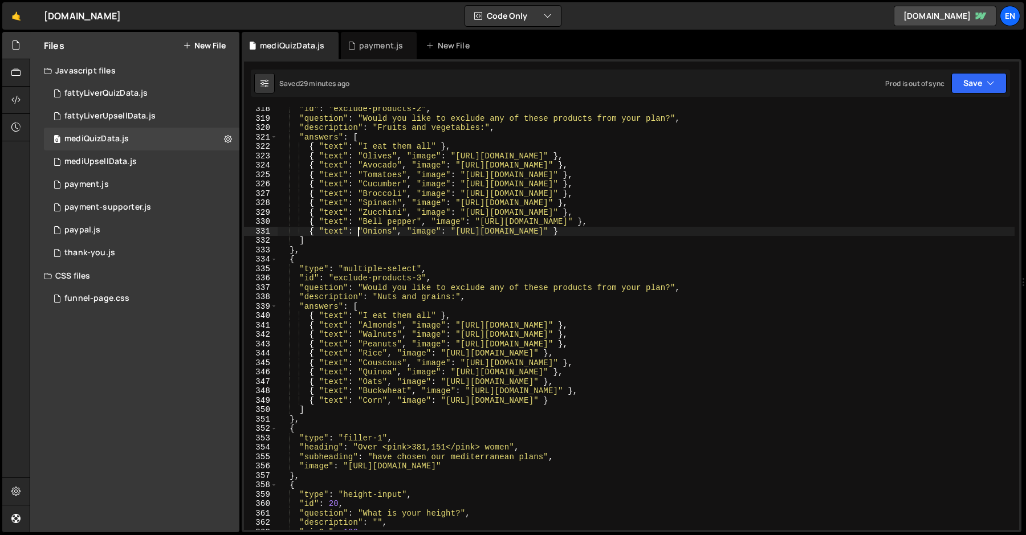
click at [360, 227] on div ""id" : "exclude-products-2" , "question" : "Would you like to exclude any of th…" at bounding box center [646, 325] width 737 height 442
click at [361, 260] on div ""id" : "exclude-products-2" , "question" : "Would you like to exclude any of th…" at bounding box center [646, 325] width 737 height 442
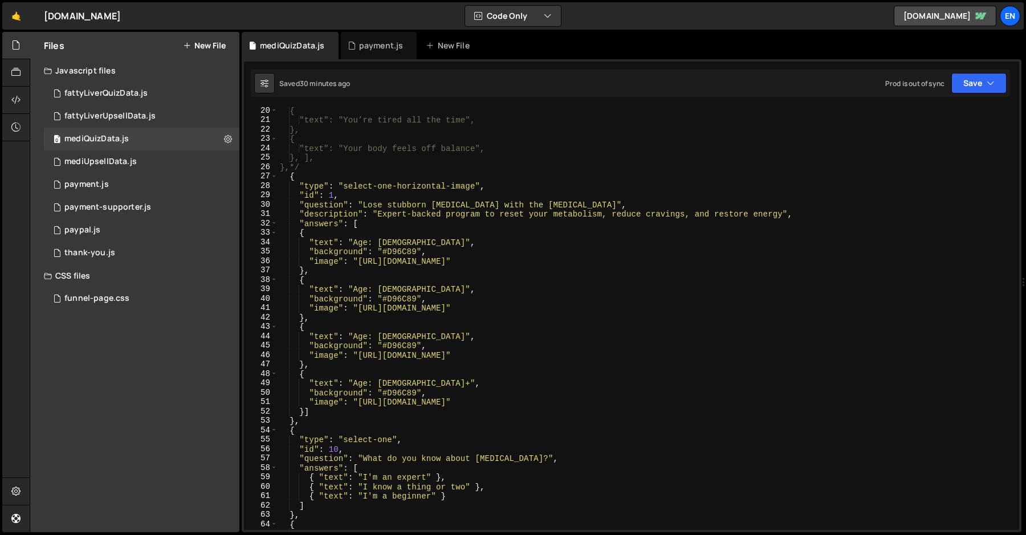
scroll to position [0, 0]
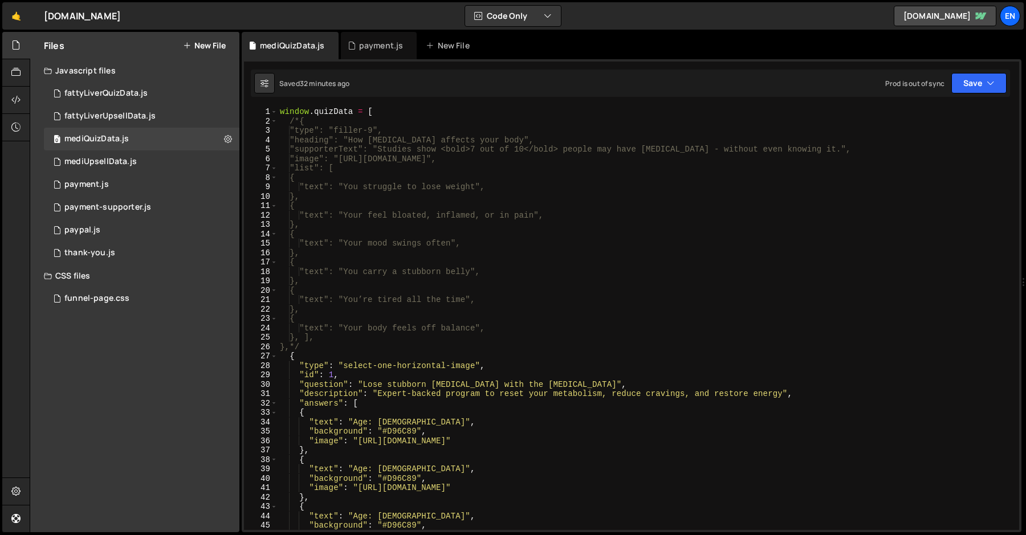
click at [343, 315] on div "window . quizData = [ /*{ "type": "filler-9", "heading": "How [MEDICAL_DATA] af…" at bounding box center [646, 328] width 737 height 442
type textarea "{"
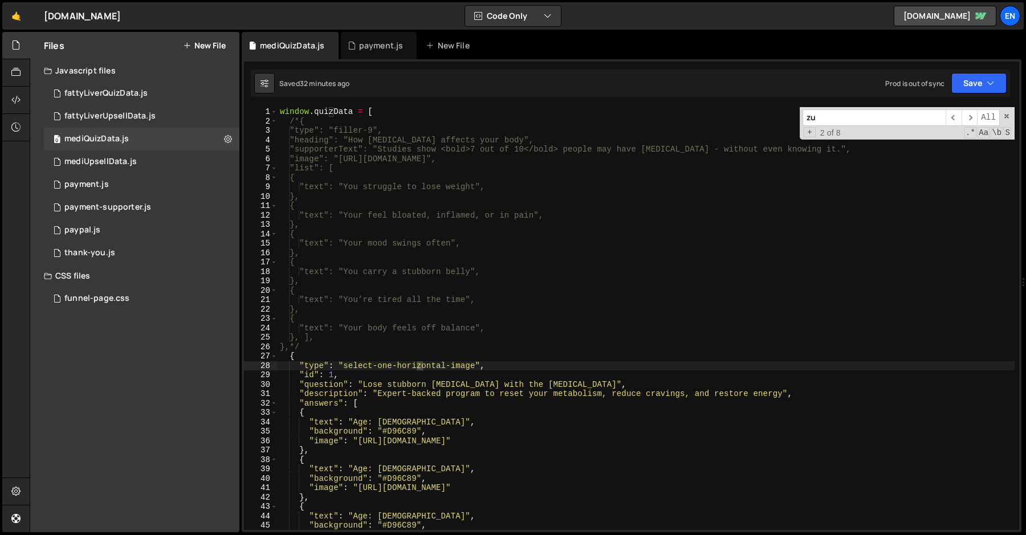
scroll to position [2892, 0]
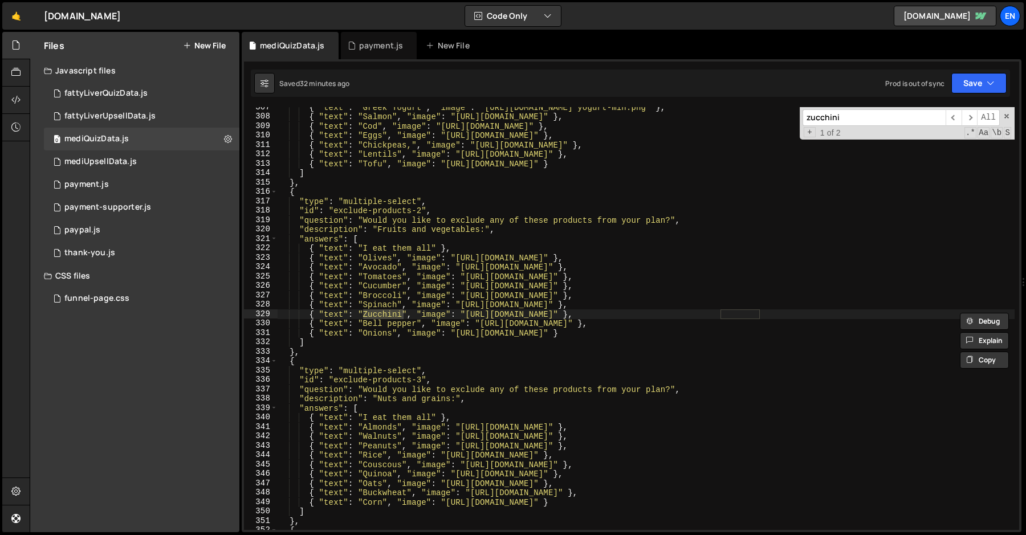
type input "zucchini"
click at [726, 316] on div "{ "text" : "Greek Yogurt" , "image" : "[URL][DOMAIN_NAME] yogurt-min.png" } , {…" at bounding box center [646, 324] width 737 height 442
paste textarea
click at [1001, 117] on div "zucchini ​ ​ All Replace All + 1 of 2 .* Aa \b S" at bounding box center [907, 123] width 215 height 32
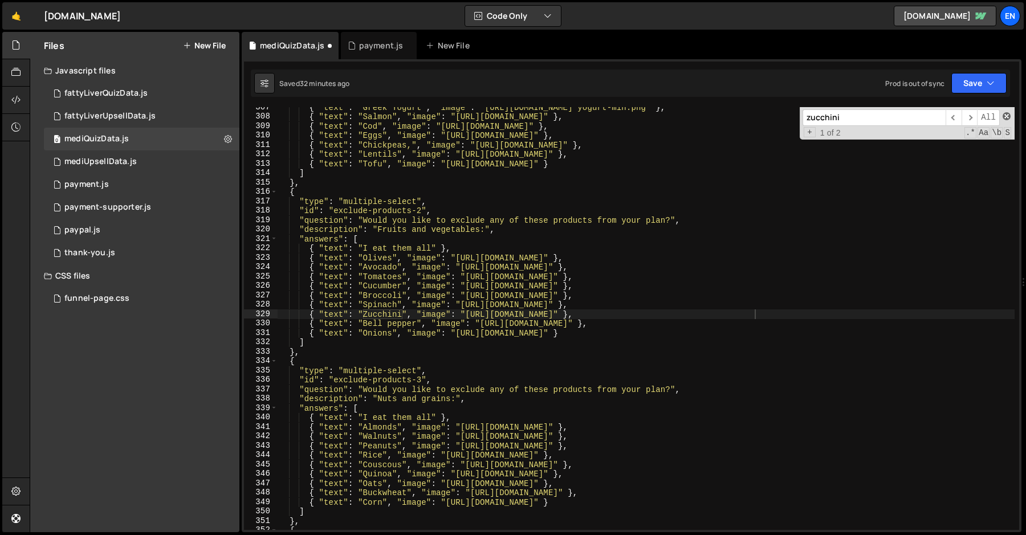
click at [1003, 117] on span at bounding box center [1007, 116] width 8 height 8
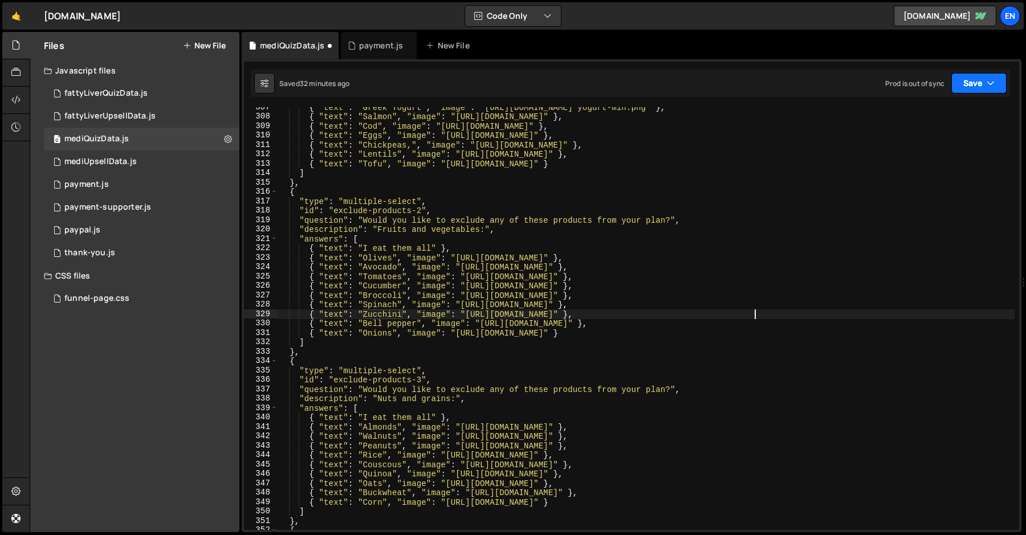
click at [977, 88] on button "Save" at bounding box center [978, 83] width 55 height 21
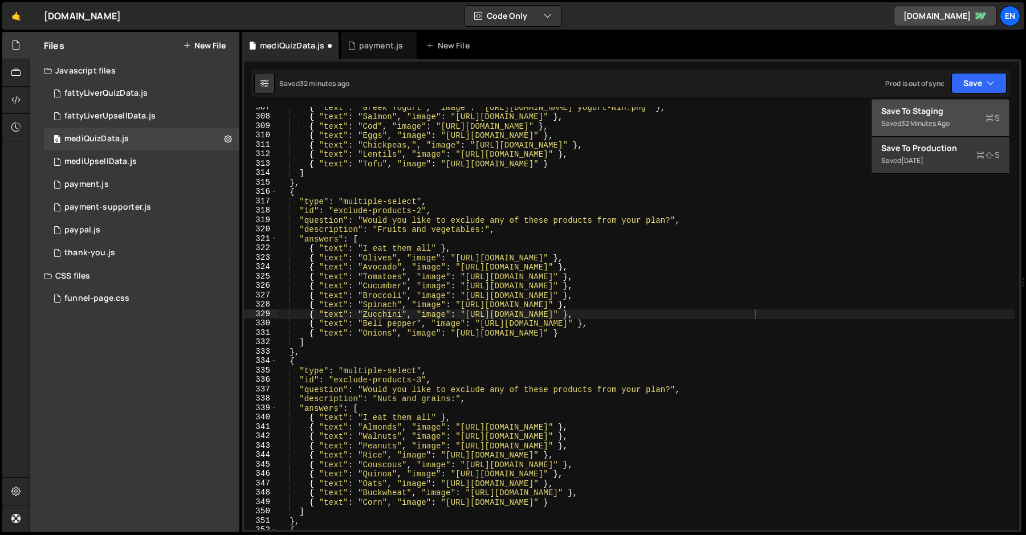
click at [946, 117] on div "Saved 32 minutes ago" at bounding box center [940, 124] width 119 height 14
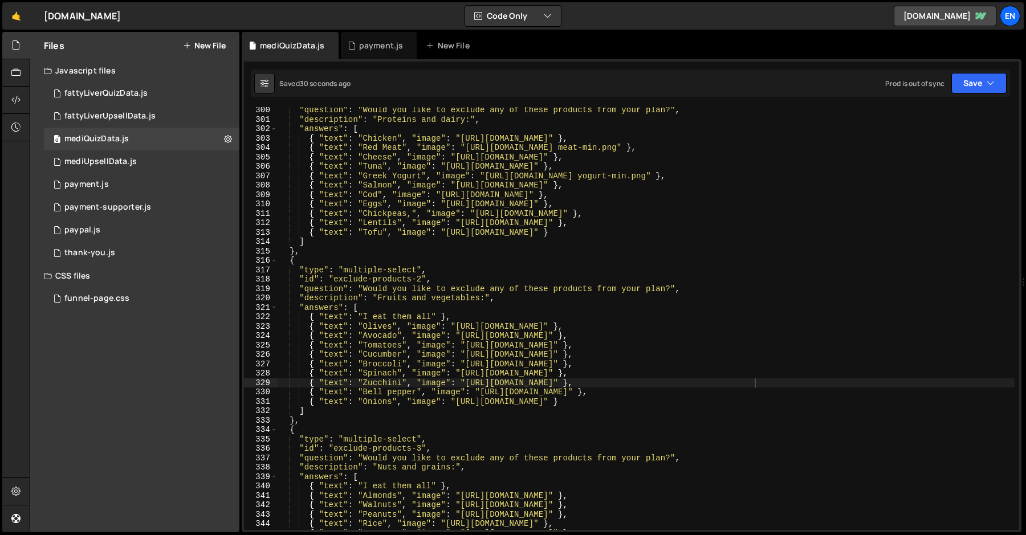
scroll to position [2823, 0]
click at [410, 212] on div ""question" : "Would you like to exclude any of these products from your plan?" …" at bounding box center [646, 326] width 737 height 442
type textarea "{ "text": "Chickpeas", "image": "[URL][DOMAIN_NAME]" },"
click at [967, 97] on div "Type cmd + s to save your Javascript file. XXXXXXXXXXXXXXXXXXXXXXXXXXXXXXXXXXXX…" at bounding box center [632, 295] width 780 height 473
click at [967, 91] on button "Save" at bounding box center [978, 83] width 55 height 21
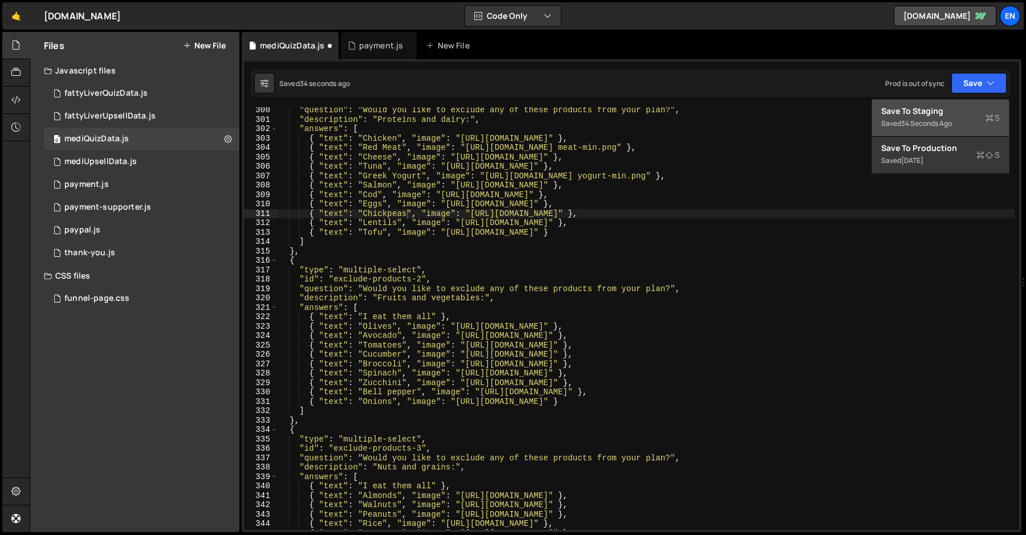
click at [952, 120] on div "34 seconds ago" at bounding box center [926, 124] width 51 height 10
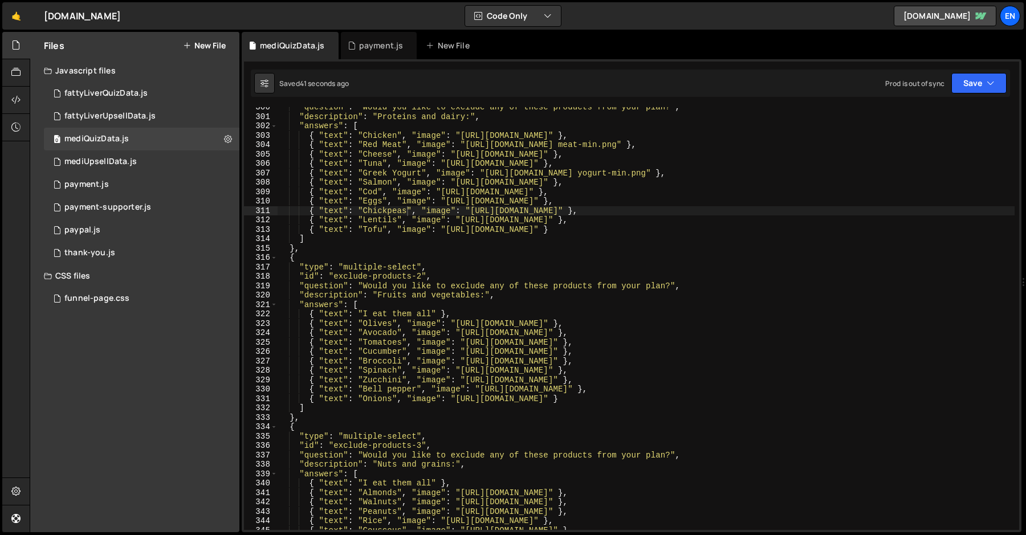
scroll to position [2894, 0]
